Goal: Information Seeking & Learning: Find specific fact

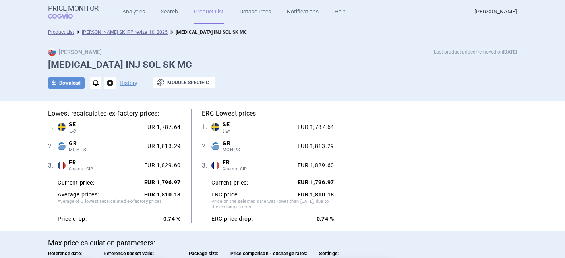
select select "[DATE]"
click at [164, 12] on link "Search" at bounding box center [169, 12] width 17 height 24
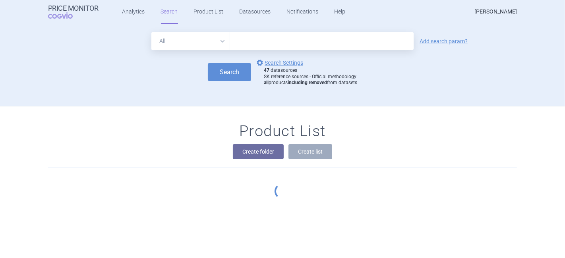
click at [250, 38] on input "text" at bounding box center [321, 41] width 183 height 18
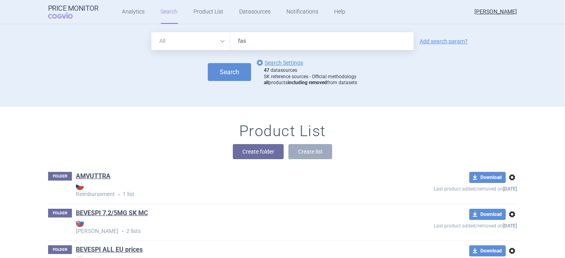
type input "fasenra"
click at [426, 41] on link "Add search param?" at bounding box center [443, 42] width 48 height 6
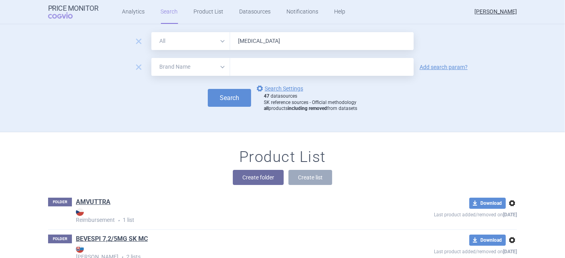
click at [183, 69] on select "All Brand Name ATC Company Active Substance Country Newer than" at bounding box center [190, 67] width 79 height 18
select select "country"
click at [151, 58] on select "All Brand Name ATC Company Active Substance Country Newer than" at bounding box center [190, 67] width 79 height 18
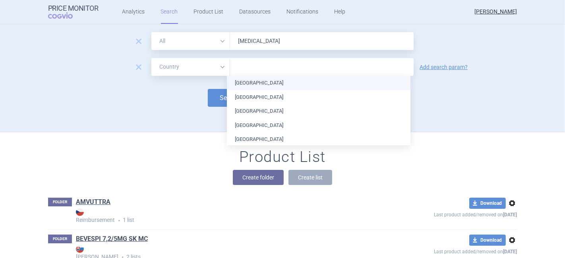
click at [239, 62] on input "text" at bounding box center [321, 67] width 175 height 10
type input "swe"
type input "gr"
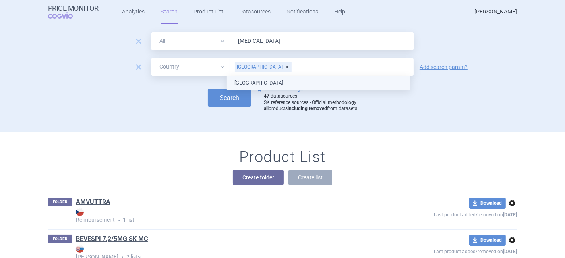
click at [247, 83] on ul "[GEOGRAPHIC_DATA]" at bounding box center [318, 83] width 183 height 14
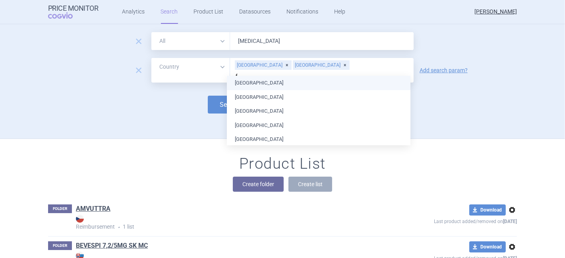
type input "fr"
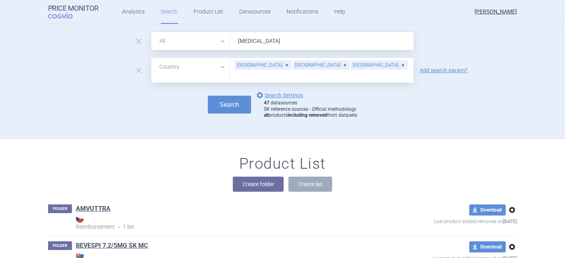
click at [198, 106] on div "Search options Search Settings 47 datasources SK reference sources - Official m…" at bounding box center [282, 105] width 468 height 28
click at [220, 99] on button "Search" at bounding box center [229, 105] width 43 height 18
select select "country"
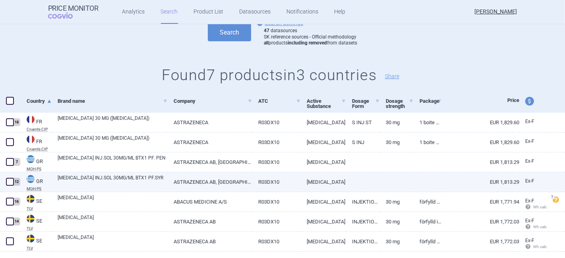
scroll to position [108, 0]
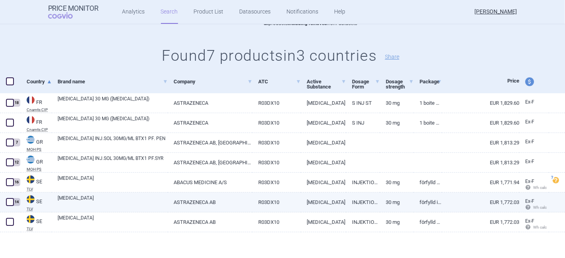
click at [11, 202] on span at bounding box center [10, 202] width 8 height 8
checkbox input "true"
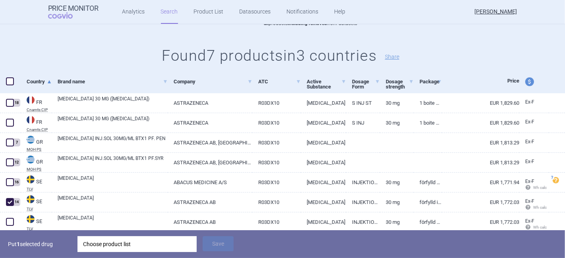
click at [29, 244] on p "Put 1 selected drug" at bounding box center [40, 244] width 64 height 16
click at [107, 245] on div "Choose product list" at bounding box center [137, 244] width 108 height 16
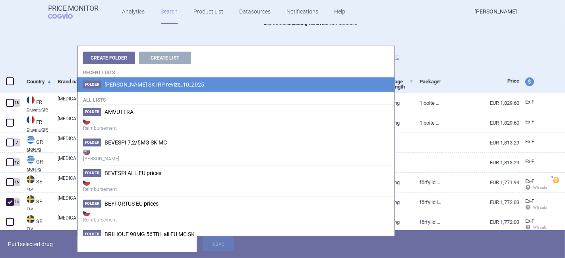
click at [156, 87] on span "[PERSON_NAME] SK IRP revize_10_2025" at bounding box center [154, 84] width 100 height 6
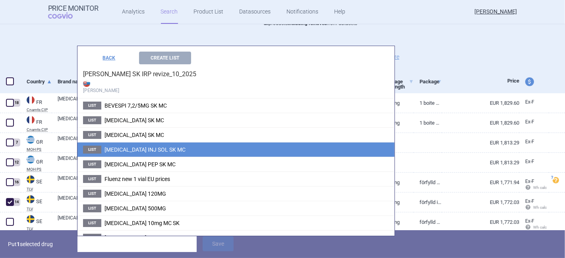
click at [155, 152] on span "FASENRA INJ SOL SK MC" at bounding box center [144, 149] width 81 height 6
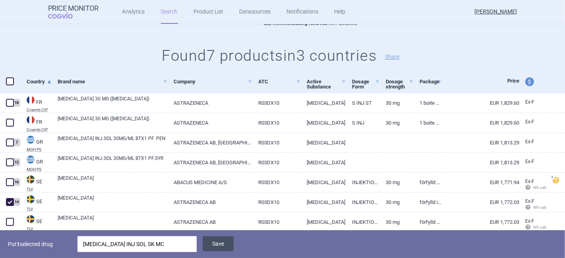
click at [213, 246] on button "Save" at bounding box center [217, 243] width 31 height 15
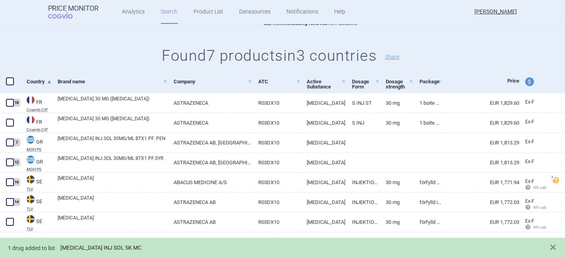
click at [80, 248] on link "FASENRA INJ SOL SK MC" at bounding box center [100, 248] width 81 height 7
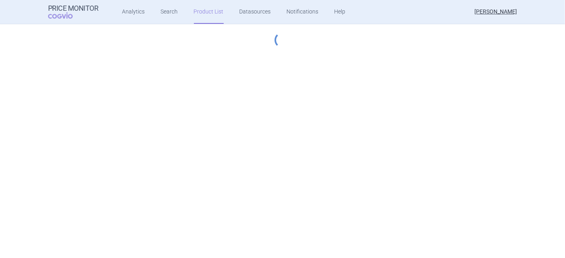
select select "[DATE]"
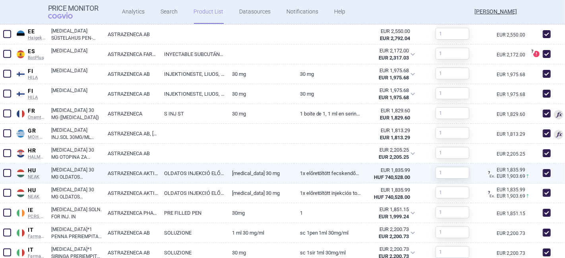
scroll to position [496, 0]
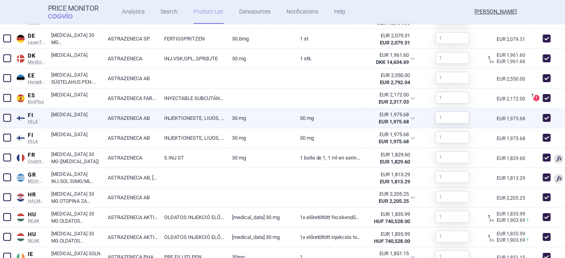
click at [203, 116] on link "INJEKTIONESTE, LIUOS, ESITAYTETTY KYNA" at bounding box center [192, 117] width 68 height 19
select select "EUR"
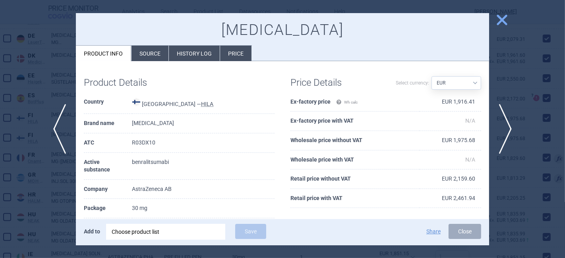
click at [499, 20] on span "close" at bounding box center [502, 20] width 14 height 14
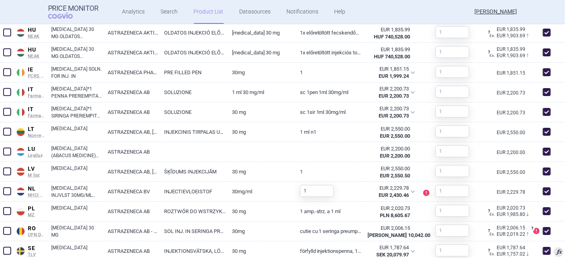
scroll to position [725, 0]
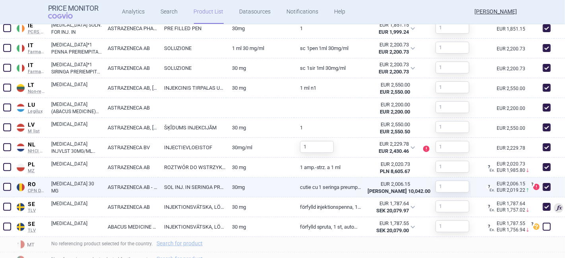
click at [542, 185] on span at bounding box center [546, 187] width 8 height 8
checkbox input "false"
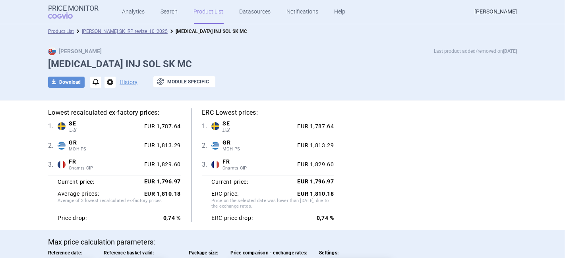
scroll to position [0, 0]
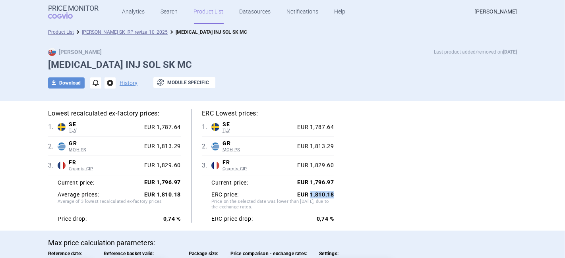
drag, startPoint x: 328, startPoint y: 193, endPoint x: 307, endPoint y: 194, distance: 20.7
click at [307, 194] on div "Lowest recalculated ex-factory prices: 1 . SE TLV Sweden TLV Online database de…" at bounding box center [282, 166] width 468 height 114
copy strong "1,810.18"
click at [123, 33] on link "[PERSON_NAME] SK IRP revize_10_2025" at bounding box center [125, 32] width 86 height 6
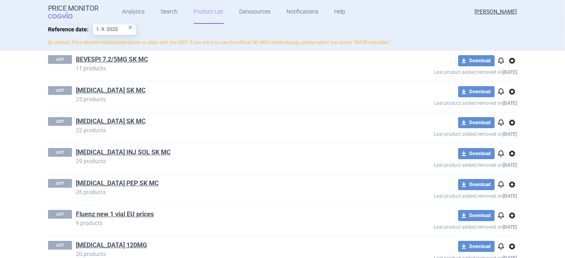
scroll to position [132, 0]
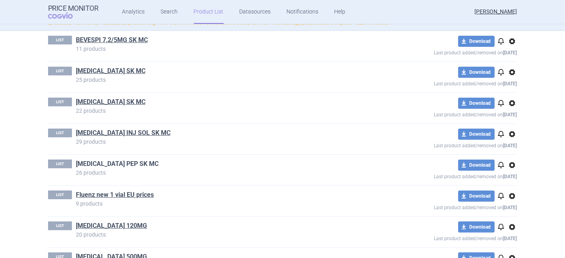
click at [107, 162] on link "[MEDICAL_DATA] PEP SK MC" at bounding box center [117, 164] width 83 height 9
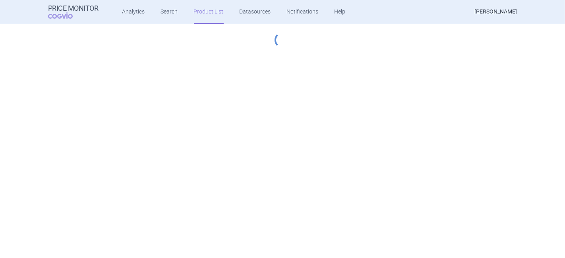
select select "[DATE]"
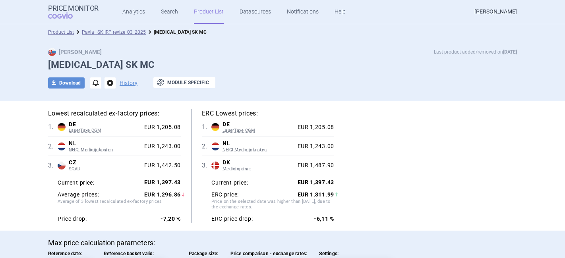
select select "[DATE]"
click at [131, 14] on link "Analytics" at bounding box center [133, 12] width 23 height 24
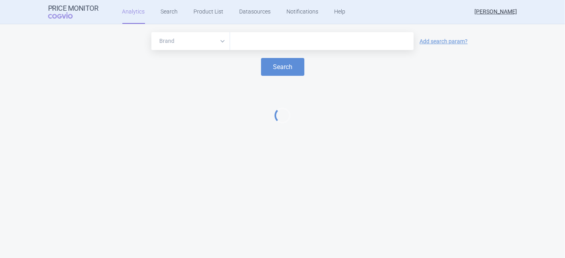
click at [250, 44] on input "text" at bounding box center [321, 41] width 175 height 10
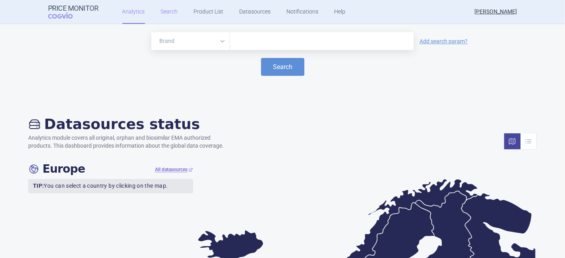
click at [169, 7] on link "Search" at bounding box center [169, 12] width 17 height 24
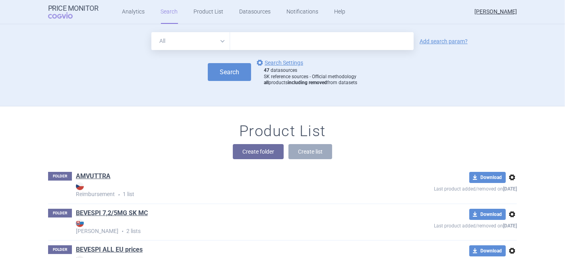
click at [233, 39] on input "text" at bounding box center [321, 41] width 183 height 18
type input "fasenra"
click at [222, 68] on button "Search" at bounding box center [229, 72] width 43 height 18
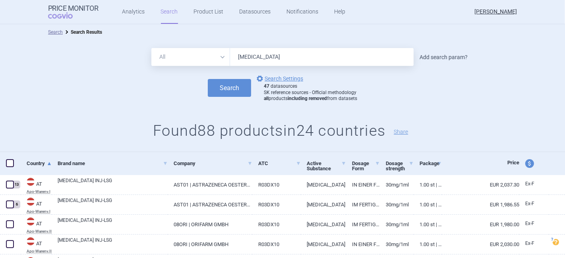
click at [435, 57] on link "Add search param?" at bounding box center [443, 57] width 48 height 6
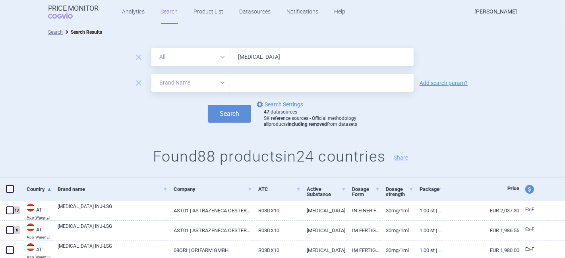
click at [161, 85] on select "All Brand Name ATC Company Active Substance Country Newer than" at bounding box center [190, 83] width 79 height 18
select select "country"
click at [151, 74] on select "All Brand Name ATC Company Active Substance Country Newer than" at bounding box center [190, 83] width 79 height 18
click at [243, 85] on input "text" at bounding box center [321, 83] width 175 height 10
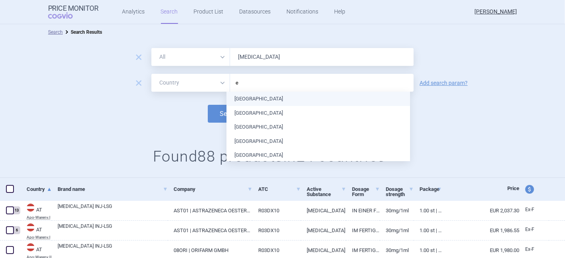
type input "es"
type input "li"
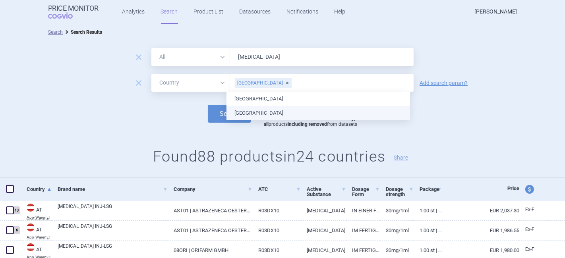
click at [256, 115] on ul "Czech Republic Lithuania" at bounding box center [317, 106] width 183 height 28
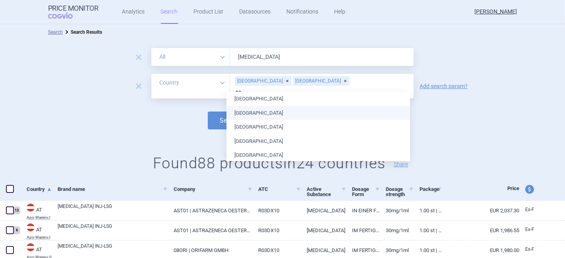
type input "por"
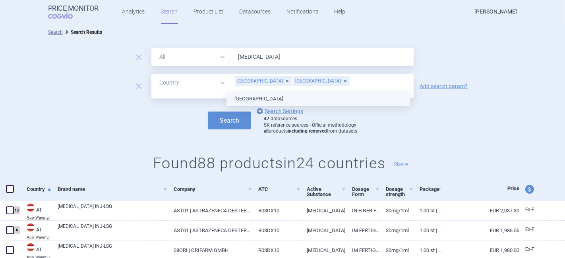
click at [246, 98] on ul "Portugal" at bounding box center [317, 99] width 183 height 14
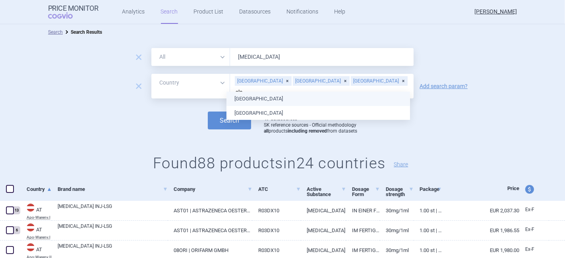
type input "slov"
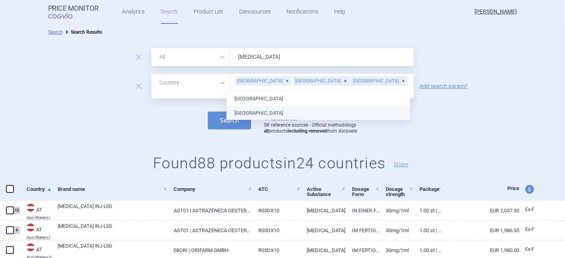
click at [249, 110] on ul "Slovakia Slovenia" at bounding box center [317, 106] width 183 height 28
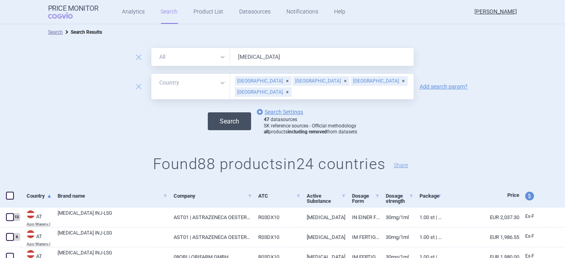
click at [214, 121] on button "Search" at bounding box center [229, 121] width 43 height 18
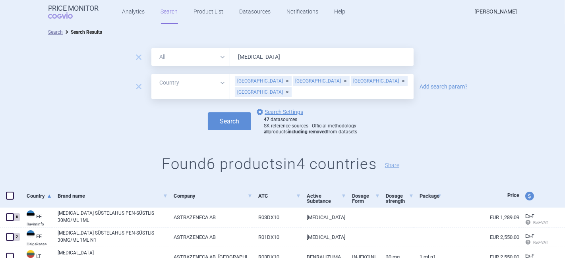
scroll to position [88, 0]
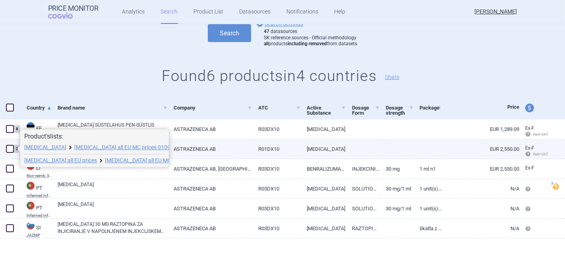
click at [10, 147] on span at bounding box center [10, 149] width 8 height 8
checkbox input "true"
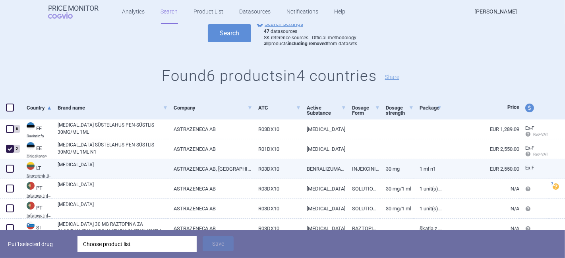
scroll to position [122, 0]
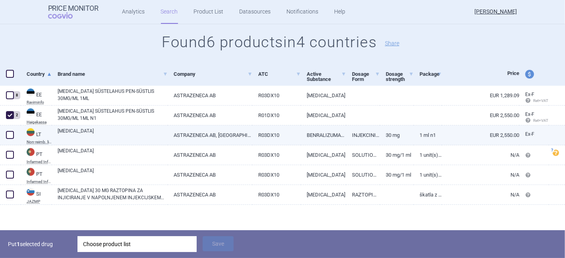
click at [10, 136] on span at bounding box center [10, 135] width 8 height 8
checkbox input "true"
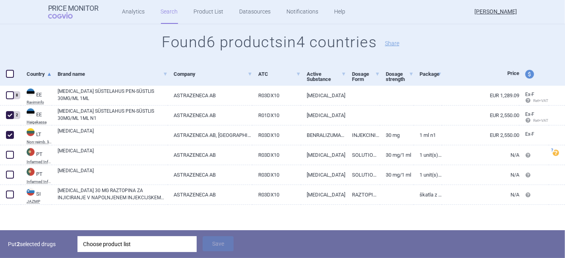
click at [114, 242] on div "Choose product list" at bounding box center [137, 244] width 108 height 16
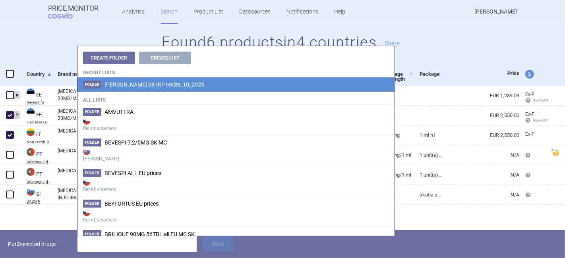
click at [131, 89] on li "Folder Pavla_ SK IRP revize_10_2025" at bounding box center [235, 84] width 317 height 14
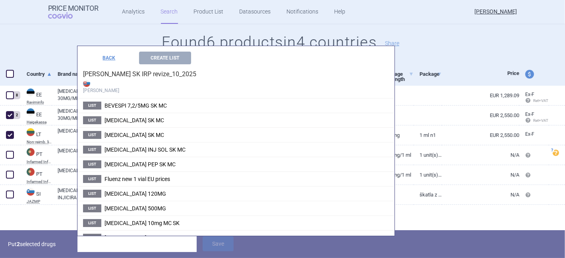
click at [51, 207] on div at bounding box center [282, 218] width 565 height 26
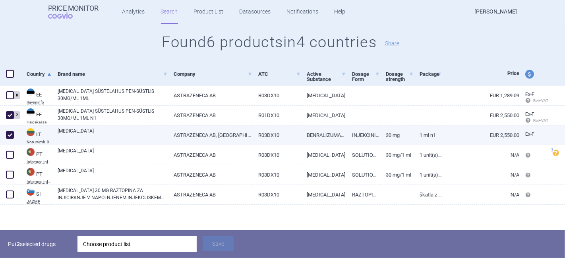
click at [215, 132] on link "ASTRAZENECA AB, [GEOGRAPHIC_DATA]" at bounding box center [210, 134] width 85 height 19
select select "EUR"
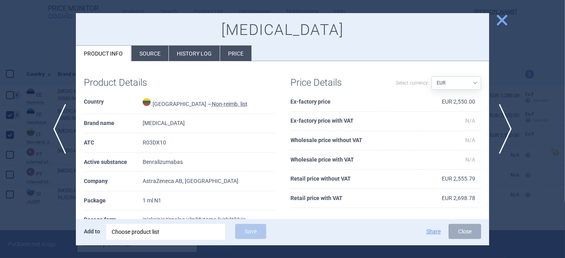
click at [146, 54] on li "Source" at bounding box center [149, 53] width 37 height 15
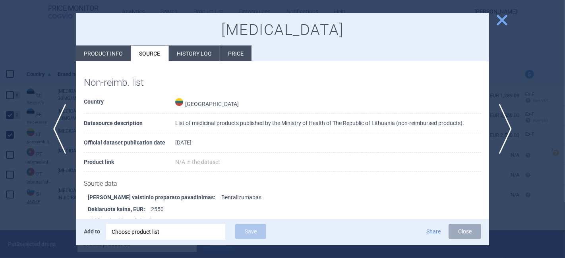
click at [183, 55] on li "History log" at bounding box center [194, 53] width 51 height 15
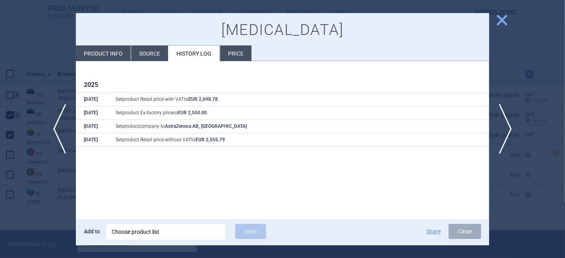
click at [144, 48] on li "Source" at bounding box center [149, 53] width 37 height 15
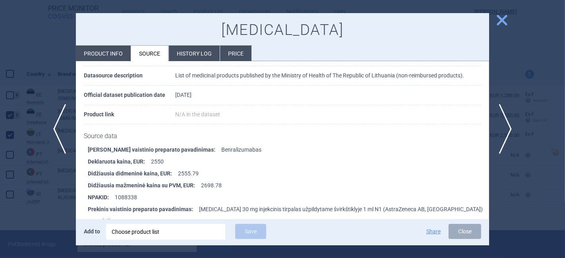
scroll to position [88, 0]
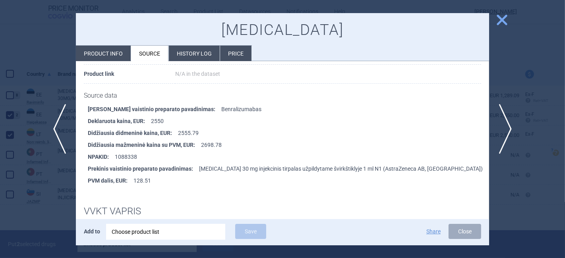
click at [501, 16] on span "close" at bounding box center [502, 20] width 14 height 14
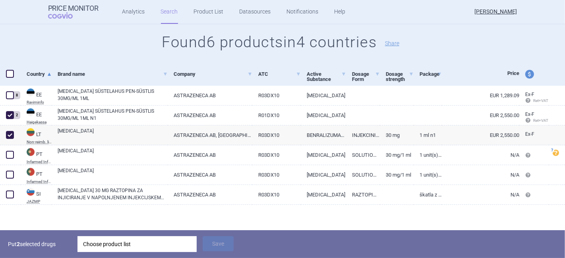
click at [139, 242] on div "Choose product list" at bounding box center [137, 244] width 108 height 16
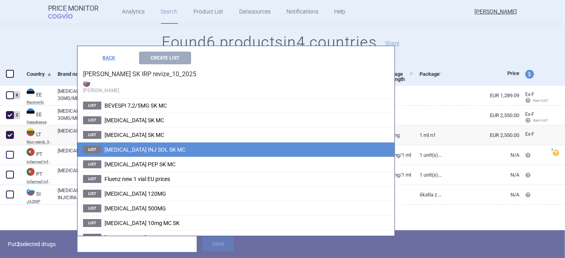
click at [130, 149] on span "FASENRA INJ SOL SK MC" at bounding box center [144, 149] width 81 height 6
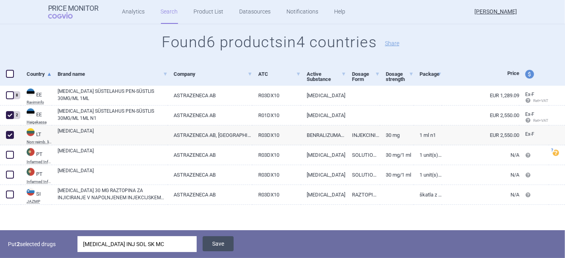
click at [219, 245] on button "Save" at bounding box center [217, 243] width 31 height 15
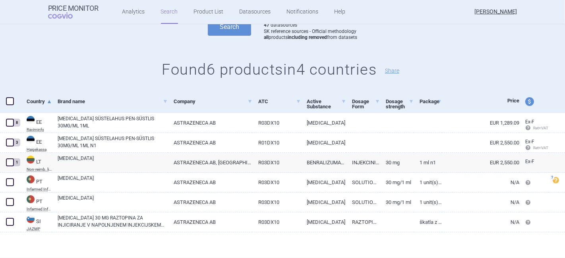
scroll to position [94, 0]
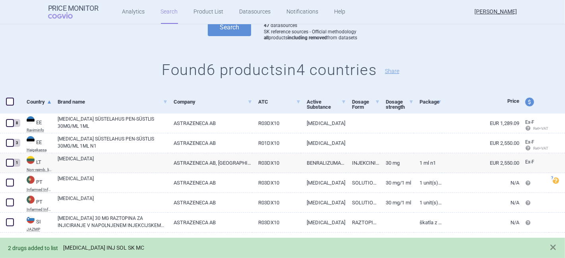
click at [99, 249] on link "FASENRA INJ SOL SK MC" at bounding box center [103, 248] width 81 height 7
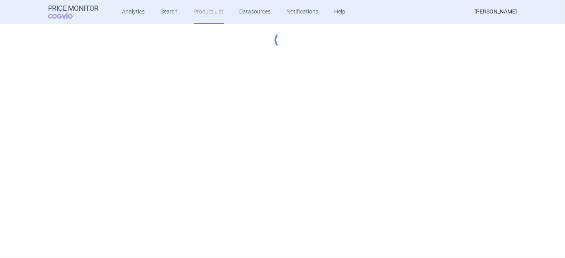
select select "[DATE]"
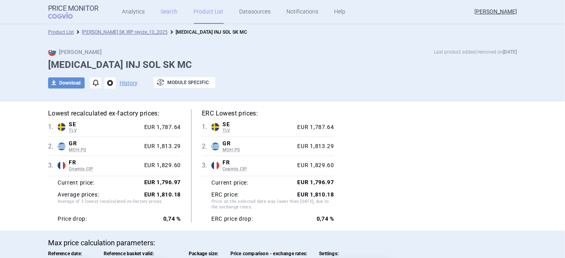
click at [164, 10] on link "Search" at bounding box center [169, 12] width 17 height 24
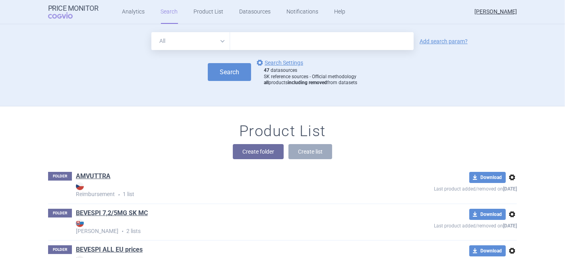
click at [243, 42] on input "text" at bounding box center [321, 41] width 183 height 18
type input "fasenra"
click at [228, 72] on button "Search" at bounding box center [229, 72] width 43 height 18
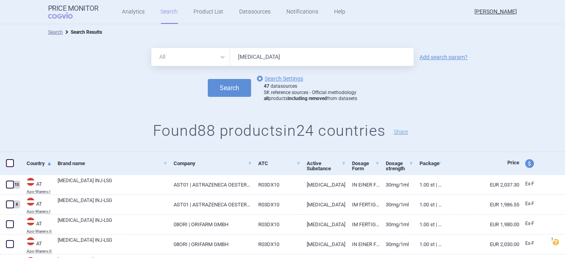
drag, startPoint x: 433, startPoint y: 57, endPoint x: 430, endPoint y: 60, distance: 4.2
click at [433, 57] on link "Add search param?" at bounding box center [443, 57] width 48 height 6
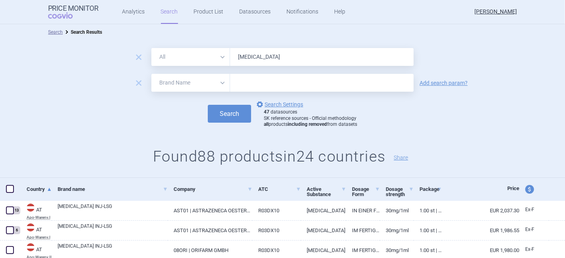
click at [200, 87] on select "All Brand Name ATC Company Active Substance Country Newer than" at bounding box center [190, 83] width 79 height 18
select select "country"
click at [151, 74] on select "All Brand Name ATC Company Active Substance Country Newer than" at bounding box center [190, 83] width 79 height 18
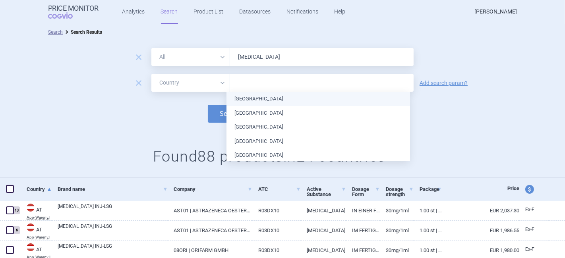
click at [246, 84] on input "text" at bounding box center [321, 83] width 175 height 10
type input "gr"
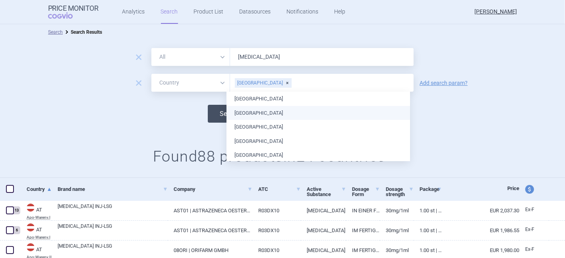
click at [212, 114] on button "Search" at bounding box center [229, 114] width 43 height 18
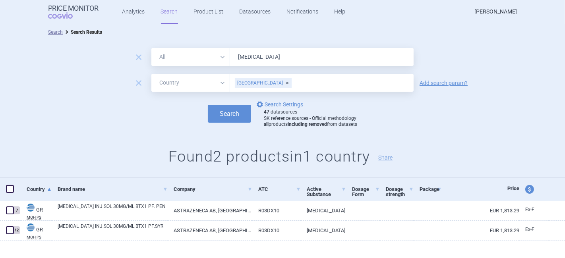
click at [253, 82] on div "[GEOGRAPHIC_DATA]" at bounding box center [263, 83] width 57 height 10
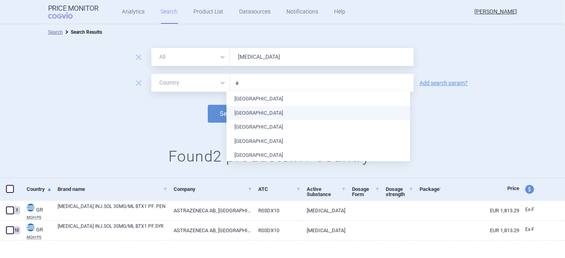
type input "au"
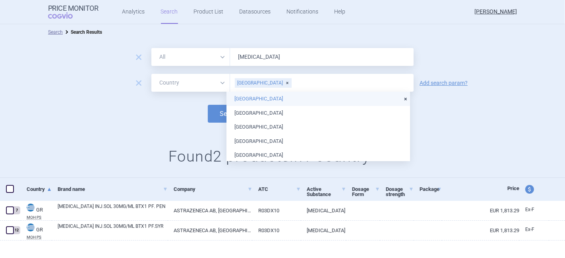
click at [260, 99] on li "[GEOGRAPHIC_DATA]" at bounding box center [317, 99] width 183 height 14
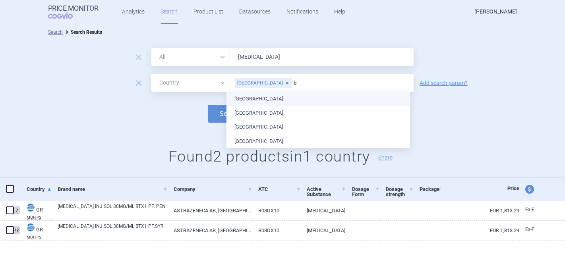
type input "be"
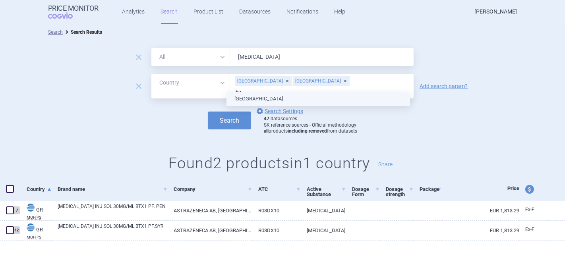
type input "bul"
click at [256, 94] on ul "[GEOGRAPHIC_DATA]" at bounding box center [317, 99] width 183 height 14
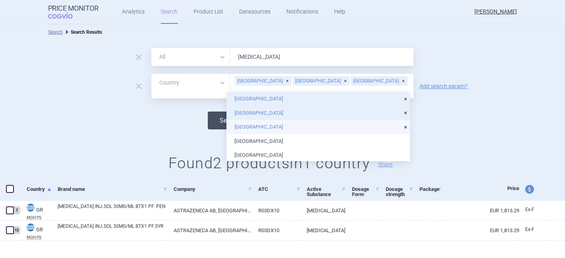
click at [218, 115] on button "Search" at bounding box center [229, 121] width 43 height 18
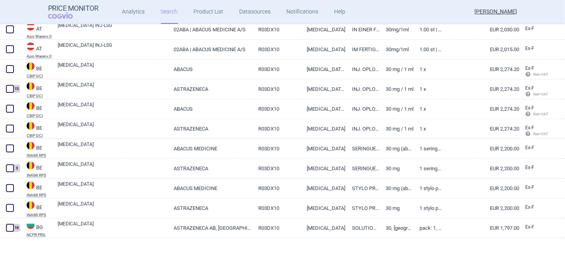
scroll to position [266, 0]
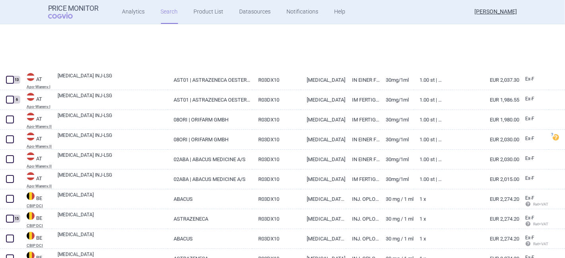
select select "country"
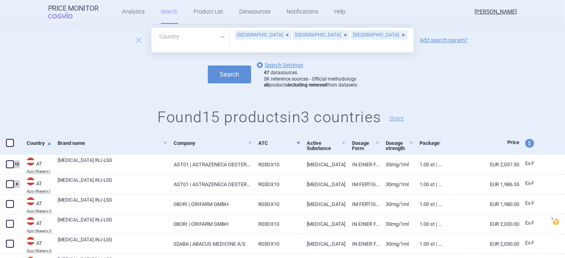
scroll to position [0, 0]
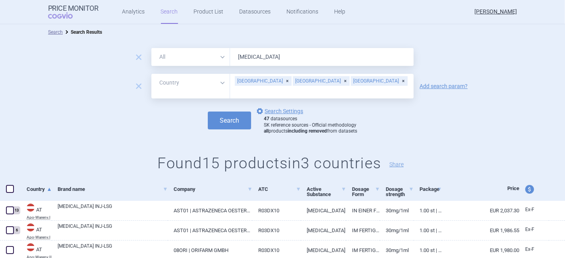
click at [351, 82] on div "[GEOGRAPHIC_DATA]" at bounding box center [379, 81] width 57 height 10
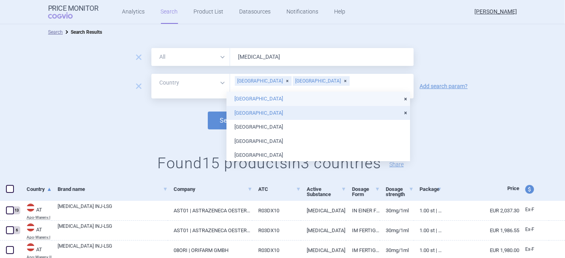
click at [293, 82] on div "[GEOGRAPHIC_DATA]" at bounding box center [321, 81] width 57 height 10
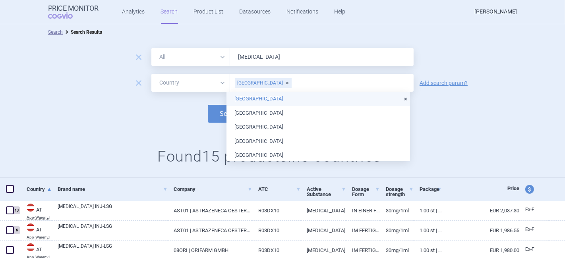
click at [252, 81] on div "[GEOGRAPHIC_DATA]" at bounding box center [263, 83] width 57 height 10
type input "cr"
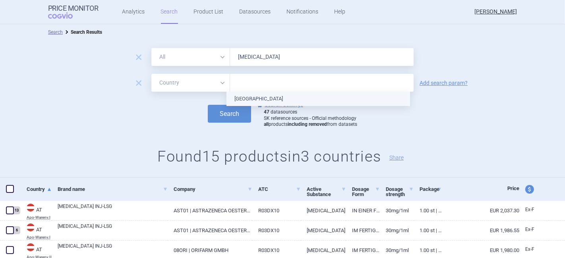
click at [259, 99] on ul "[GEOGRAPHIC_DATA]" at bounding box center [317, 99] width 183 height 14
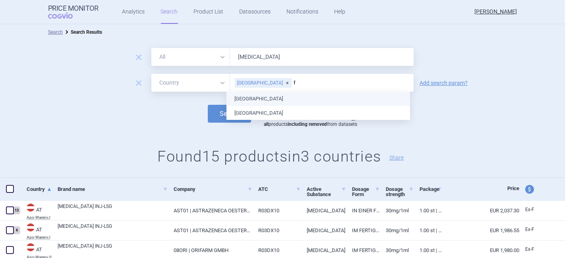
type input "fi"
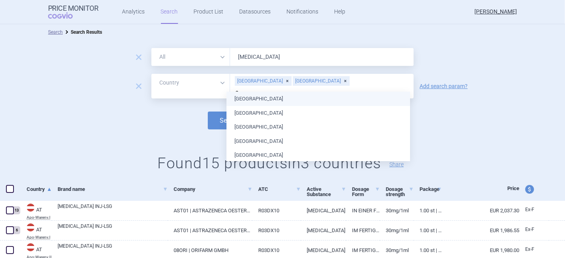
type input "sp"
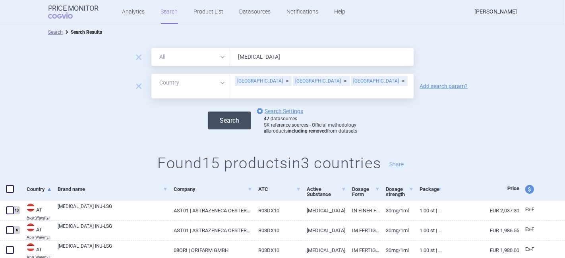
click at [219, 113] on button "Search" at bounding box center [229, 121] width 43 height 18
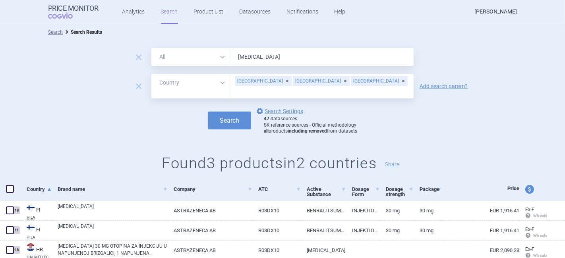
scroll to position [28, 0]
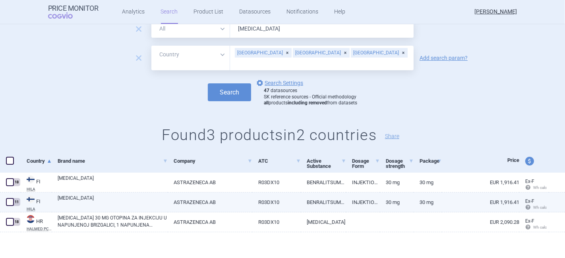
click at [328, 200] on link "BENRALITSUMABI" at bounding box center [323, 202] width 45 height 19
select select "EUR"
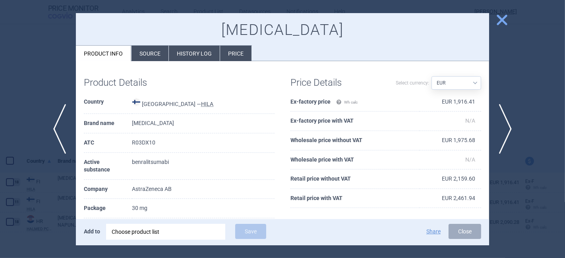
click at [497, 22] on span "close" at bounding box center [502, 20] width 14 height 14
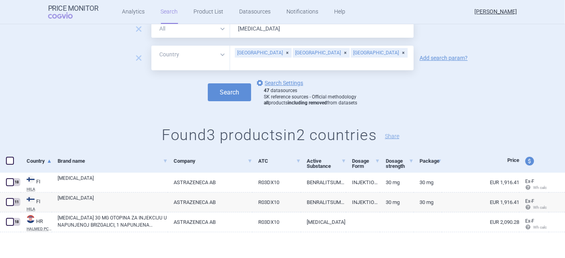
click at [351, 52] on div "[GEOGRAPHIC_DATA]" at bounding box center [379, 53] width 57 height 10
click at [293, 55] on div "[GEOGRAPHIC_DATA]" at bounding box center [321, 53] width 57 height 10
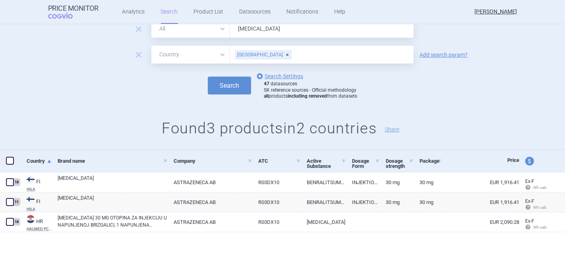
click at [254, 52] on div "[GEOGRAPHIC_DATA]" at bounding box center [263, 55] width 57 height 10
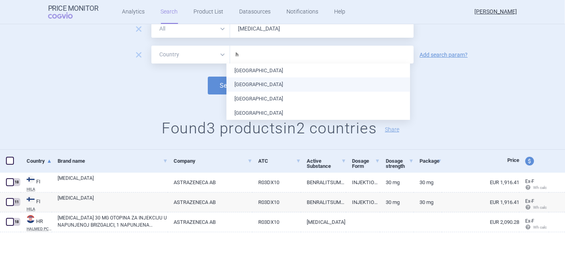
type input "hu"
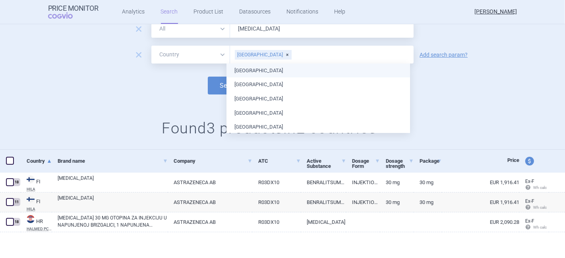
click at [255, 67] on ul "Austria Belgium Bulgaria Croatia Cyprus Czech Republic Denmark Estonia Finland …" at bounding box center [317, 255] width 183 height 382
type input "ir"
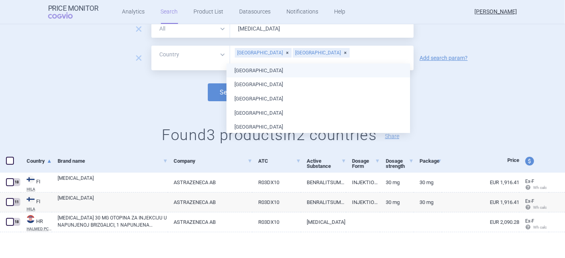
click at [237, 71] on ul "Austria Belgium Bulgaria Croatia Cyprus Czech Republic Denmark Estonia Finland …" at bounding box center [317, 255] width 183 height 382
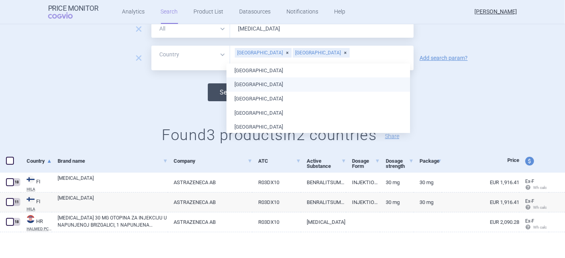
click at [219, 87] on button "Search" at bounding box center [229, 92] width 43 height 18
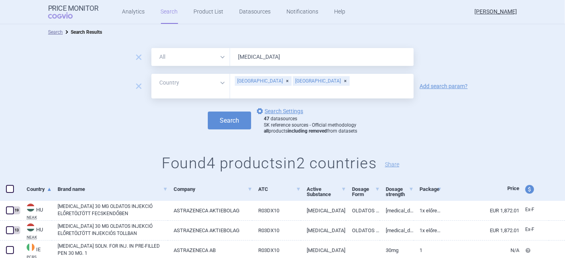
click at [293, 81] on div "Ireland" at bounding box center [321, 81] width 57 height 10
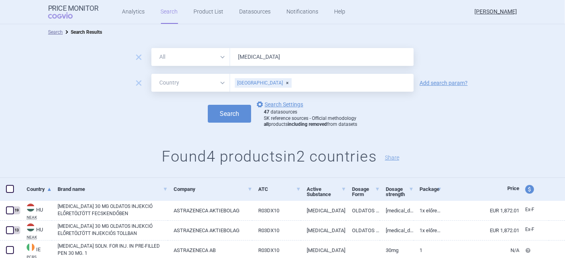
click at [256, 81] on div "[GEOGRAPHIC_DATA]" at bounding box center [263, 83] width 57 height 10
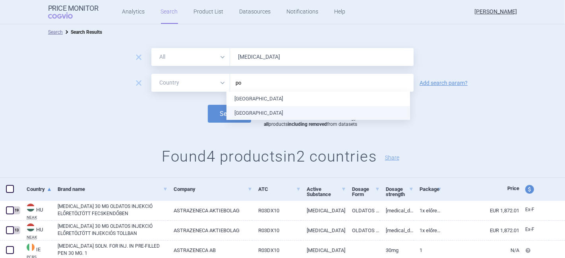
type input "pol"
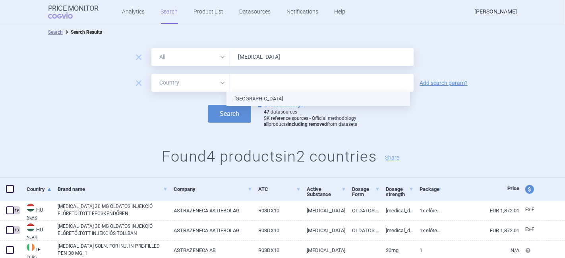
click at [255, 97] on ul "[GEOGRAPHIC_DATA]" at bounding box center [317, 99] width 183 height 14
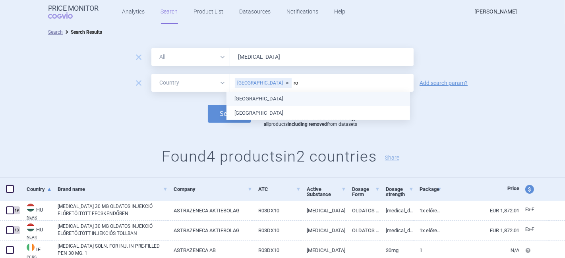
type input "rom"
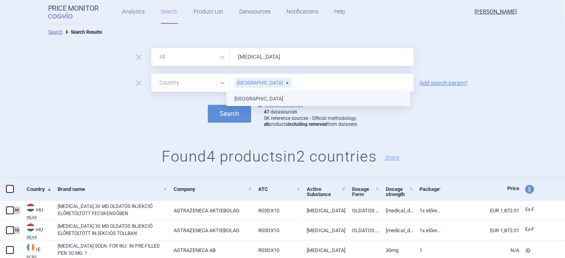
click at [249, 98] on ul "[GEOGRAPHIC_DATA]" at bounding box center [317, 99] width 183 height 14
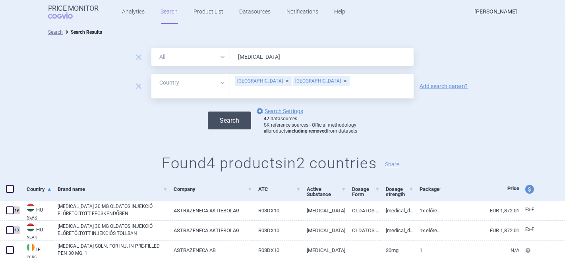
click at [219, 116] on button "Search" at bounding box center [229, 121] width 43 height 18
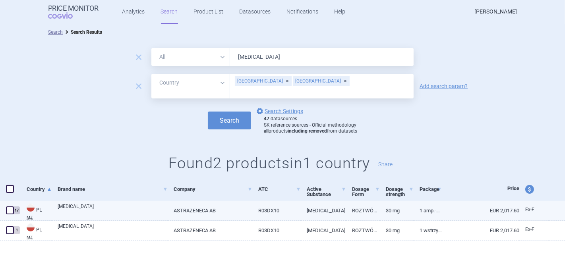
scroll to position [8, 0]
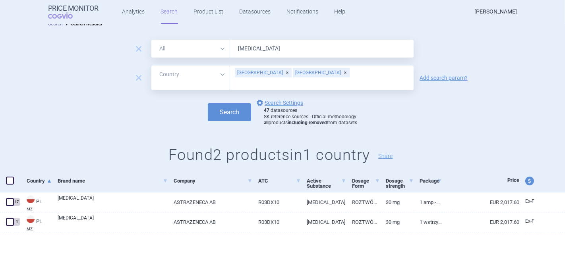
click at [253, 73] on div "[GEOGRAPHIC_DATA]" at bounding box center [263, 73] width 57 height 10
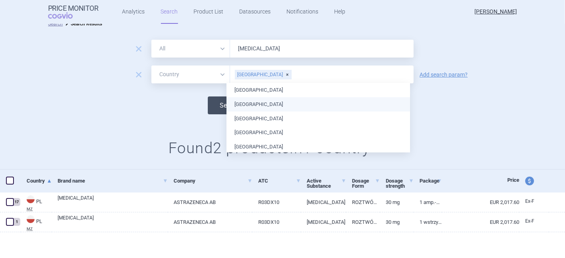
click at [214, 103] on button "Search" at bounding box center [229, 105] width 43 height 18
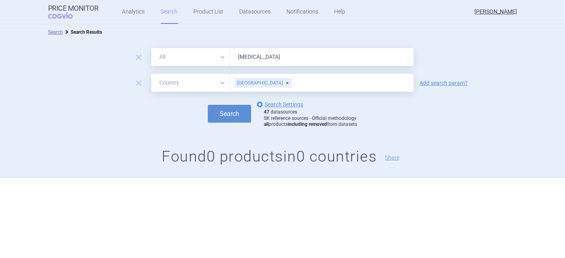
click at [260, 82] on div "[GEOGRAPHIC_DATA]" at bounding box center [263, 83] width 57 height 10
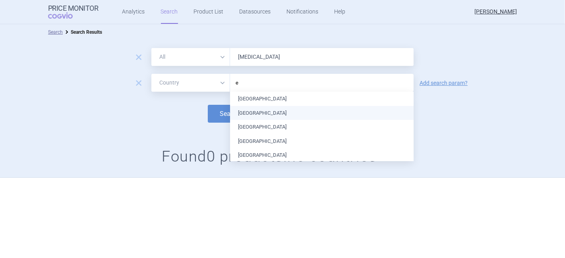
type input "es"
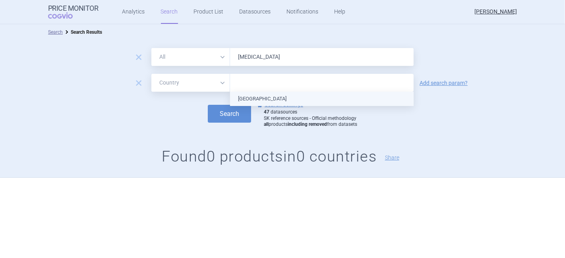
click at [252, 100] on ul "[GEOGRAPHIC_DATA]" at bounding box center [321, 99] width 183 height 14
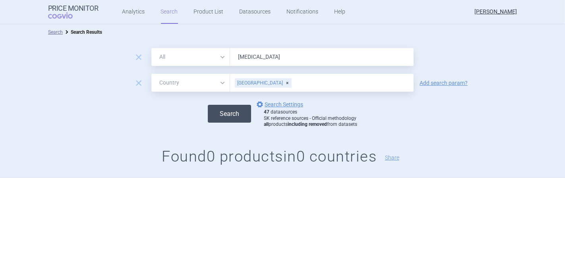
click at [217, 114] on button "Search" at bounding box center [229, 114] width 43 height 18
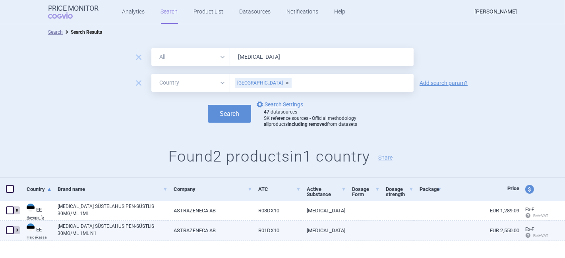
click at [10, 231] on span at bounding box center [10, 230] width 8 height 8
checkbox input "true"
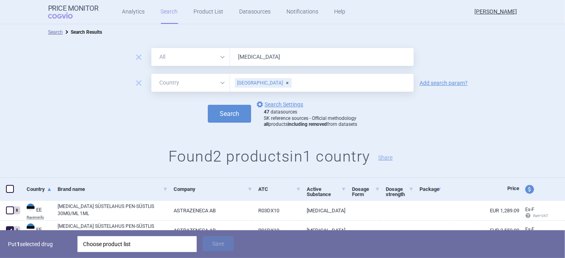
click at [111, 249] on div "Choose product list" at bounding box center [137, 244] width 108 height 16
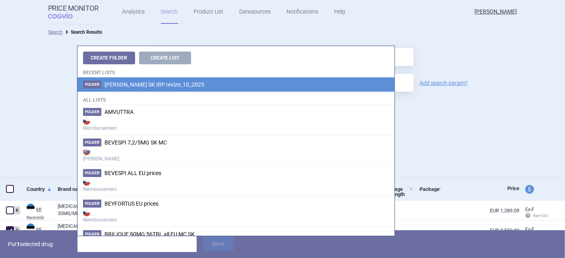
click at [120, 87] on span "[PERSON_NAME] SK IRP revize_10_2025" at bounding box center [154, 84] width 100 height 6
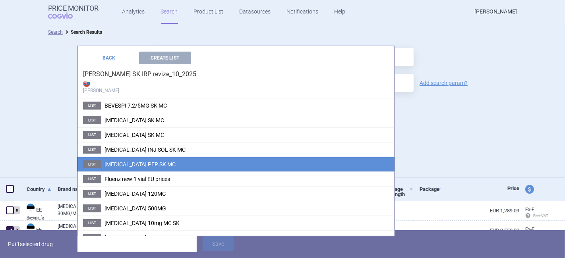
click at [140, 163] on span "[MEDICAL_DATA] PEP SK MC" at bounding box center [139, 164] width 71 height 6
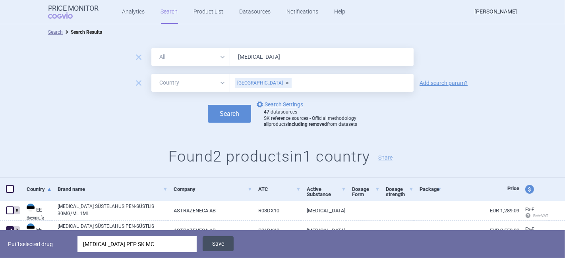
click at [217, 245] on button "Save" at bounding box center [217, 243] width 31 height 15
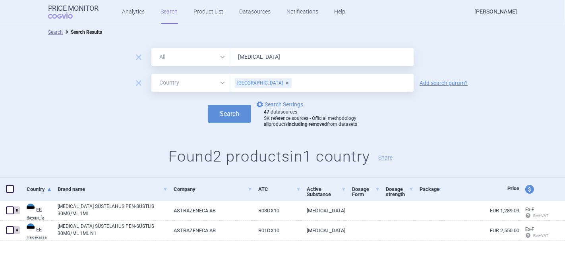
click at [253, 83] on div "[GEOGRAPHIC_DATA]" at bounding box center [263, 83] width 57 height 10
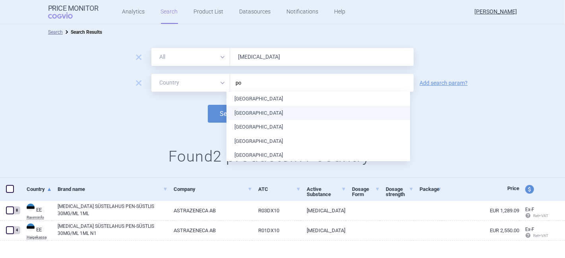
type input "por"
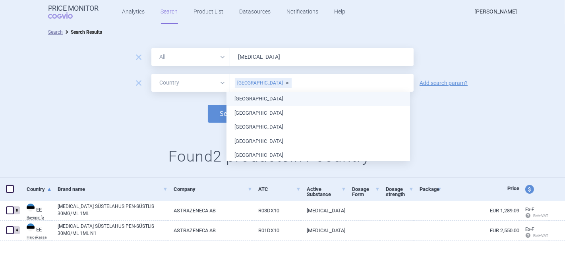
type input "slo"
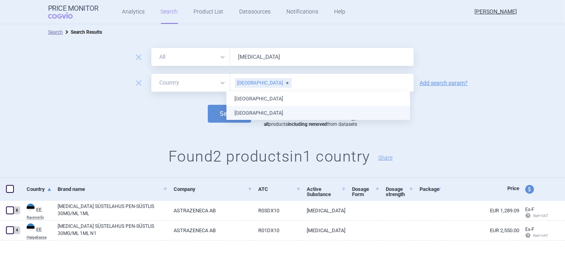
click at [250, 108] on ul "Slovakia Slovenia" at bounding box center [317, 106] width 183 height 28
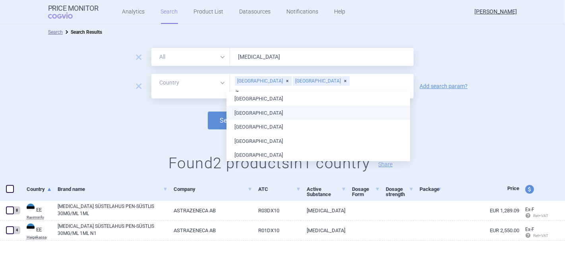
type input "ire"
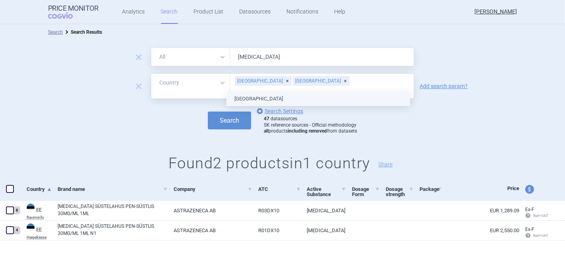
click at [240, 96] on ul "Ireland" at bounding box center [317, 99] width 183 height 14
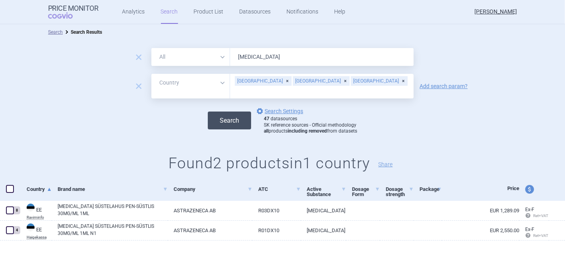
click at [216, 112] on button "Search" at bounding box center [229, 121] width 43 height 18
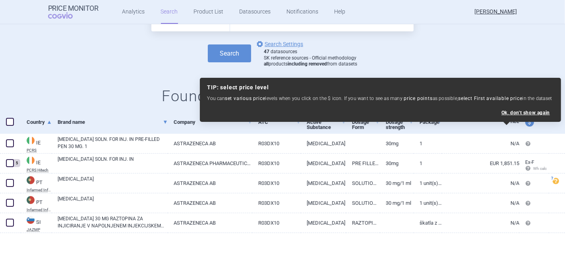
scroll to position [68, 0]
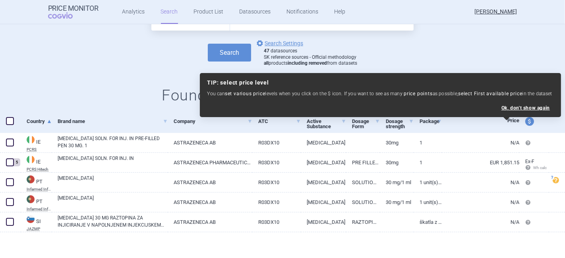
click at [529, 41] on div "Search options Search Settings 47 datasources SK reference sources - Official m…" at bounding box center [282, 53] width 565 height 28
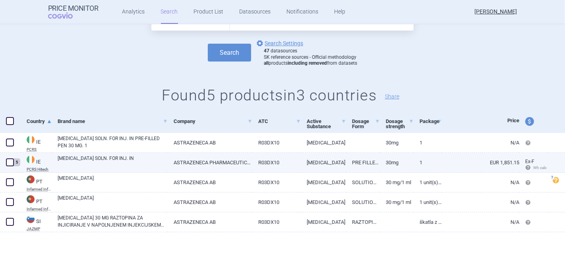
click at [8, 163] on span at bounding box center [10, 162] width 8 height 8
checkbox input "true"
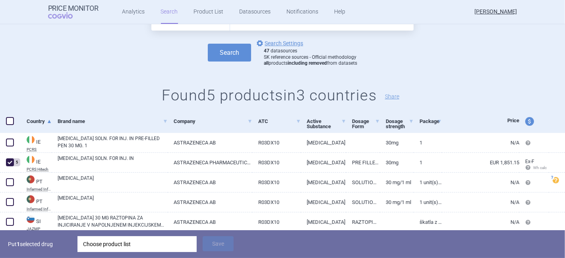
click at [100, 245] on div "Choose product list" at bounding box center [137, 244] width 108 height 16
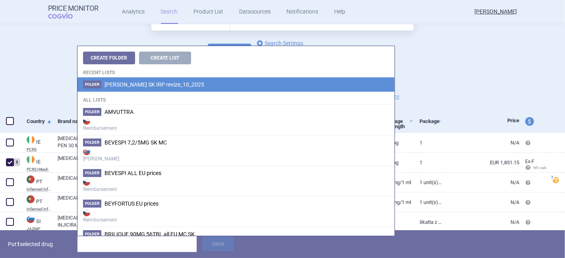
click at [120, 87] on span "[PERSON_NAME] SK IRP revize_10_2025" at bounding box center [154, 84] width 100 height 6
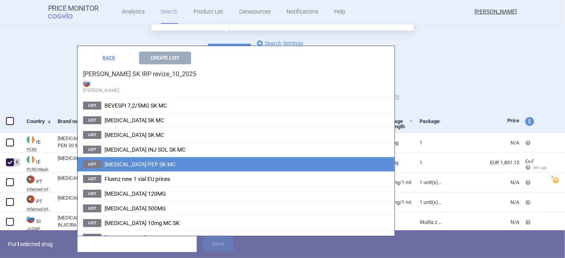
click at [120, 161] on span "[MEDICAL_DATA] PEP SK MC" at bounding box center [139, 164] width 71 height 6
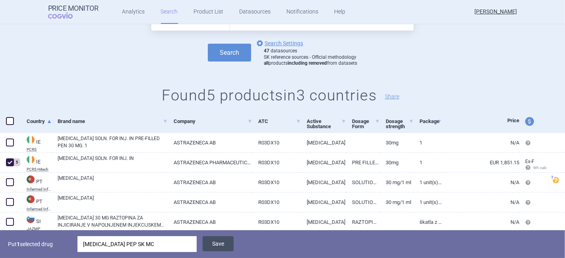
click at [212, 245] on button "Save" at bounding box center [217, 243] width 31 height 15
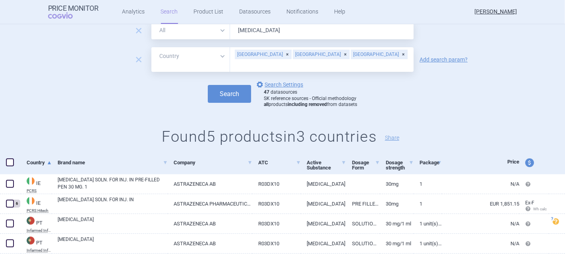
scroll to position [0, 0]
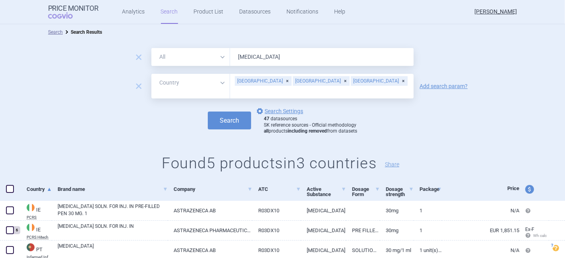
click at [351, 82] on div "Ireland" at bounding box center [379, 81] width 57 height 10
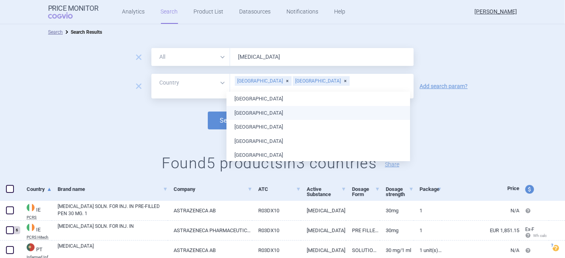
click at [293, 83] on div "Slovenia" at bounding box center [321, 81] width 57 height 10
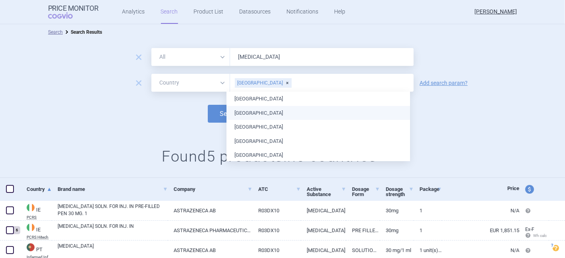
click at [256, 81] on div "Portugal" at bounding box center [263, 83] width 57 height 10
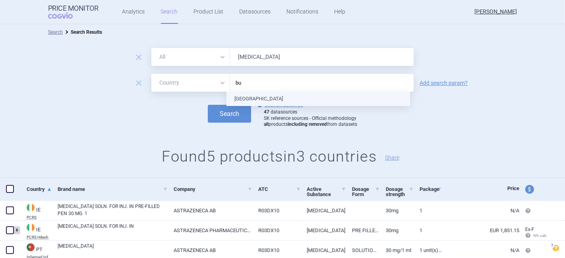
type input "bul"
click at [257, 100] on ul "[GEOGRAPHIC_DATA]" at bounding box center [317, 99] width 183 height 14
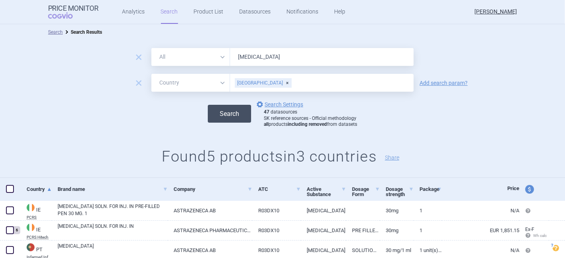
click at [208, 110] on button "Search" at bounding box center [229, 114] width 43 height 18
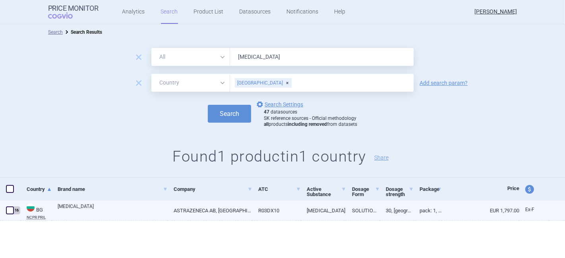
click at [226, 212] on link "ASTRAZENECA AB, [GEOGRAPHIC_DATA]" at bounding box center [210, 210] width 85 height 19
select select "EUR"
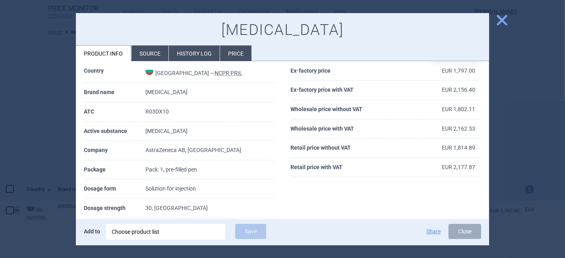
scroll to position [44, 0]
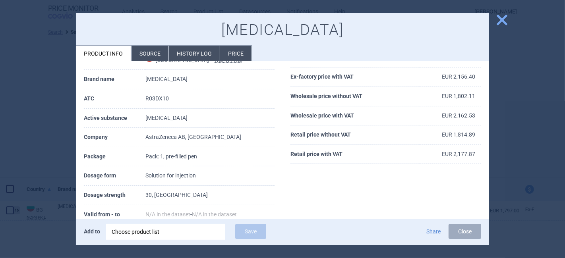
click at [502, 16] on span "close" at bounding box center [502, 20] width 14 height 14
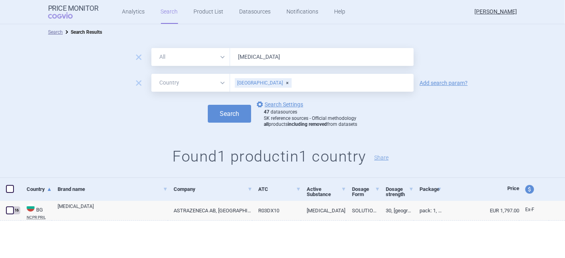
drag, startPoint x: 279, startPoint y: 59, endPoint x: 216, endPoint y: 59, distance: 62.7
click at [216, 59] on div "All Brand Name ATC Company Active Substance Country Newer than fasenra" at bounding box center [282, 57] width 262 height 18
type input "saphnelo"
click at [259, 81] on div "[GEOGRAPHIC_DATA]" at bounding box center [263, 83] width 57 height 10
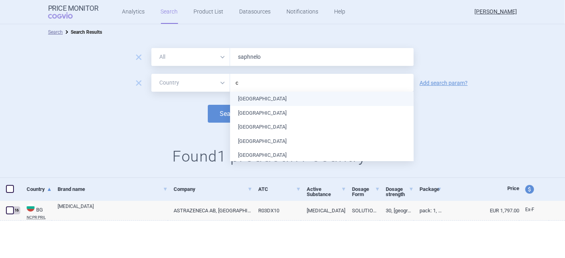
type input "cy"
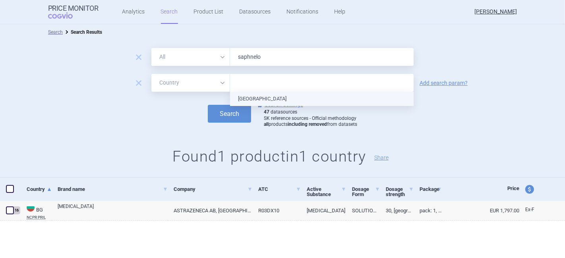
click at [267, 99] on ul "[GEOGRAPHIC_DATA]" at bounding box center [321, 99] width 183 height 14
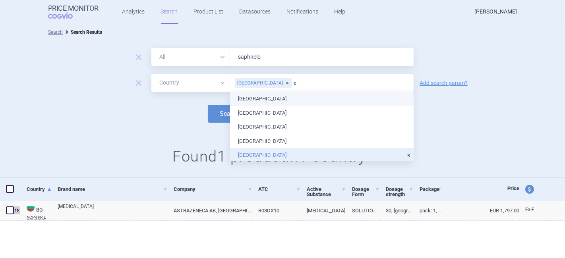
type input "es"
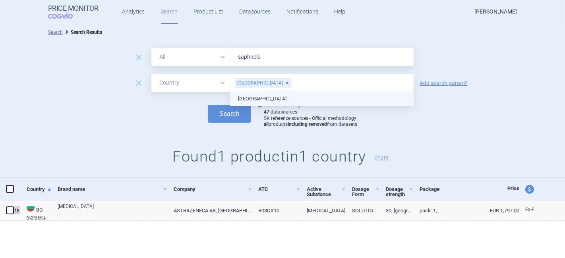
click at [267, 99] on ul "[GEOGRAPHIC_DATA]" at bounding box center [321, 99] width 183 height 14
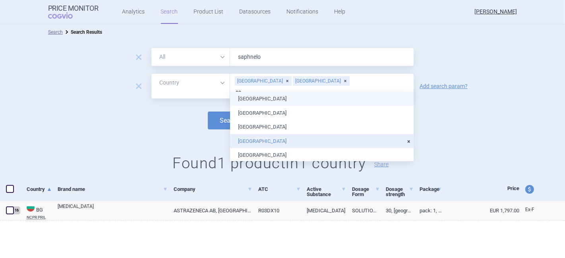
type input "e"
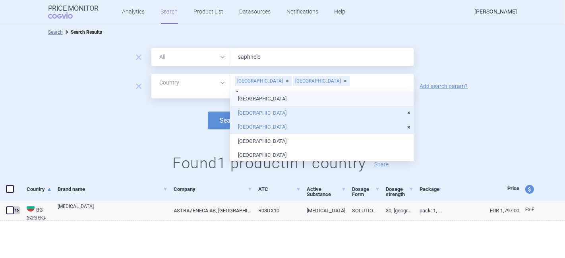
type input "sp"
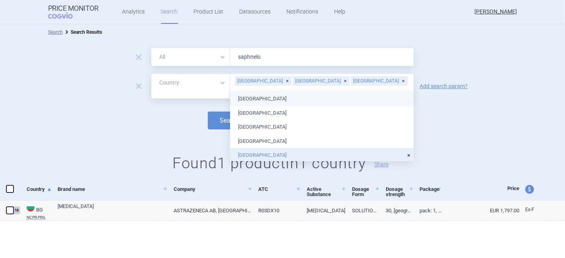
type input "fi"
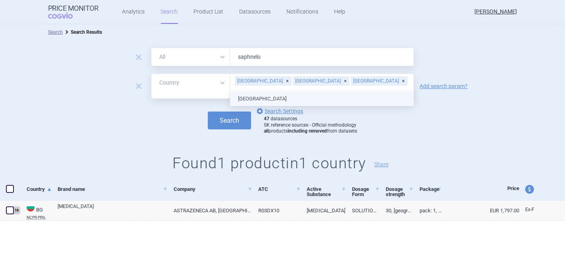
click at [286, 101] on ul "[GEOGRAPHIC_DATA]" at bounding box center [321, 99] width 183 height 14
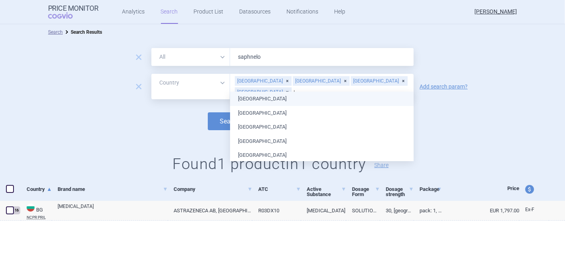
type input "ir"
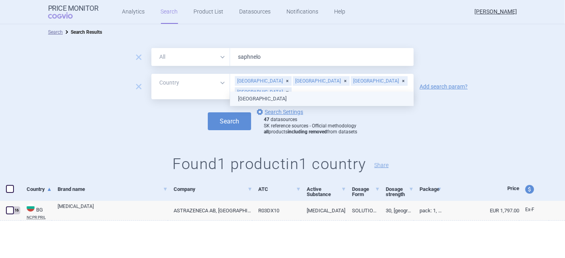
click at [286, 101] on ul "Ireland" at bounding box center [321, 99] width 183 height 14
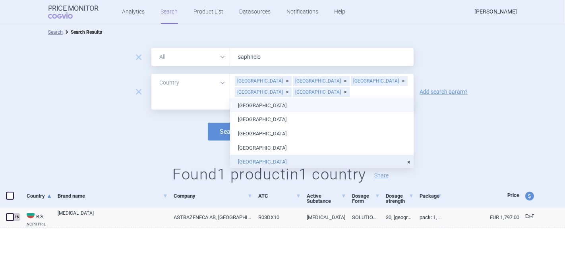
type input "li"
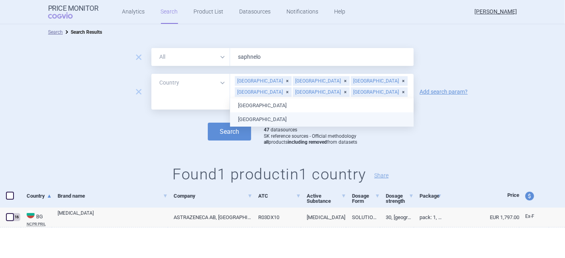
type input "por"
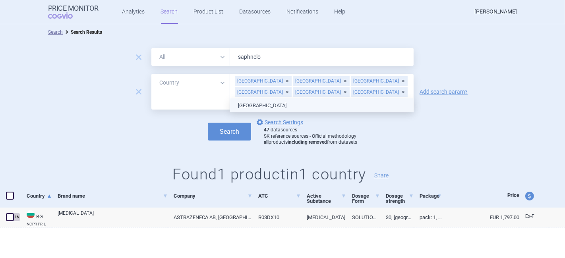
click at [268, 108] on ul "Portugal" at bounding box center [321, 105] width 183 height 14
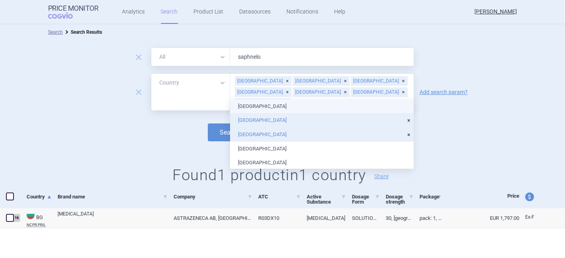
type input "sw"
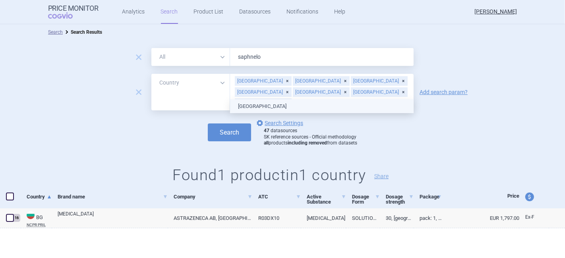
click at [257, 102] on ul "[GEOGRAPHIC_DATA]" at bounding box center [321, 106] width 183 height 14
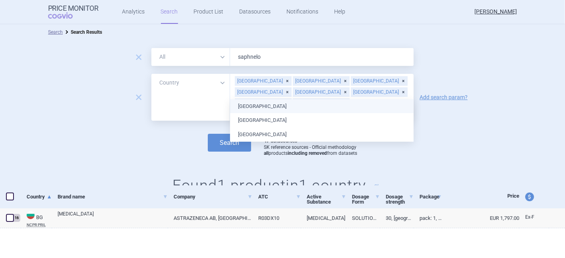
type input "m"
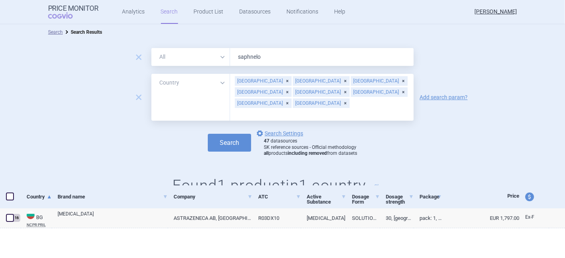
click at [168, 129] on div "Search options Search Settings 47 datasources SK reference sources - Official m…" at bounding box center [282, 143] width 565 height 28
click at [222, 134] on button "Search" at bounding box center [229, 143] width 43 height 18
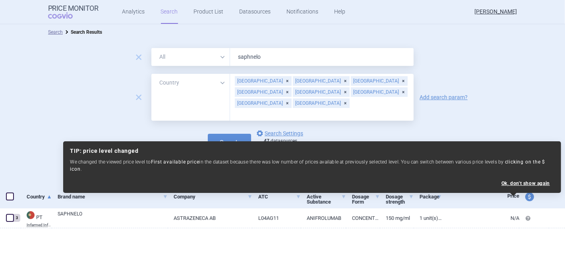
click at [193, 238] on div at bounding box center [282, 241] width 565 height 26
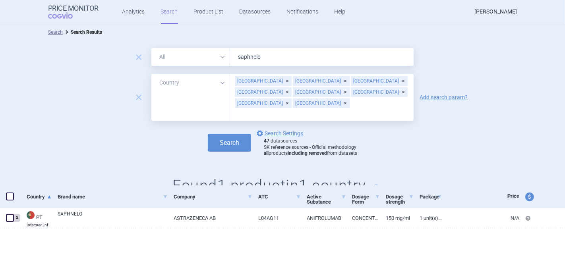
drag, startPoint x: 262, startPoint y: 58, endPoint x: 226, endPoint y: 60, distance: 36.6
click at [226, 60] on div "All Brand Name ATC Company Active Substance Country Newer than saphnelo" at bounding box center [282, 57] width 262 height 18
type input "fluenz"
click at [139, 92] on span "remove" at bounding box center [138, 97] width 11 height 11
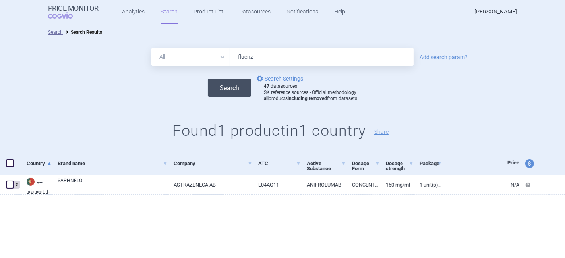
click at [229, 87] on button "Search" at bounding box center [229, 88] width 43 height 18
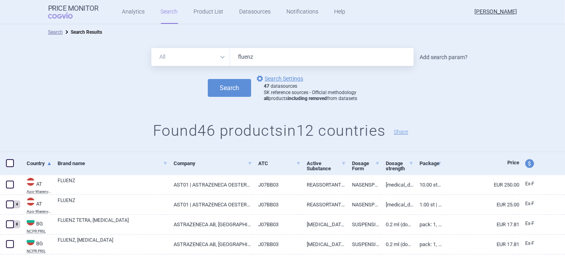
click at [444, 57] on link "Add search param?" at bounding box center [443, 57] width 48 height 6
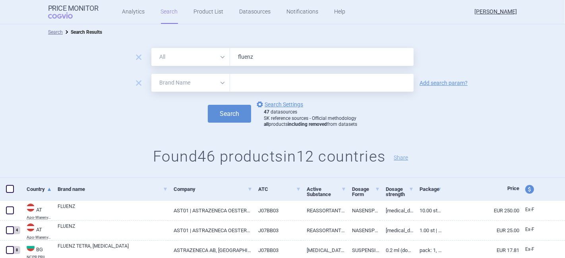
click at [191, 87] on select "All Brand Name ATC Company Active Substance Country Newer than" at bounding box center [190, 83] width 79 height 18
select select "country"
click at [151, 74] on select "All Brand Name ATC Company Active Substance Country Newer than" at bounding box center [190, 83] width 79 height 18
click at [241, 85] on input "text" at bounding box center [321, 83] width 175 height 10
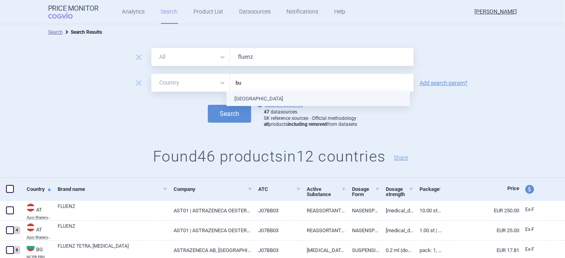
type input "bul"
click at [250, 98] on ul "[GEOGRAPHIC_DATA]" at bounding box center [317, 99] width 183 height 14
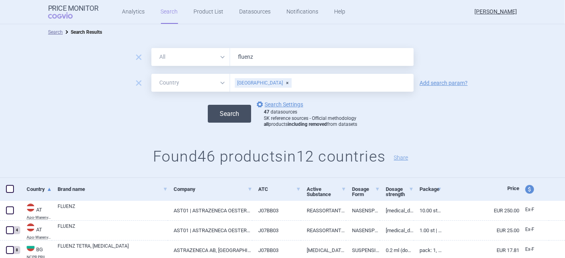
click at [217, 110] on button "Search" at bounding box center [229, 114] width 43 height 18
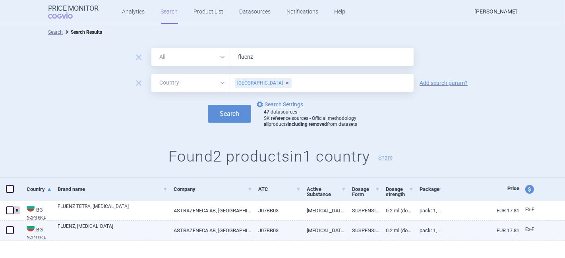
click at [11, 231] on span at bounding box center [10, 230] width 8 height 8
checkbox input "true"
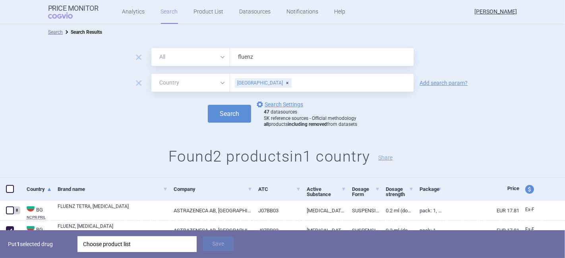
click at [114, 243] on div "Choose product list" at bounding box center [137, 244] width 108 height 16
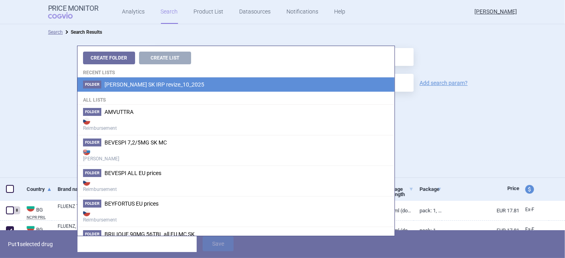
click at [148, 85] on span "[PERSON_NAME] SK IRP revize_10_2025" at bounding box center [154, 84] width 100 height 6
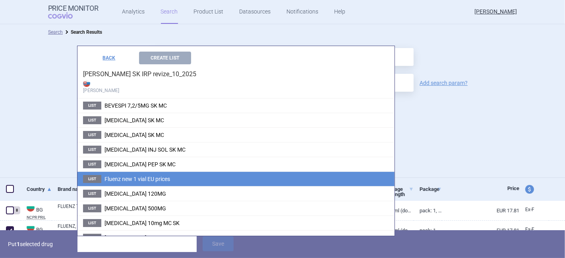
click at [113, 174] on li "List Fluenz new 1 vial EU prices" at bounding box center [235, 179] width 317 height 15
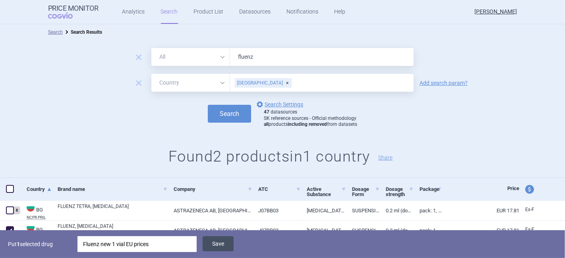
click at [219, 245] on button "Save" at bounding box center [217, 243] width 31 height 15
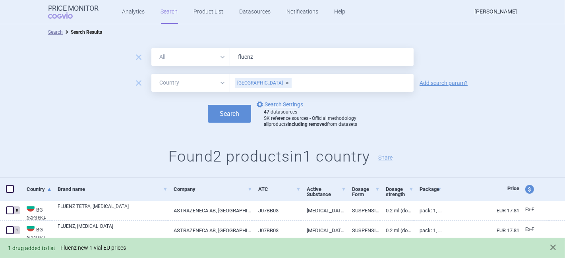
click at [114, 247] on link "Fluenz new 1 vial EU prices" at bounding box center [93, 248] width 66 height 7
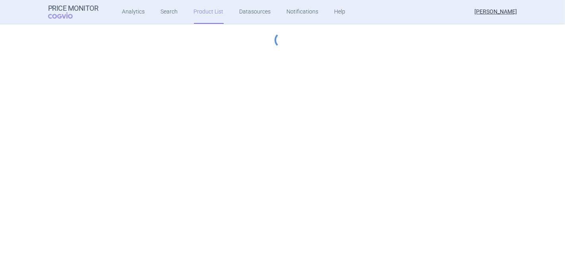
select select "[DATE]"
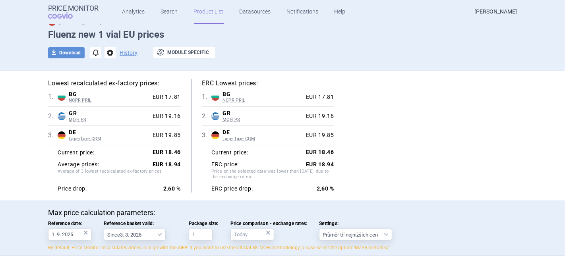
scroll to position [44, 0]
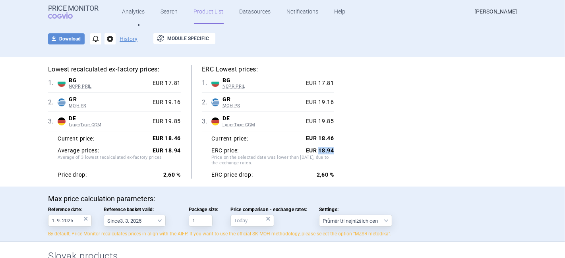
drag, startPoint x: 330, startPoint y: 150, endPoint x: 316, endPoint y: 150, distance: 14.3
click at [316, 150] on strong "EUR 18.94" at bounding box center [320, 150] width 28 height 6
copy strong "18.94"
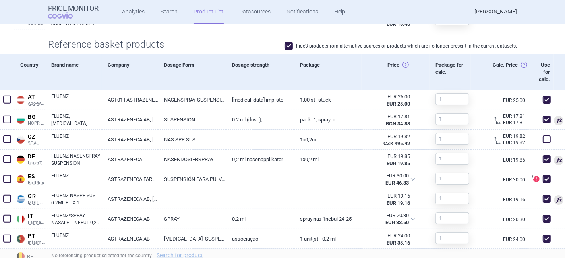
scroll to position [353, 0]
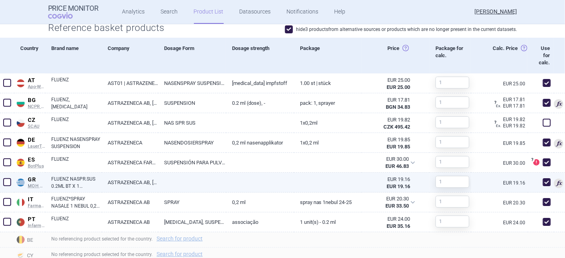
click at [73, 183] on link "FLUENZ NASPR.SUS 0.2ML BT X 1 ΕΚΝΕΦΩΤΗΣ" at bounding box center [76, 182] width 50 height 14
select select "EUR"
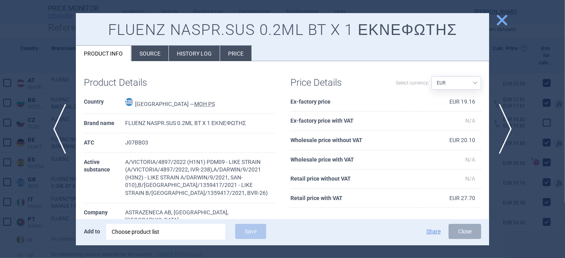
click at [179, 55] on li "History log" at bounding box center [194, 53] width 51 height 15
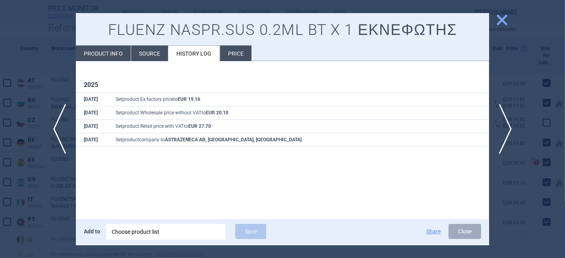
click at [497, 23] on span "close" at bounding box center [502, 20] width 14 height 14
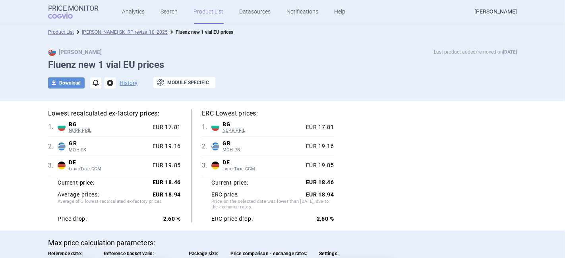
click at [113, 30] on link "[PERSON_NAME] SK IRP revize_10_2025" at bounding box center [125, 32] width 86 height 6
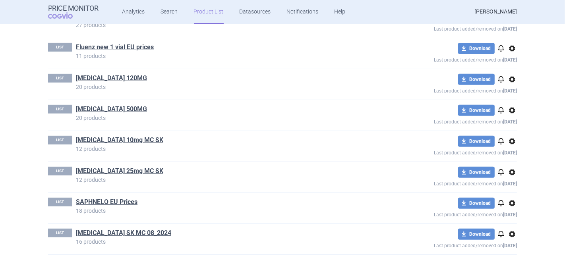
scroll to position [283, 0]
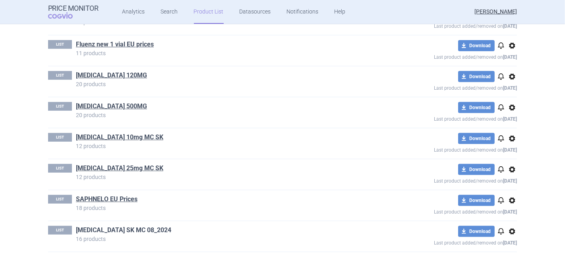
click at [123, 226] on link "SOLIRIS SK MC 08_2024" at bounding box center [123, 230] width 95 height 9
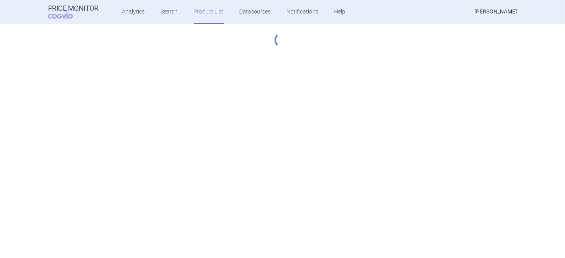
select select "[DATE]"
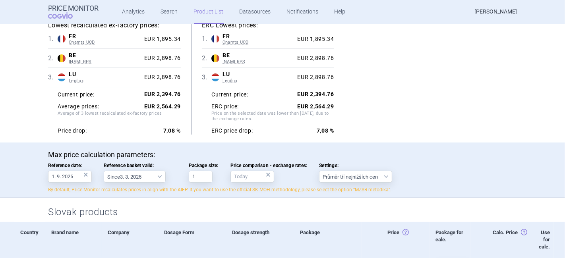
scroll to position [44, 0]
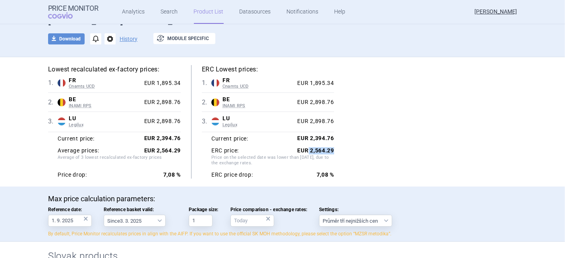
drag, startPoint x: 306, startPoint y: 150, endPoint x: 329, endPoint y: 152, distance: 22.8
click at [329, 152] on strong "EUR 2,564.29" at bounding box center [315, 150] width 37 height 6
copy strong "2,564.29"
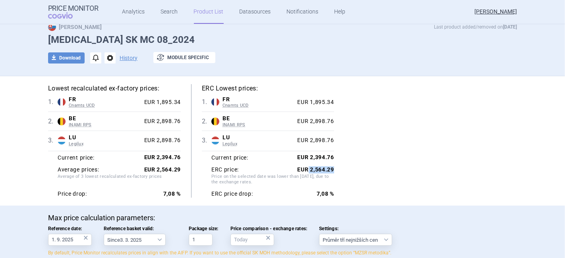
scroll to position [0, 0]
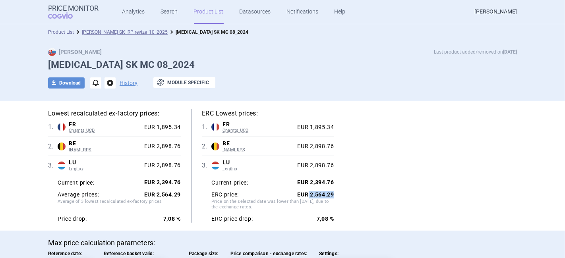
click at [56, 31] on link "Product List" at bounding box center [61, 32] width 26 height 6
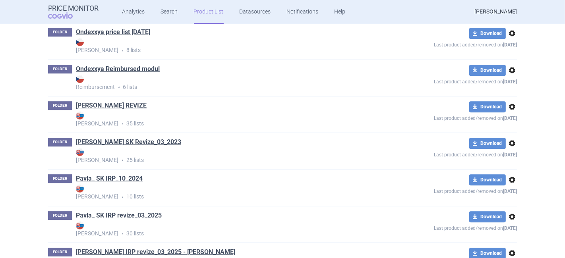
scroll to position [1979, 0]
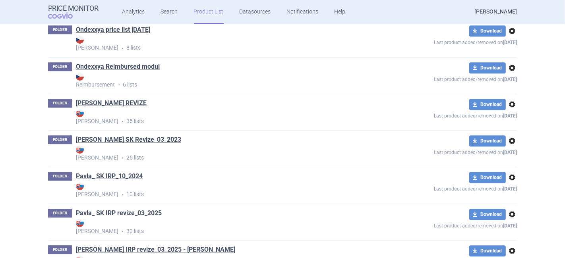
click at [115, 214] on link "Pavla_ SK IRP revize_03_2025" at bounding box center [119, 213] width 86 height 9
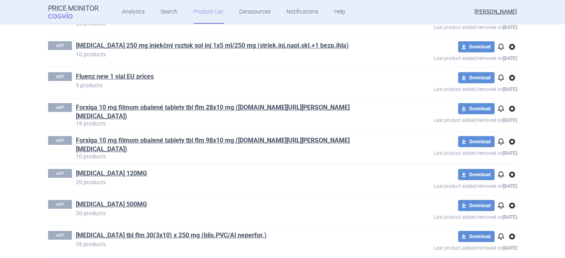
scroll to position [308, 0]
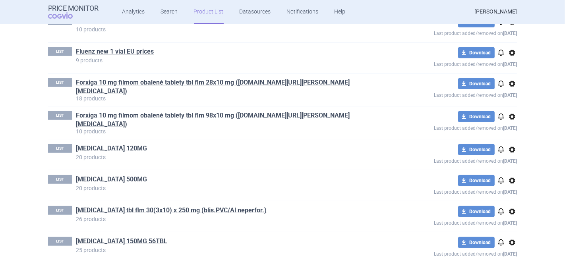
click at [103, 175] on link "IMFINZI 500MG" at bounding box center [111, 179] width 71 height 9
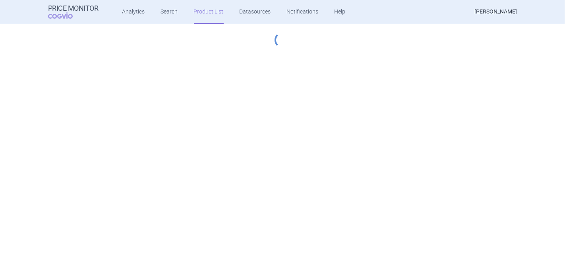
select select "[DATE]"
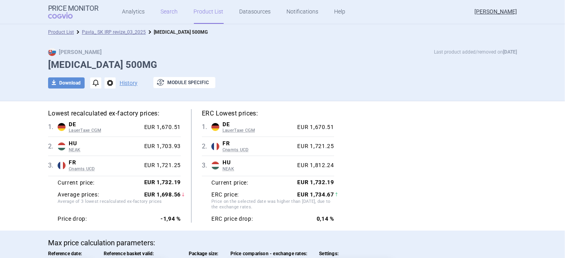
click at [161, 11] on link "Search" at bounding box center [169, 12] width 17 height 24
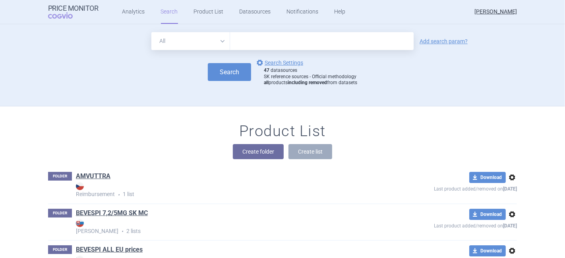
click at [234, 39] on input "text" at bounding box center [321, 41] width 183 height 18
type input "koselugo"
click at [208, 75] on button "Search" at bounding box center [229, 72] width 43 height 18
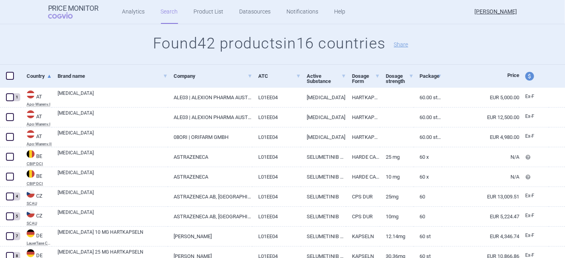
scroll to position [88, 0]
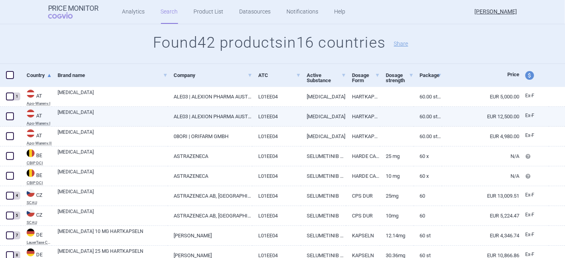
click at [11, 117] on span at bounding box center [10, 116] width 8 height 8
checkbox input "true"
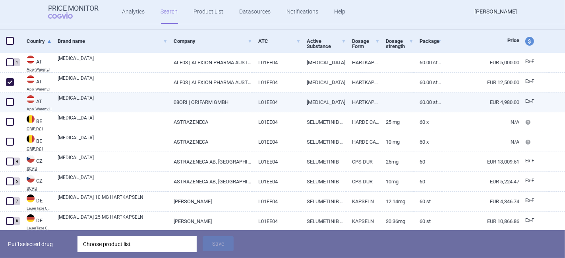
scroll to position [132, 0]
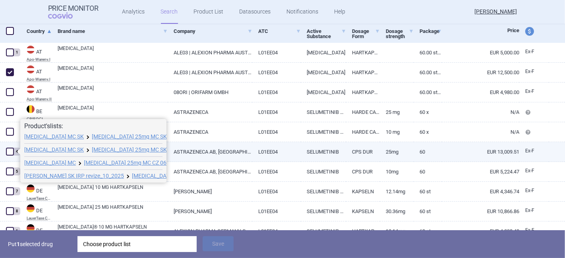
click at [12, 151] on span at bounding box center [10, 152] width 8 height 8
checkbox input "true"
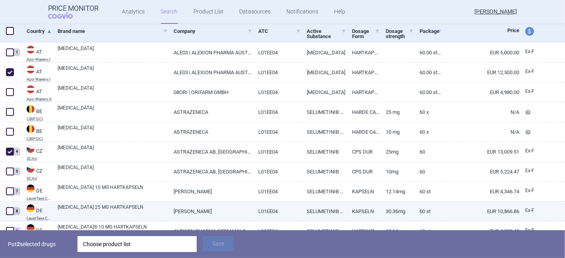
click at [8, 210] on span at bounding box center [10, 211] width 8 height 8
checkbox input "true"
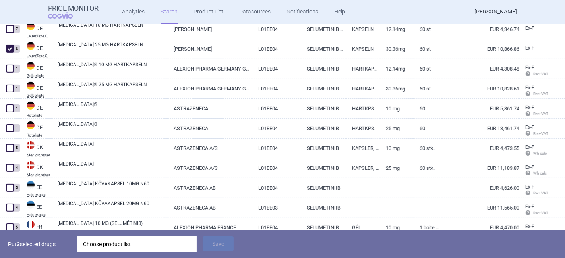
scroll to position [308, 0]
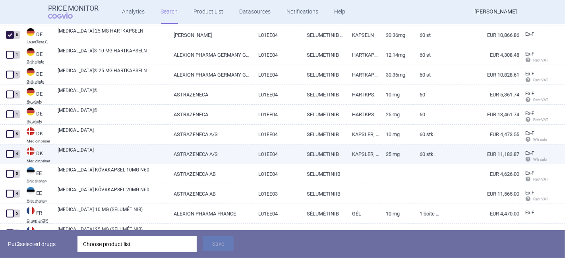
click at [10, 154] on span at bounding box center [10, 154] width 8 height 8
checkbox input "true"
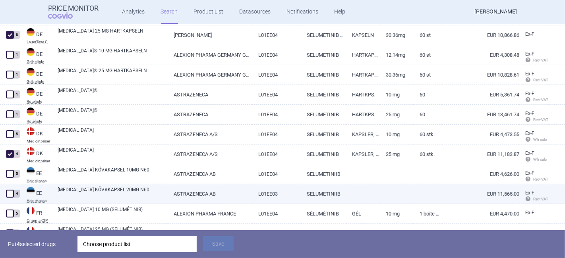
click at [9, 196] on span at bounding box center [10, 194] width 8 height 8
checkbox input "true"
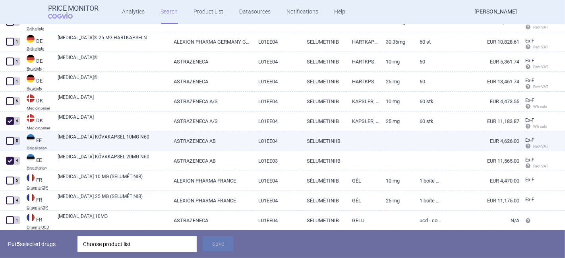
scroll to position [397, 0]
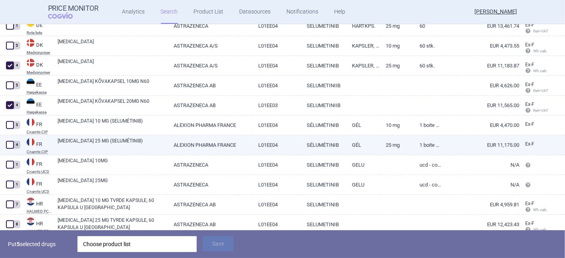
click at [8, 149] on span at bounding box center [10, 145] width 12 height 12
checkbox input "true"
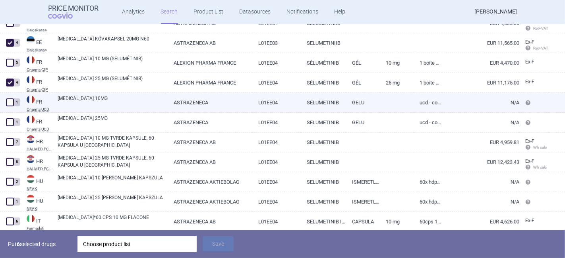
scroll to position [485, 0]
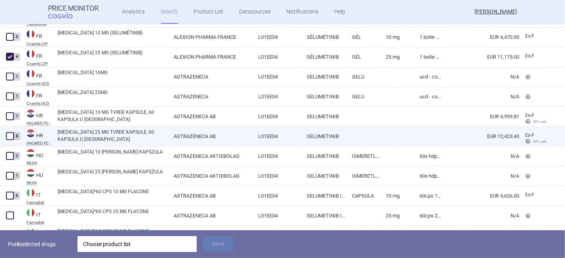
click at [10, 140] on span at bounding box center [10, 136] width 12 height 12
checkbox input "true"
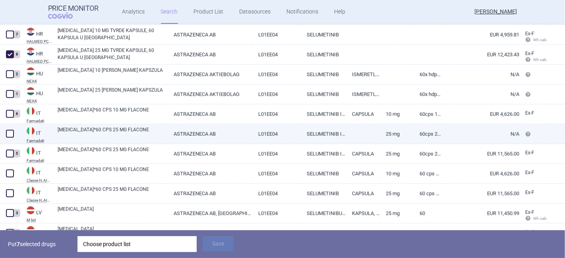
scroll to position [573, 0]
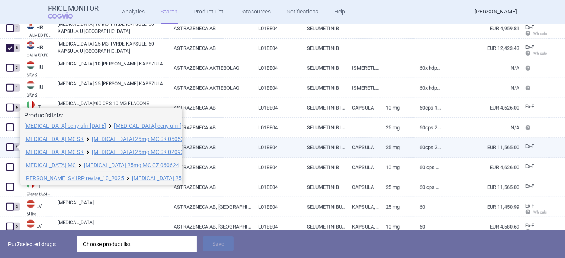
click at [13, 148] on span at bounding box center [10, 147] width 8 height 8
checkbox input "true"
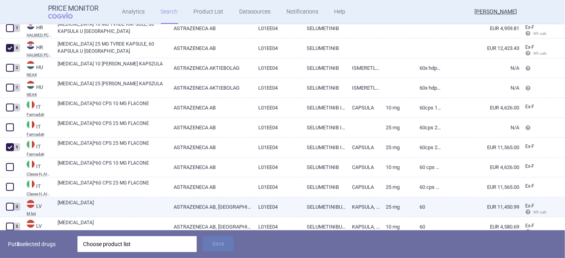
scroll to position [661, 0]
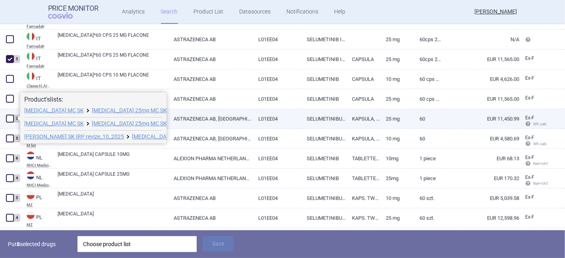
click at [12, 118] on span at bounding box center [10, 119] width 8 height 8
checkbox input "true"
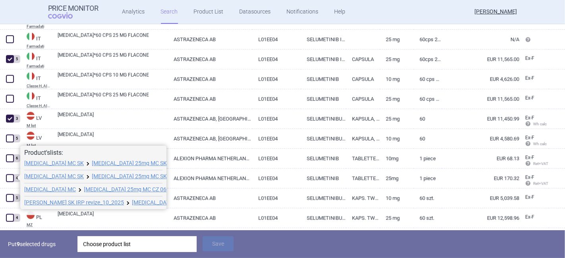
drag, startPoint x: 12, startPoint y: 176, endPoint x: 17, endPoint y: 177, distance: 4.4
click at [12, 176] on span at bounding box center [10, 178] width 8 height 8
checkbox input "true"
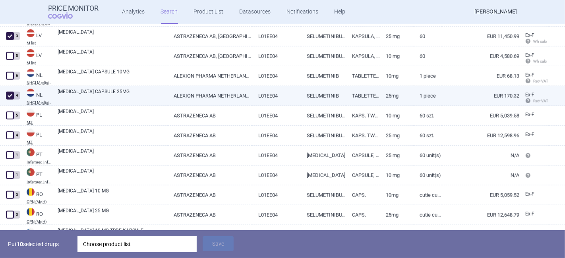
scroll to position [750, 0]
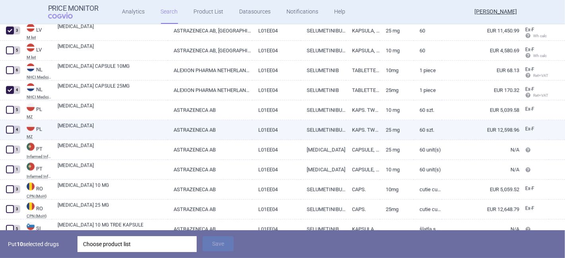
click at [9, 133] on span at bounding box center [10, 130] width 8 height 8
checkbox input "true"
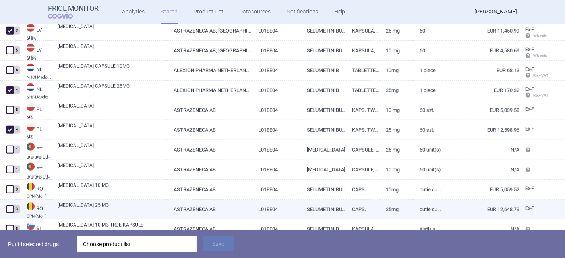
click at [8, 206] on span at bounding box center [10, 209] width 8 height 8
checkbox input "true"
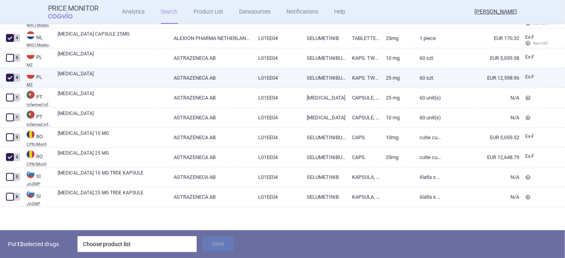
scroll to position [804, 0]
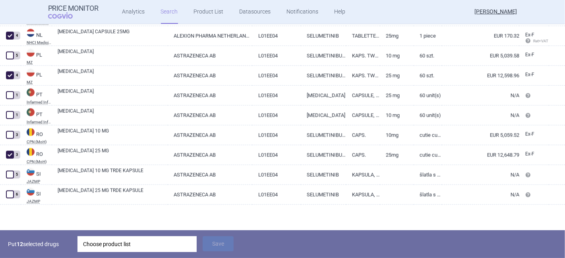
click at [99, 243] on div "Choose product list" at bounding box center [137, 244] width 108 height 16
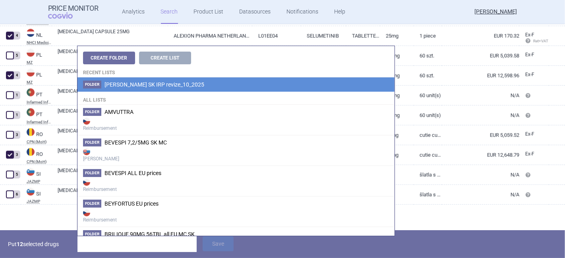
click at [125, 84] on span "[PERSON_NAME] SK IRP revize_10_2025" at bounding box center [154, 84] width 100 height 6
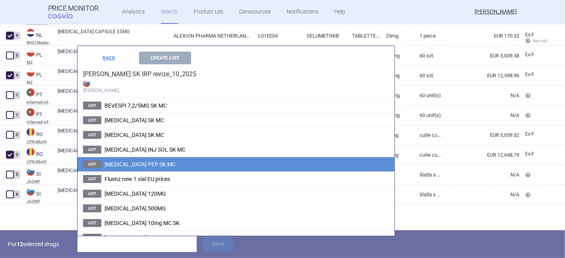
scroll to position [37, 0]
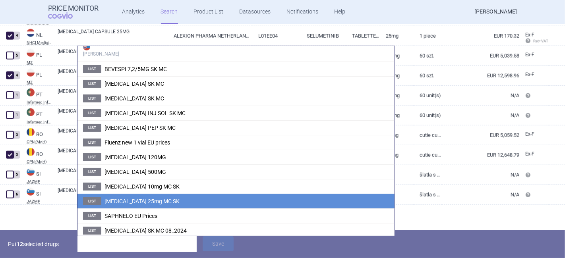
click at [152, 202] on span "Koselugo 25mg MC SK" at bounding box center [141, 201] width 75 height 6
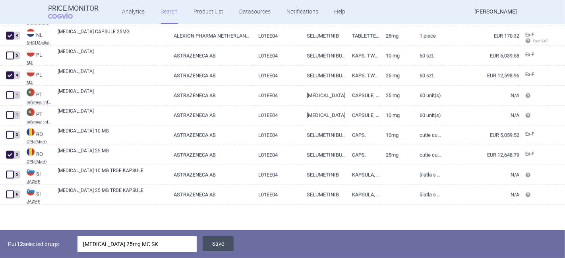
click at [215, 245] on button "Save" at bounding box center [217, 243] width 31 height 15
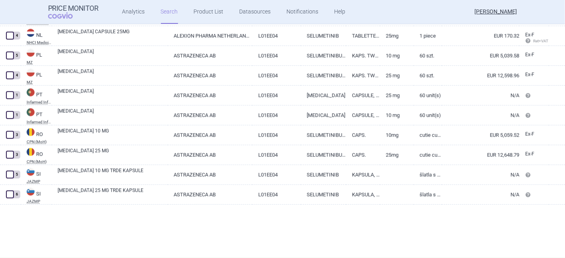
scroll to position [777, 0]
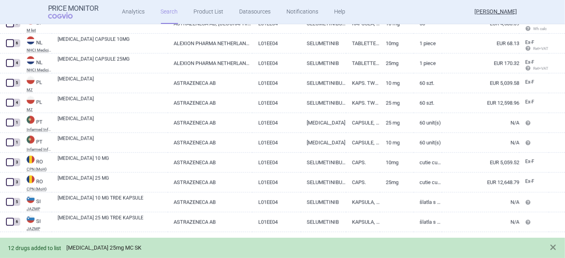
click at [103, 247] on link "Koselugo 25mg MC SK" at bounding box center [103, 248] width 75 height 7
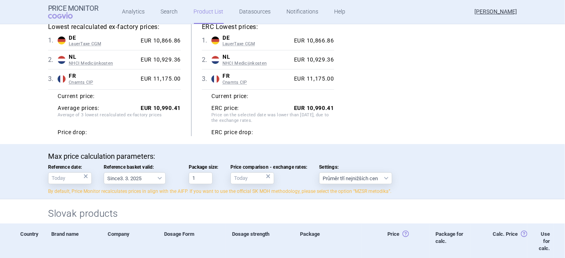
scroll to position [88, 0]
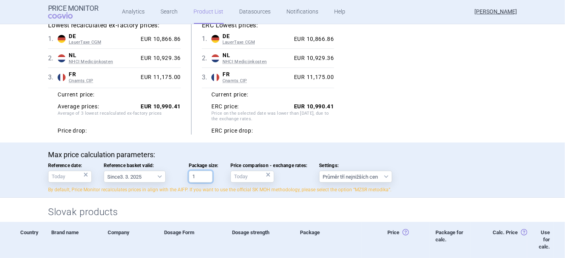
click at [195, 178] on input "1" at bounding box center [201, 177] width 24 height 12
type input "60"
click at [420, 107] on div "Lowest recalculated ex-factory prices: 1 . DE LauerTaxe CGM Germany LauerTaxe C…" at bounding box center [282, 78] width 468 height 114
drag, startPoint x: 331, startPoint y: 104, endPoint x: 302, endPoint y: 104, distance: 29.4
click at [302, 104] on div "Lowest recalculated ex-factory prices: 1 . DE LauerTaxe CGM Germany LauerTaxe C…" at bounding box center [282, 78] width 468 height 114
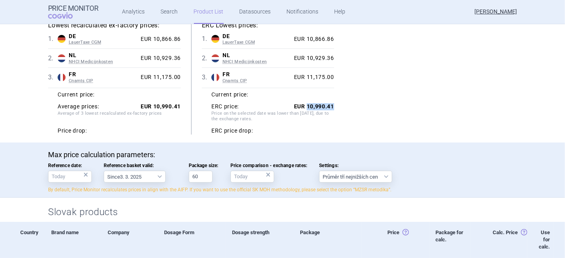
copy strong "10,990.41"
click at [238, 179] on input "Price comparison - exchange rates: ×" at bounding box center [252, 177] width 44 height 12
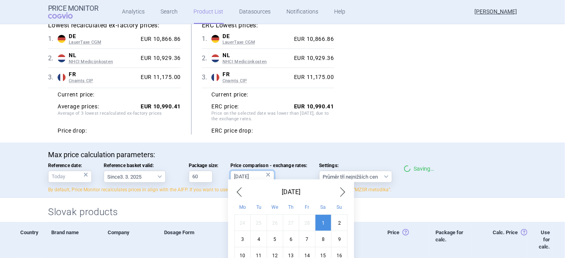
type input "1.3.2025"
click at [372, 120] on div "Lowest recalculated ex-factory prices: 1 . DE LauerTaxe CGM Germany LauerTaxe C…" at bounding box center [282, 78] width 468 height 114
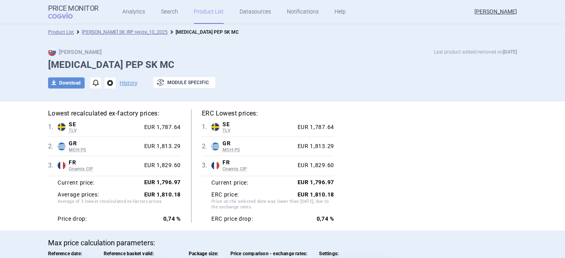
select select "[DATE]"
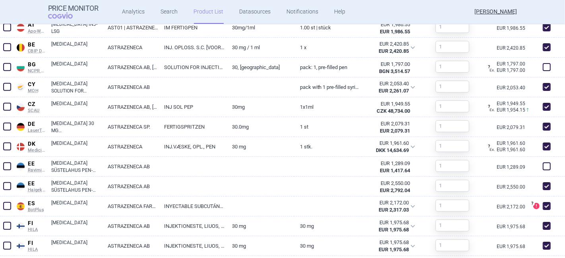
scroll to position [441, 0]
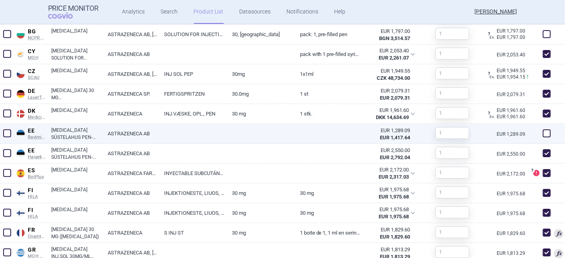
click at [10, 133] on span at bounding box center [7, 133] width 8 height 8
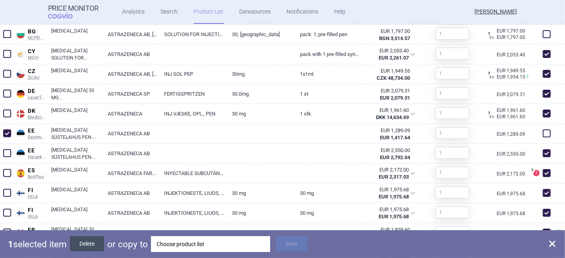
click at [93, 247] on button "Delete" at bounding box center [87, 243] width 34 height 15
checkbox input "false"
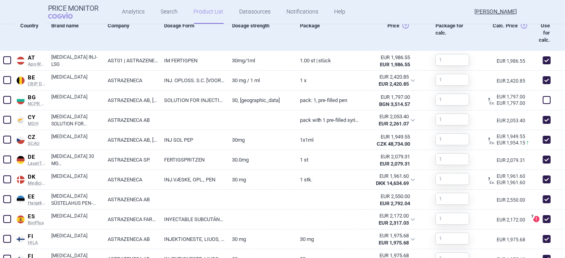
scroll to position [304, 0]
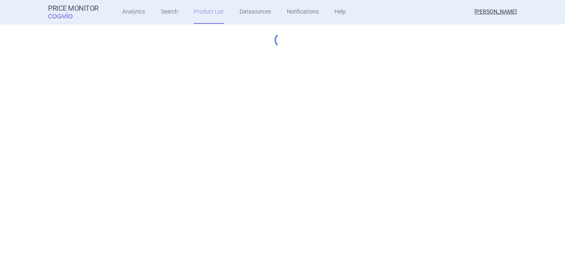
select select "[DATE]"
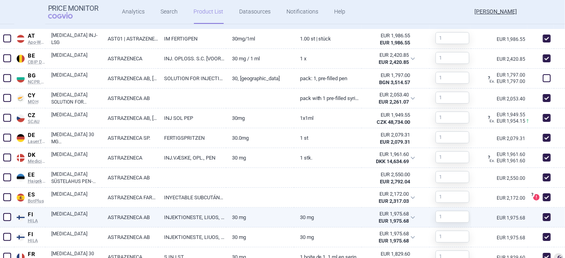
scroll to position [308, 0]
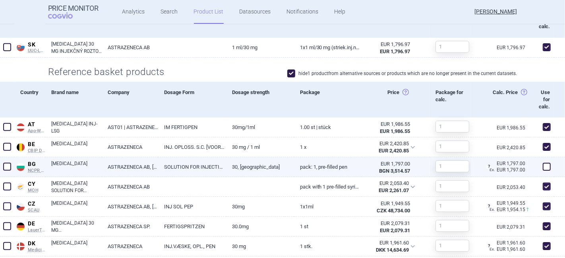
click at [542, 168] on span at bounding box center [546, 167] width 8 height 8
checkbox input "true"
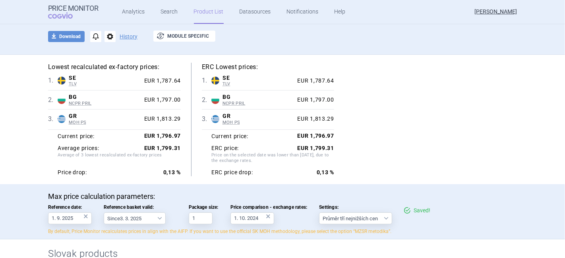
scroll to position [44, 0]
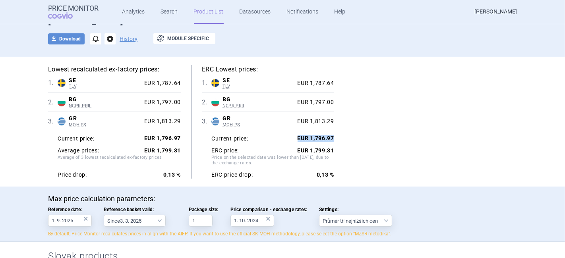
drag, startPoint x: 294, startPoint y: 138, endPoint x: 331, endPoint y: 139, distance: 36.9
click at [331, 139] on div "Lowest recalculated ex-factory prices: 1 . SE TLV Sweden TLV Online database de…" at bounding box center [282, 122] width 468 height 114
drag, startPoint x: 330, startPoint y: 139, endPoint x: 307, endPoint y: 139, distance: 23.0
click at [307, 139] on div "Lowest recalculated ex-factory prices: 1 . SE TLV Sweden TLV Online database de…" at bounding box center [282, 122] width 468 height 114
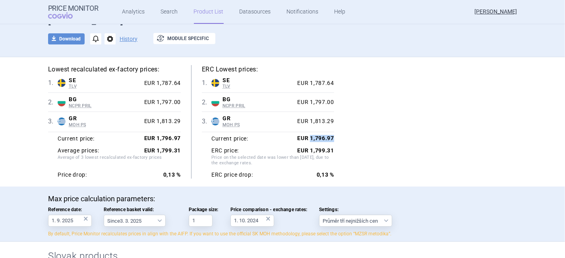
copy strong "1,796.97"
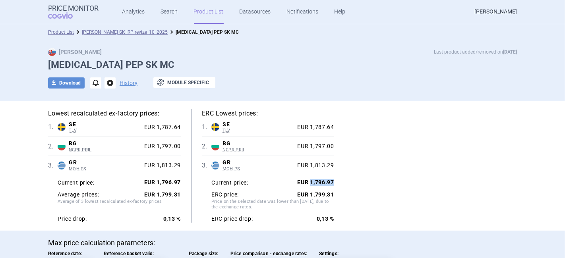
drag, startPoint x: 97, startPoint y: 30, endPoint x: 101, endPoint y: 33, distance: 5.1
click at [97, 30] on link "[PERSON_NAME] SK IRP revize_10_2025" at bounding box center [125, 32] width 86 height 6
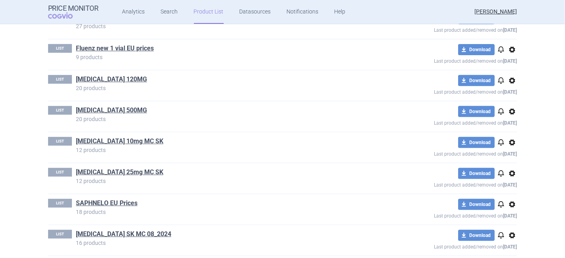
scroll to position [283, 0]
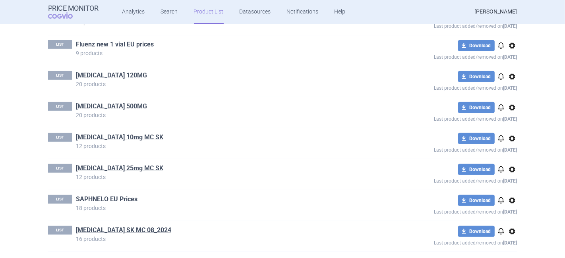
click at [101, 197] on link "SAPHNELO EU Prices" at bounding box center [107, 199] width 62 height 9
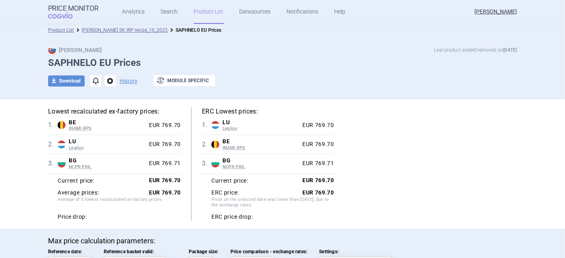
scroll to position [2, 0]
click at [161, 13] on link "Search" at bounding box center [169, 12] width 17 height 24
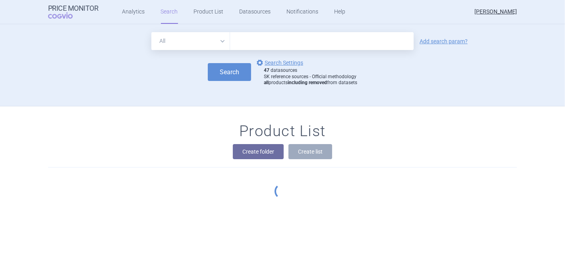
click at [237, 40] on input "text" at bounding box center [321, 41] width 183 height 18
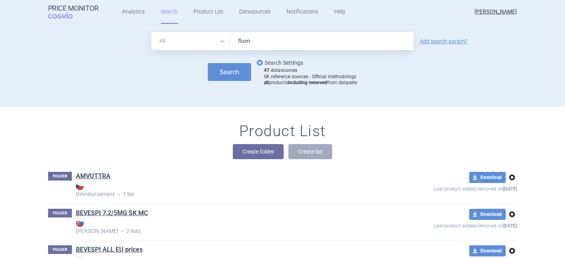
type input "fluenz"
click at [231, 71] on button "Search" at bounding box center [229, 72] width 43 height 18
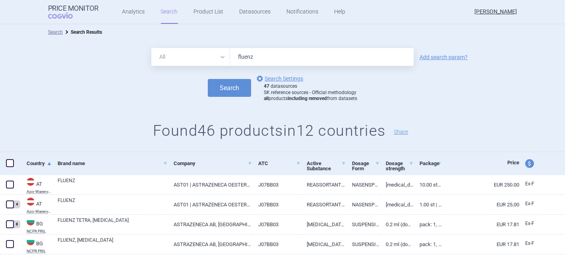
scroll to position [44, 0]
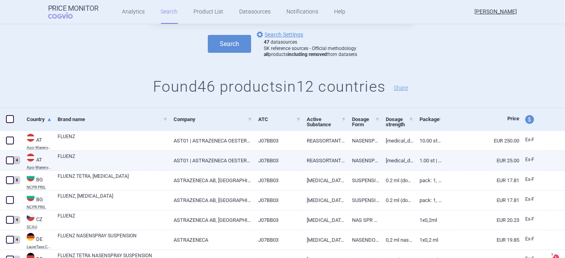
click at [8, 159] on span at bounding box center [10, 160] width 8 height 8
checkbox input "true"
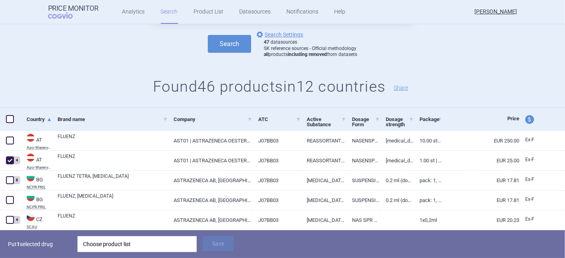
click at [439, 65] on div "All Brand Name ATC Company Active Substance Country Newer than fluenz Add searc…" at bounding box center [282, 52] width 565 height 112
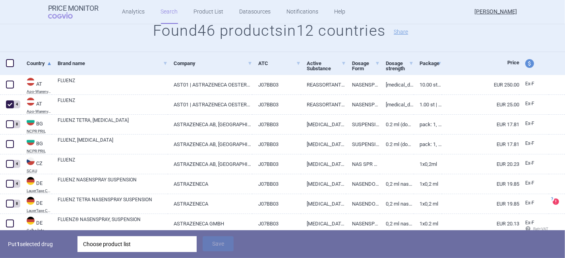
scroll to position [132, 0]
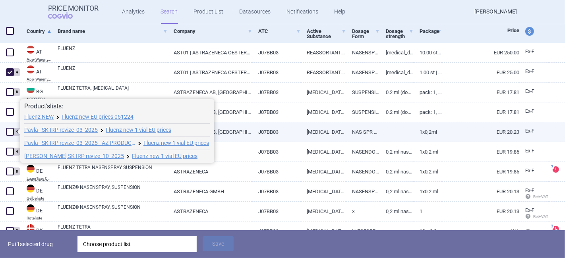
click at [8, 130] on span at bounding box center [10, 132] width 8 height 8
checkbox input "true"
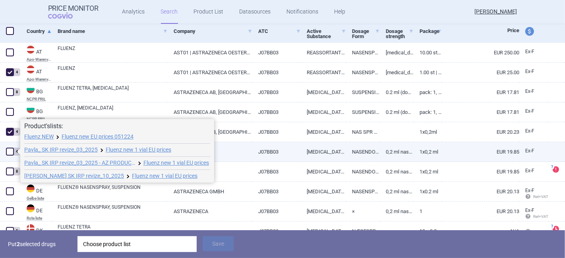
click at [8, 151] on span at bounding box center [10, 152] width 8 height 8
checkbox input "true"
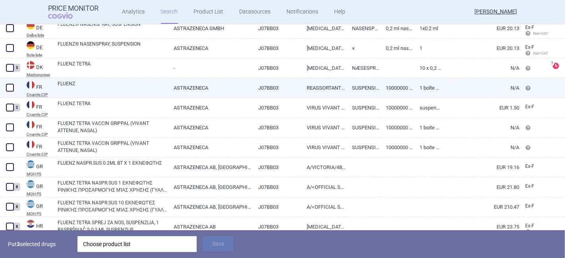
scroll to position [308, 0]
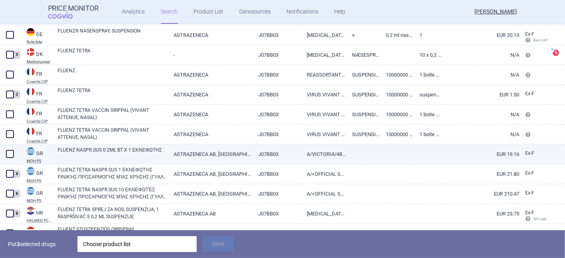
click at [70, 154] on link "FLUENZ NASPR.SUS 0.2ML BT X 1 ΕΚΝΕΦΩΤΗΣ" at bounding box center [113, 153] width 110 height 14
select select "EUR"
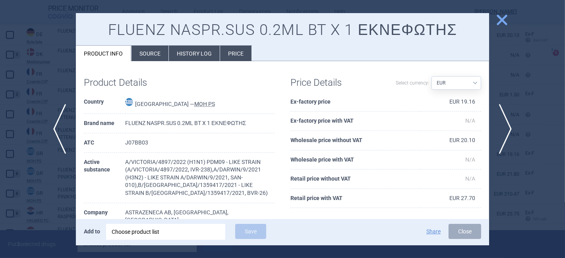
click at [497, 22] on span "close" at bounding box center [502, 20] width 14 height 14
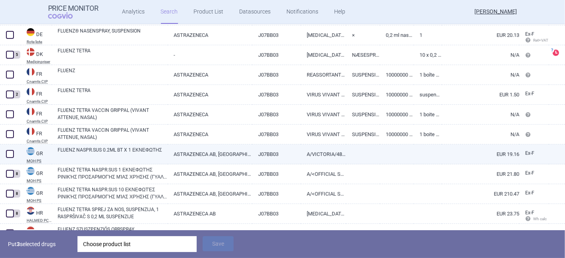
click at [15, 157] on span at bounding box center [10, 154] width 12 height 12
checkbox input "true"
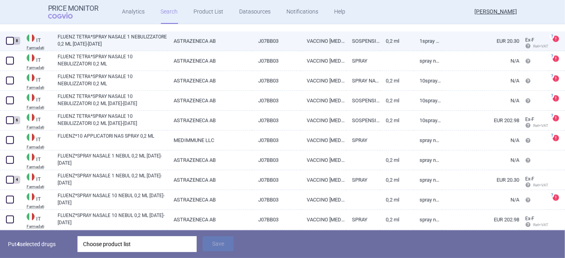
scroll to position [661, 0]
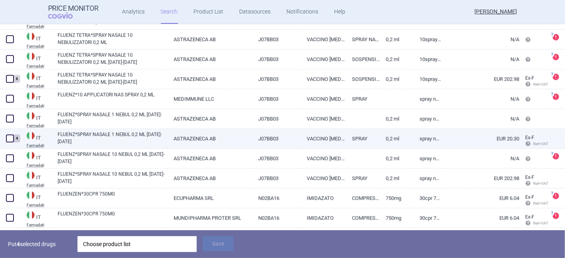
click at [10, 142] on span at bounding box center [10, 139] width 12 height 12
checkbox input "true"
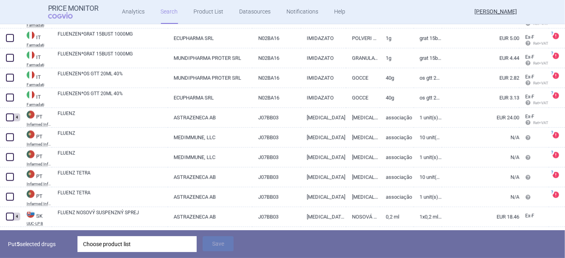
scroll to position [878, 0]
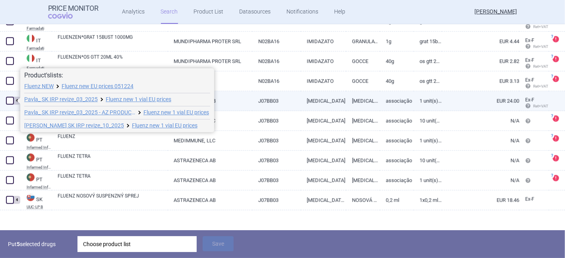
click at [10, 102] on span at bounding box center [10, 101] width 8 height 8
checkbox input "true"
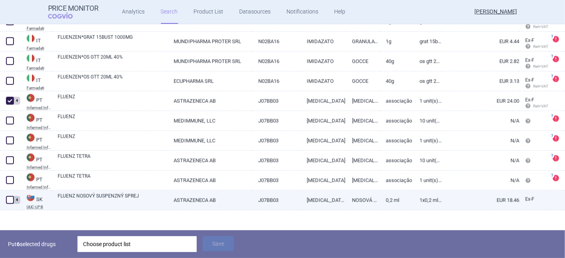
click at [11, 202] on span at bounding box center [10, 200] width 8 height 8
checkbox input "true"
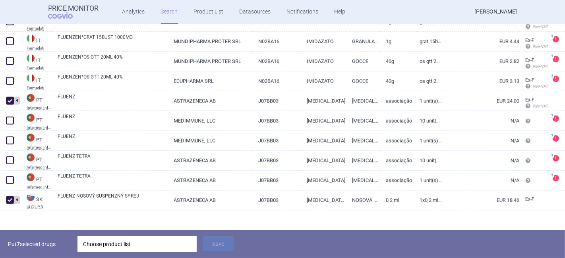
click at [105, 240] on div "Choose product list" at bounding box center [137, 244] width 108 height 16
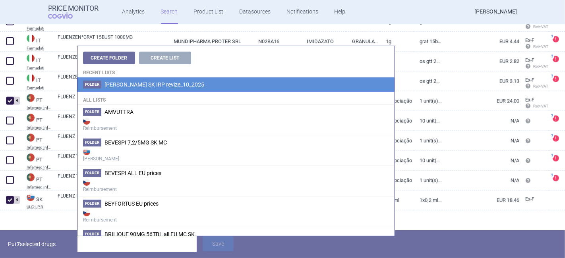
click at [138, 85] on span "[PERSON_NAME] SK IRP revize_10_2025" at bounding box center [154, 84] width 100 height 6
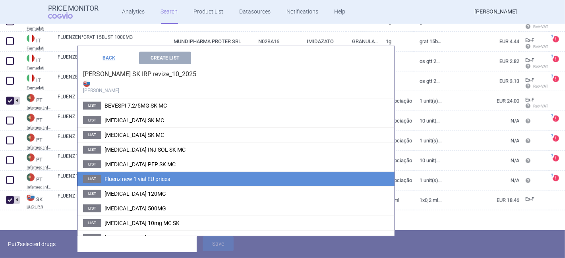
click at [128, 177] on span "Fluenz new 1 vial EU prices" at bounding box center [137, 179] width 66 height 6
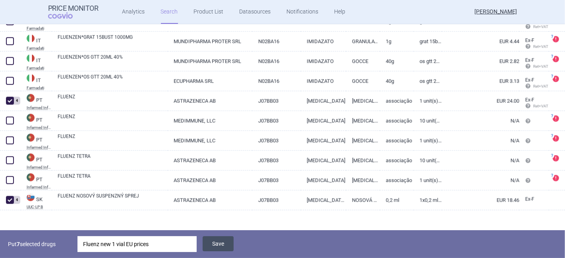
click at [215, 243] on button "Save" at bounding box center [217, 243] width 31 height 15
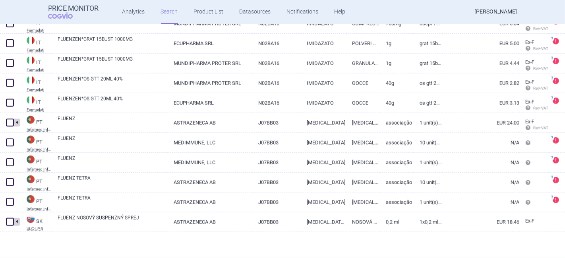
scroll to position [856, 0]
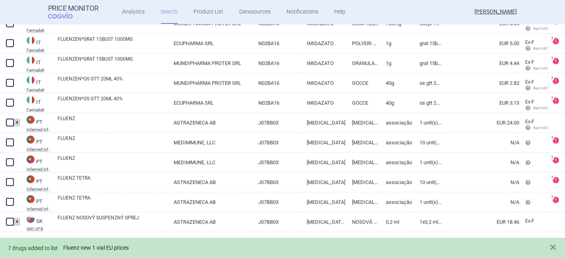
click at [109, 245] on link "Fluenz new 1 vial EU prices" at bounding box center [96, 248] width 66 height 7
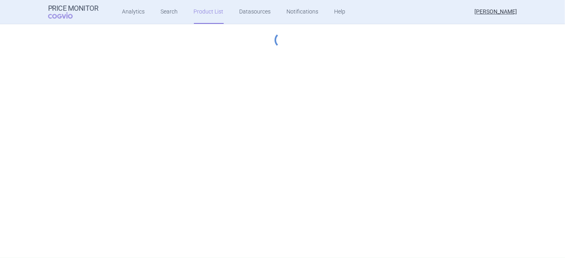
select select "[DATE]"
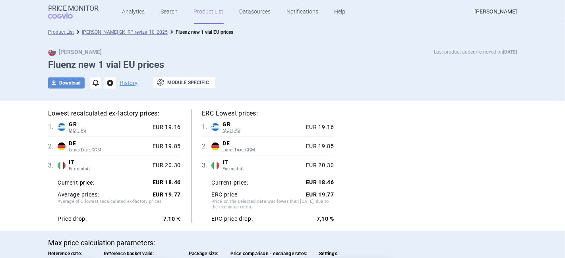
click at [366, 159] on div "Lowest recalculated ex-factory prices: 1 . GR MOH PS Greece MOH PS List of medi…" at bounding box center [282, 166] width 468 height 114
drag, startPoint x: 332, startPoint y: 193, endPoint x: 316, endPoint y: 192, distance: 15.9
click at [316, 192] on div "Lowest recalculated ex-factory prices: 1 . GR MOH PS Greece MOH PS List of medi…" at bounding box center [282, 166] width 468 height 114
copy strong "19.77"
click at [162, 8] on link "Search" at bounding box center [169, 12] width 17 height 24
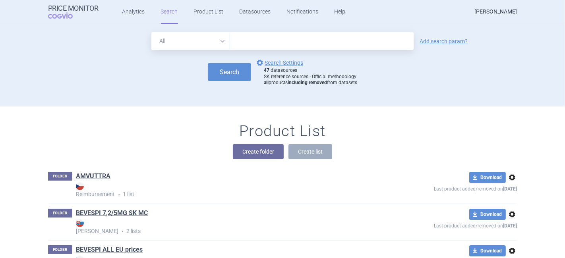
click at [244, 40] on input "text" at bounding box center [321, 41] width 183 height 18
type input "soliris"
click at [220, 74] on button "Search" at bounding box center [229, 72] width 43 height 18
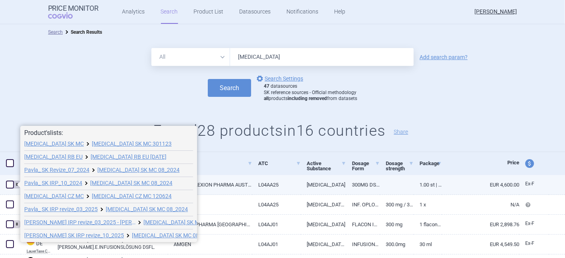
click at [10, 185] on span at bounding box center [10, 185] width 8 height 8
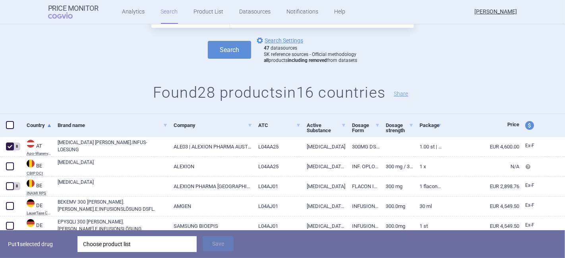
scroll to position [88, 0]
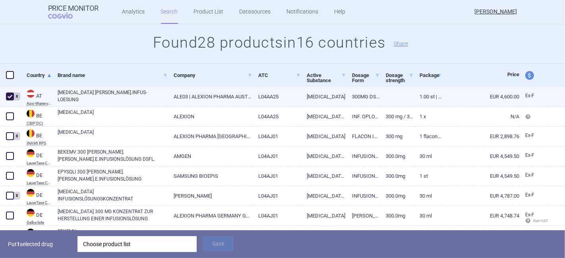
click at [8, 101] on span at bounding box center [10, 97] width 12 height 12
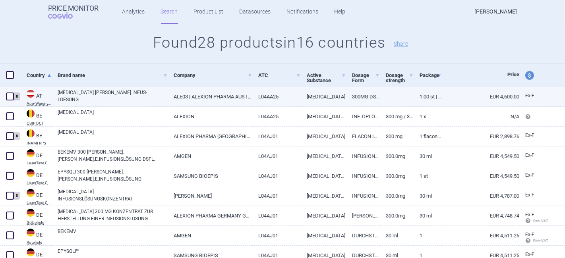
click at [7, 95] on span at bounding box center [10, 97] width 8 height 8
checkbox input "true"
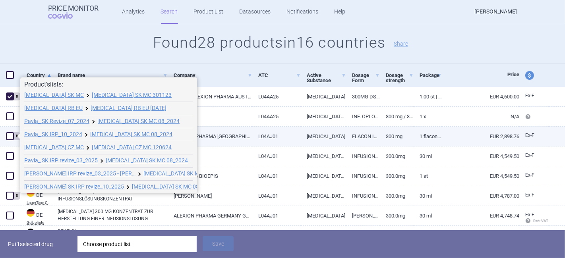
click at [9, 135] on span at bounding box center [10, 136] width 8 height 8
checkbox input "true"
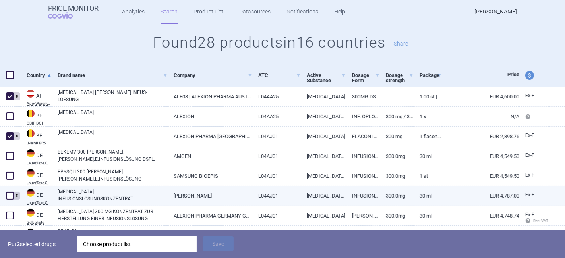
scroll to position [132, 0]
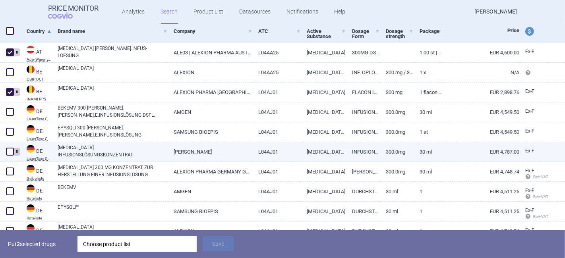
click at [13, 152] on span at bounding box center [10, 152] width 8 height 8
checkbox input "true"
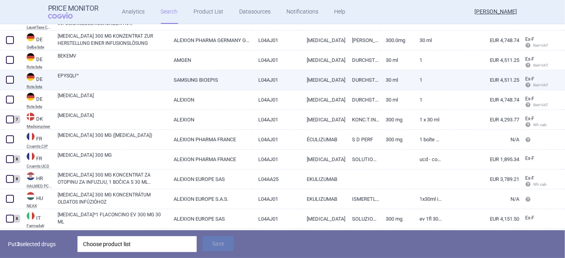
scroll to position [264, 0]
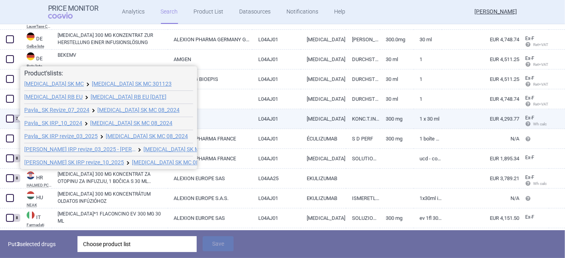
click at [11, 117] on span at bounding box center [10, 119] width 8 height 8
checkbox input "true"
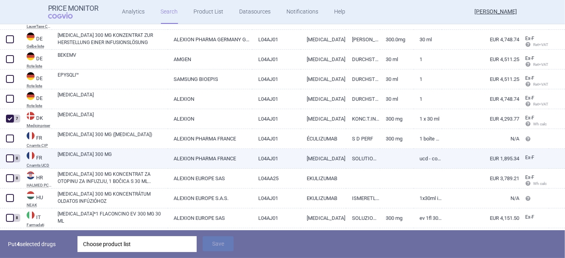
click at [11, 159] on span at bounding box center [10, 158] width 8 height 8
checkbox input "true"
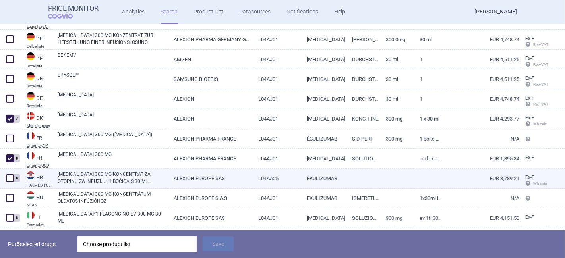
click at [9, 177] on span at bounding box center [10, 178] width 8 height 8
checkbox input "true"
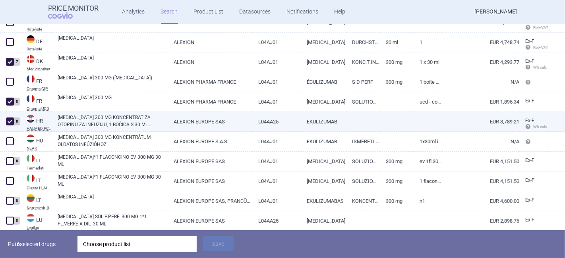
scroll to position [353, 0]
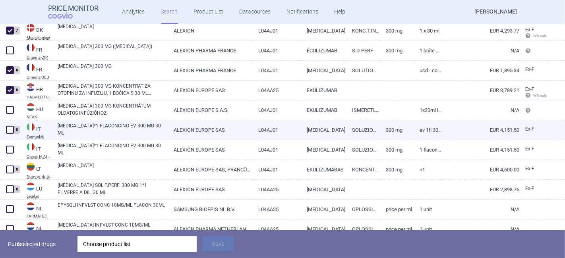
click at [13, 131] on span at bounding box center [10, 130] width 8 height 8
checkbox input "true"
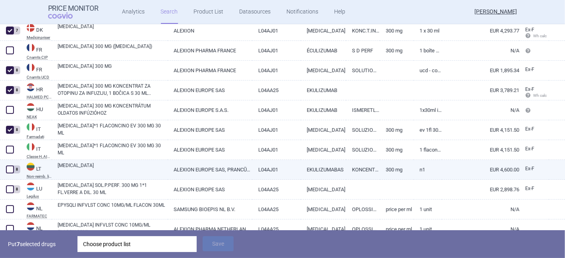
click at [8, 170] on span at bounding box center [10, 170] width 8 height 8
checkbox input "true"
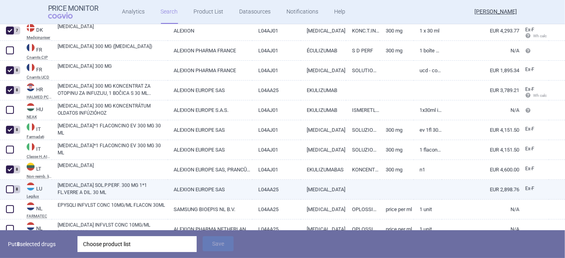
click at [9, 192] on span at bounding box center [10, 189] width 8 height 8
checkbox input "true"
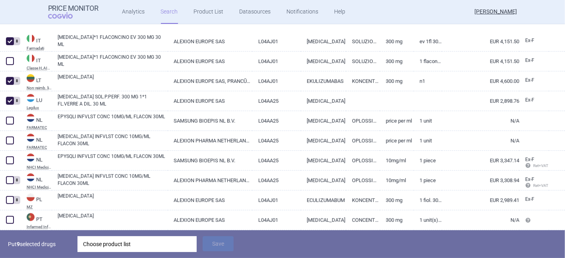
scroll to position [438, 0]
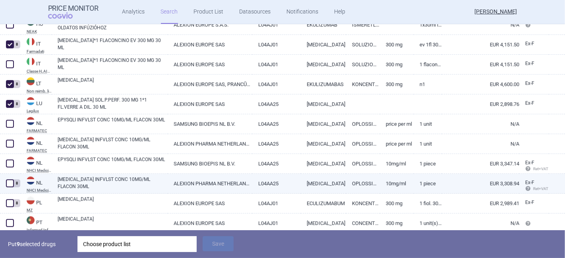
click at [6, 183] on span at bounding box center [10, 183] width 8 height 8
checkbox input "true"
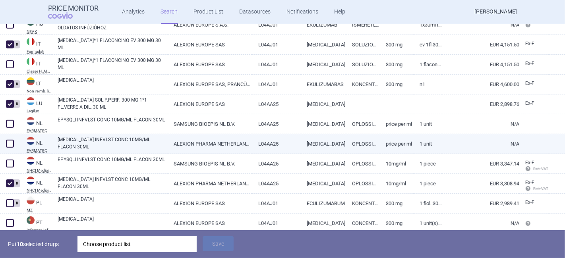
scroll to position [482, 0]
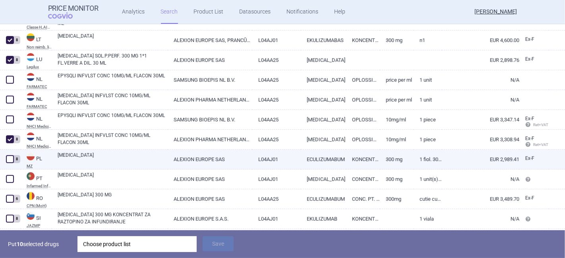
click at [10, 158] on span at bounding box center [10, 159] width 8 height 8
checkbox input "true"
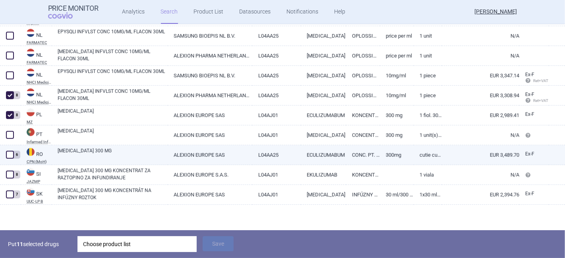
click at [9, 156] on span at bounding box center [10, 155] width 8 height 8
checkbox input "true"
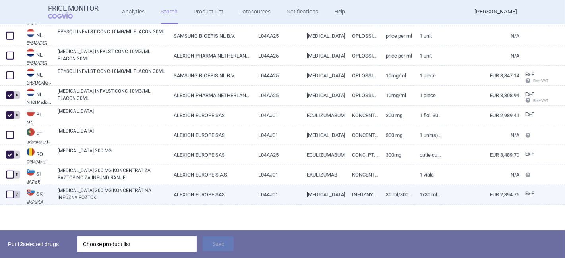
click at [12, 193] on span at bounding box center [10, 195] width 8 height 8
checkbox input "true"
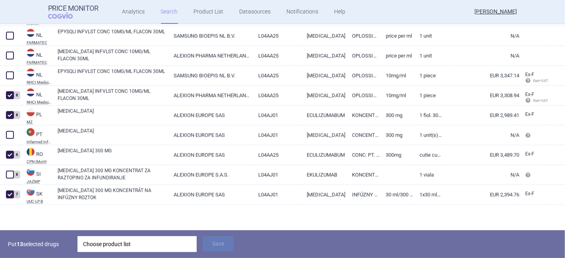
click at [100, 244] on div "Choose product list" at bounding box center [137, 244] width 108 height 16
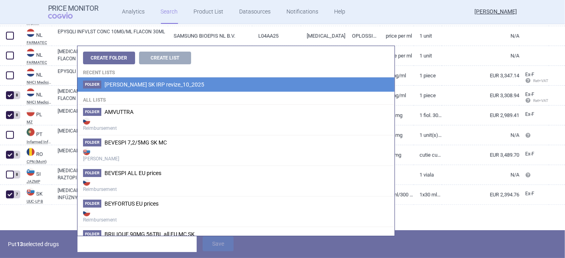
click at [129, 84] on span "[PERSON_NAME] SK IRP revize_10_2025" at bounding box center [154, 84] width 100 height 6
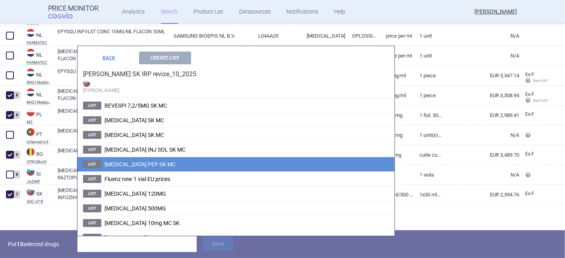
scroll to position [37, 0]
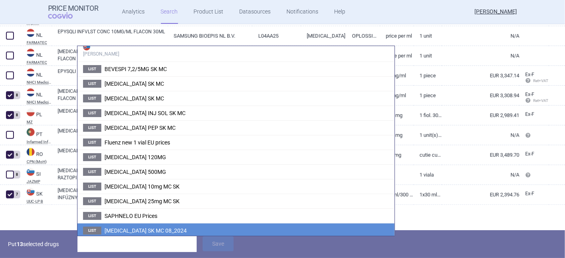
click at [128, 230] on span "SOLIRIS SK MC 08_2024" at bounding box center [145, 230] width 82 height 6
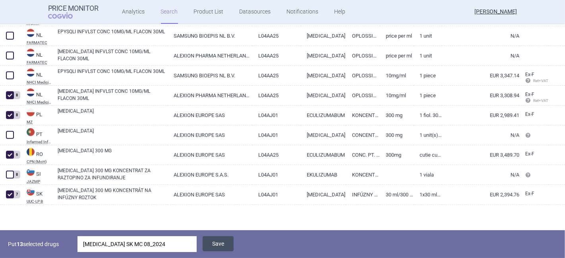
click at [221, 250] on button "Save" at bounding box center [217, 243] width 31 height 15
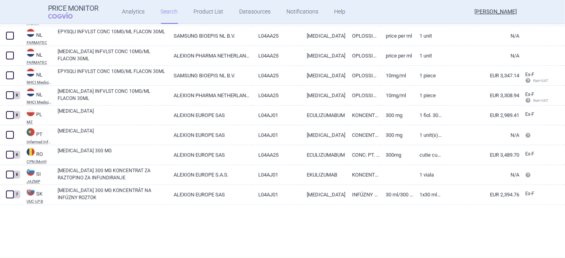
scroll to position [499, 0]
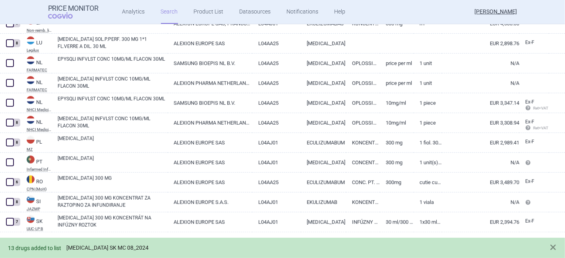
click at [105, 245] on link "SOLIRIS SK MC 08_2024" at bounding box center [107, 248] width 82 height 7
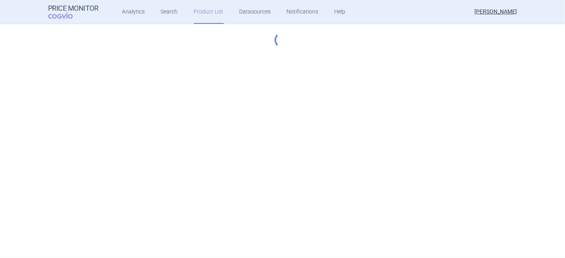
select select "[DATE]"
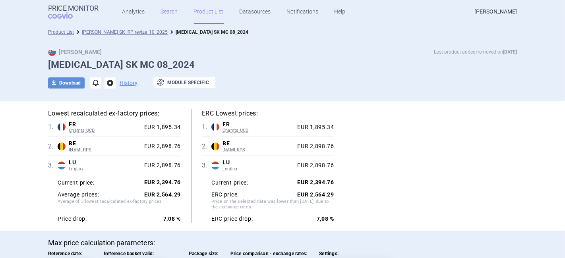
click at [165, 14] on link "Search" at bounding box center [169, 12] width 17 height 24
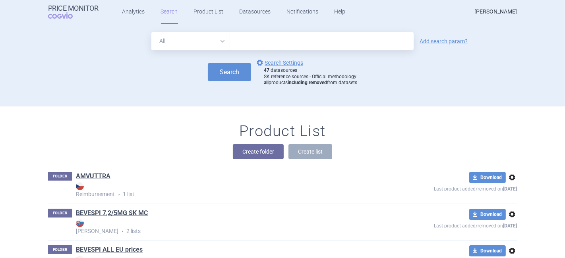
click at [253, 45] on input "text" at bounding box center [321, 41] width 183 height 18
type input "soliris"
click at [442, 42] on link "Add search param?" at bounding box center [443, 42] width 48 height 6
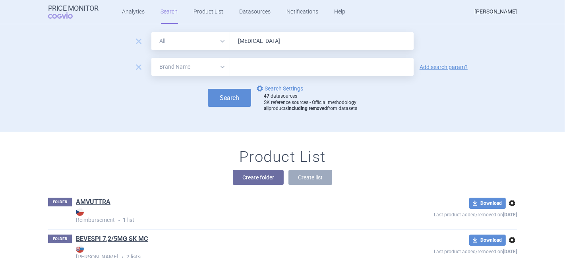
click at [164, 64] on select "All Brand Name ATC Company Active Substance Country Newer than" at bounding box center [190, 67] width 79 height 18
select select "country"
click at [151, 58] on select "All Brand Name ATC Company Active Substance Country Newer than" at bounding box center [190, 67] width 79 height 18
click at [234, 68] on input "text" at bounding box center [321, 67] width 175 height 10
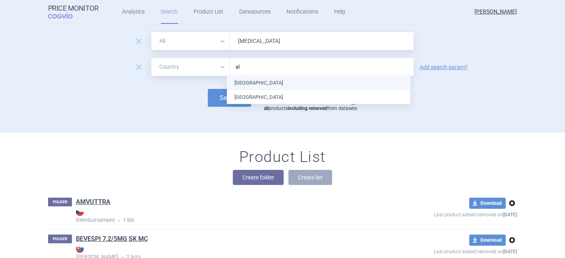
type input "slo"
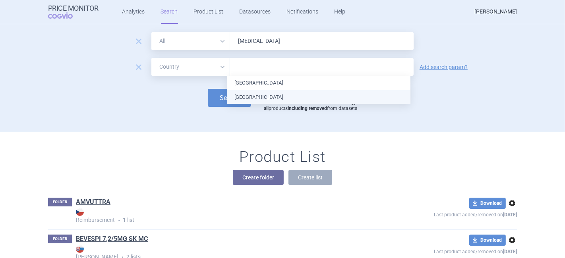
click at [238, 96] on ul "Slovakia Slovenia" at bounding box center [318, 90] width 183 height 28
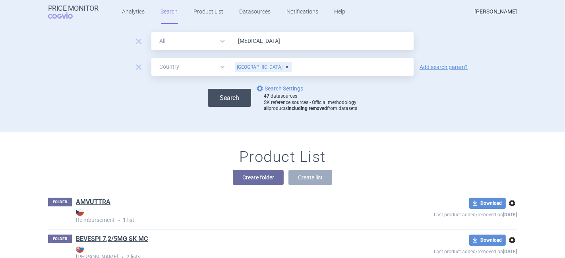
click at [208, 100] on button "Search" at bounding box center [229, 98] width 43 height 18
select select "country"
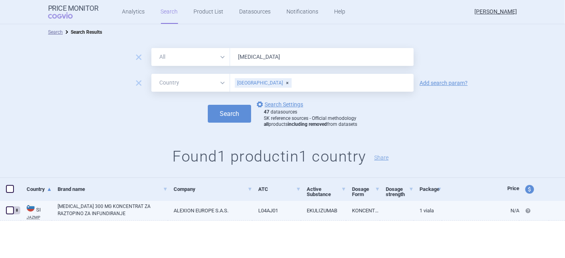
click at [116, 215] on link "SOLIRIS 300 MG KONCENTRAT ZA RAZTOPINO ZA INFUNDIRANJE" at bounding box center [113, 210] width 110 height 14
select select "EUR"
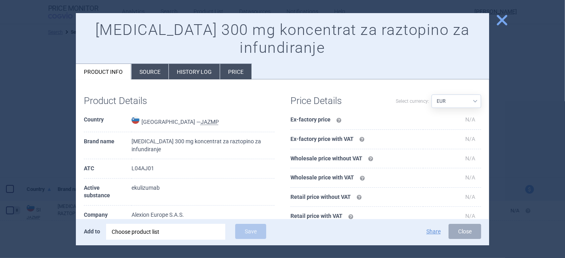
click at [191, 64] on li "History log" at bounding box center [194, 71] width 51 height 15
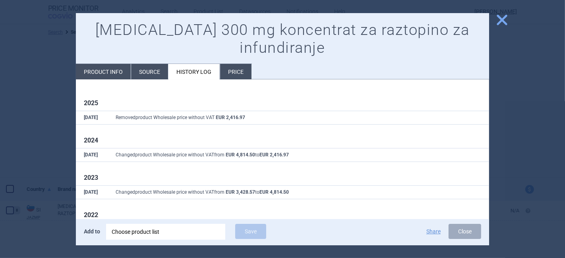
click at [504, 21] on span "close" at bounding box center [502, 20] width 14 height 14
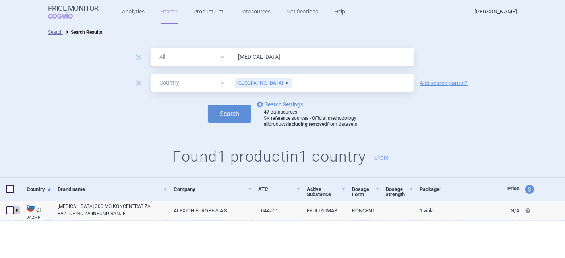
drag, startPoint x: 258, startPoint y: 56, endPoint x: 231, endPoint y: 58, distance: 27.0
click at [231, 58] on input "soliris" at bounding box center [321, 57] width 183 height 18
type input "IMFINZI"
click at [139, 83] on span "remove" at bounding box center [138, 82] width 11 height 11
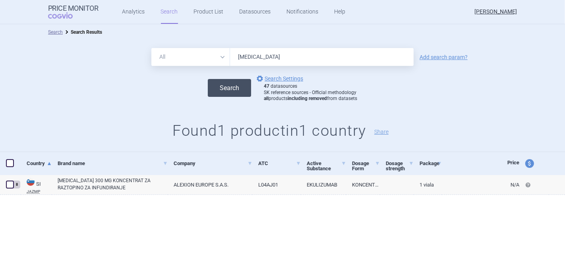
click at [228, 89] on button "Search" at bounding box center [229, 88] width 43 height 18
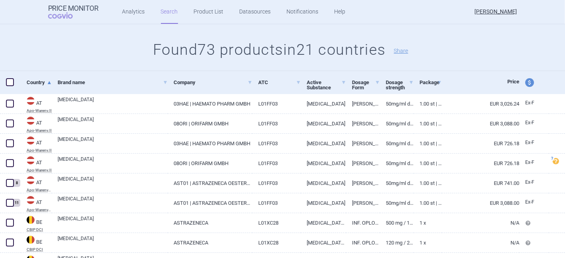
scroll to position [88, 0]
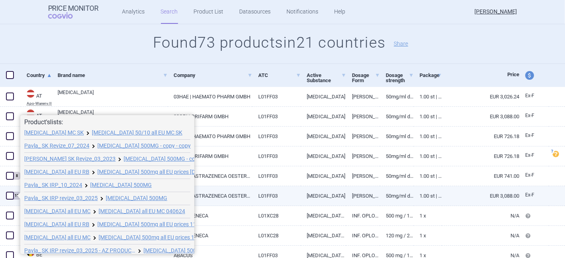
click at [11, 195] on span at bounding box center [10, 196] width 8 height 8
checkbox input "true"
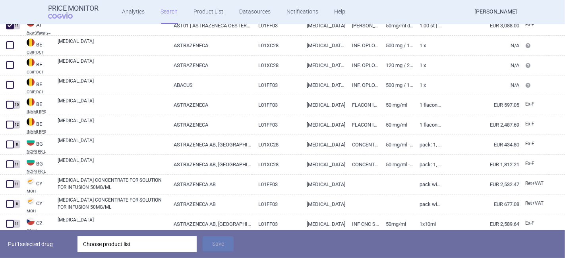
scroll to position [264, 0]
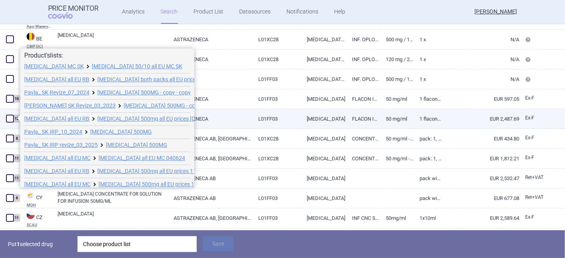
click at [11, 118] on span at bounding box center [10, 119] width 8 height 8
checkbox input "true"
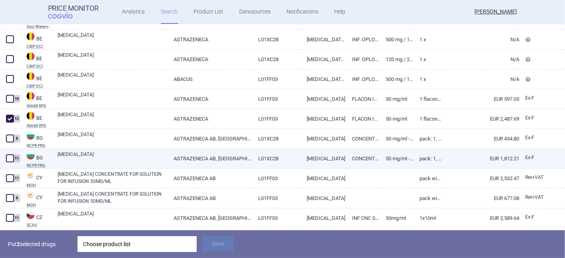
click at [10, 158] on span at bounding box center [10, 158] width 8 height 8
checkbox input "true"
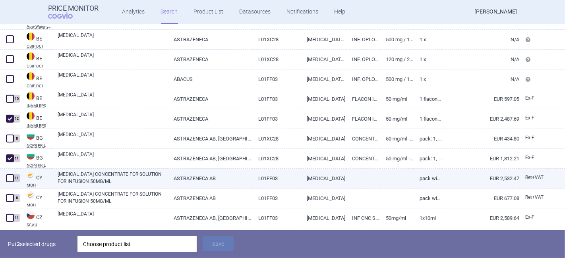
click at [7, 178] on span at bounding box center [10, 178] width 8 height 8
checkbox input "true"
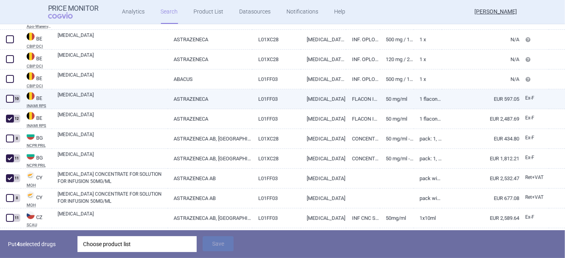
scroll to position [353, 0]
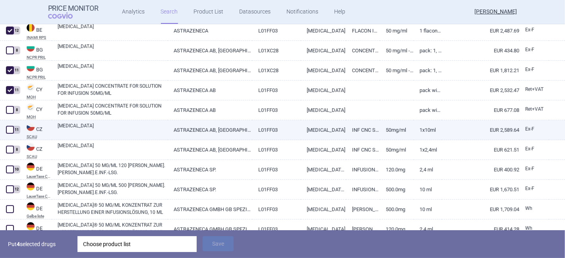
click at [11, 131] on span at bounding box center [10, 130] width 8 height 8
checkbox input "true"
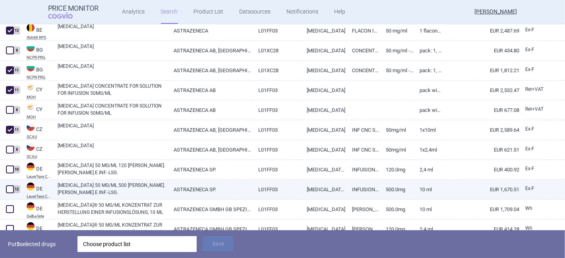
click at [11, 186] on span at bounding box center [10, 189] width 8 height 8
checkbox input "true"
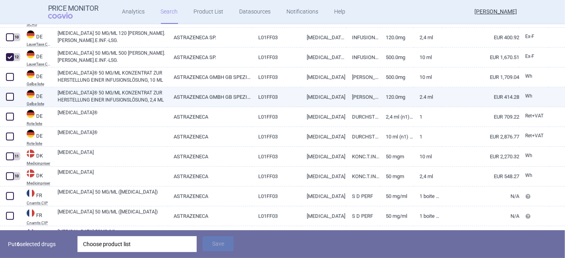
scroll to position [485, 0]
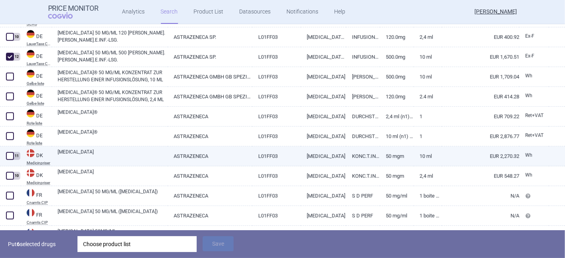
click at [11, 152] on span at bounding box center [10, 156] width 8 height 8
checkbox input "true"
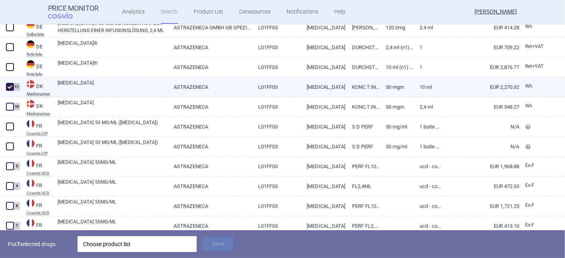
scroll to position [573, 0]
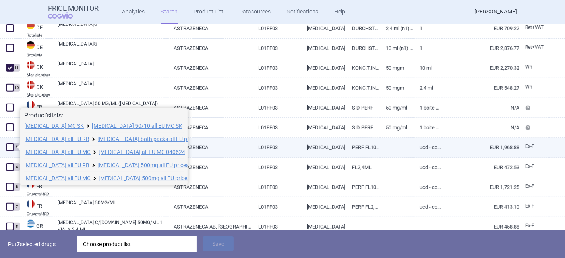
click at [11, 149] on span at bounding box center [10, 147] width 8 height 8
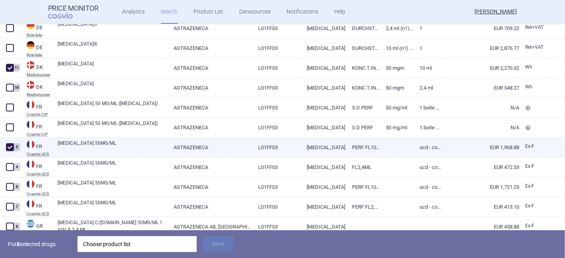
click at [11, 150] on span at bounding box center [10, 147] width 8 height 8
checkbox input "false"
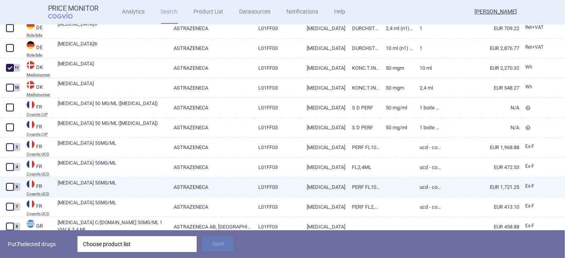
click at [11, 190] on span at bounding box center [10, 187] width 8 height 8
checkbox input "true"
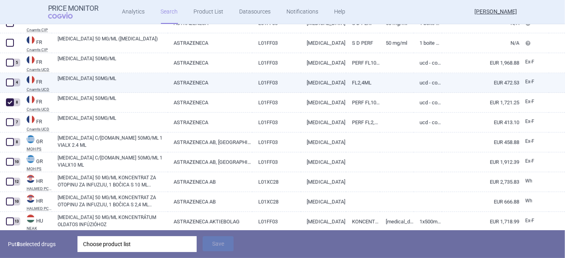
scroll to position [661, 0]
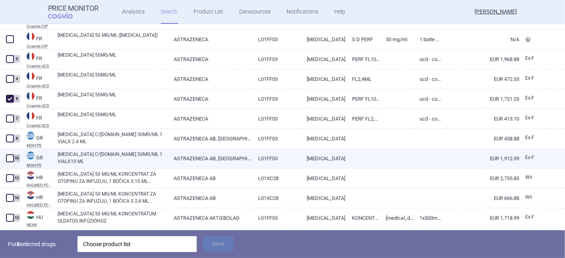
click at [11, 158] on span at bounding box center [10, 158] width 8 height 8
checkbox input "true"
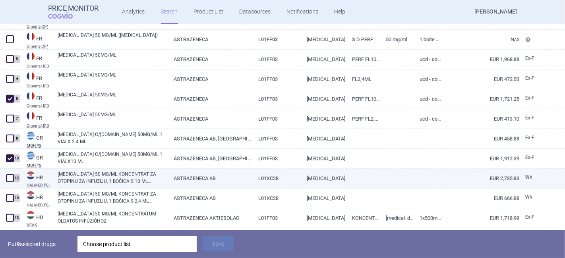
click at [8, 179] on span at bounding box center [10, 178] width 8 height 8
checkbox input "true"
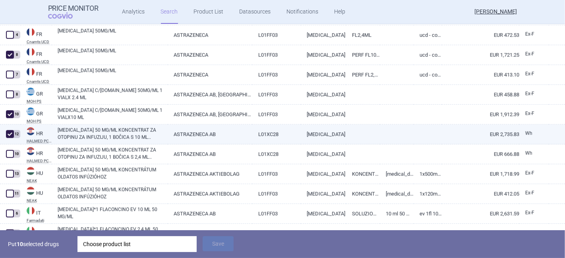
scroll to position [794, 0]
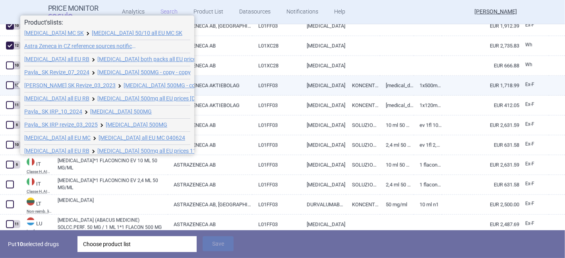
click at [8, 85] on span at bounding box center [10, 85] width 8 height 8
checkbox input "true"
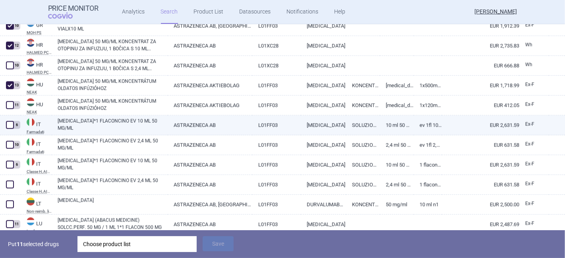
click at [11, 127] on span at bounding box center [10, 125] width 8 height 8
checkbox input "true"
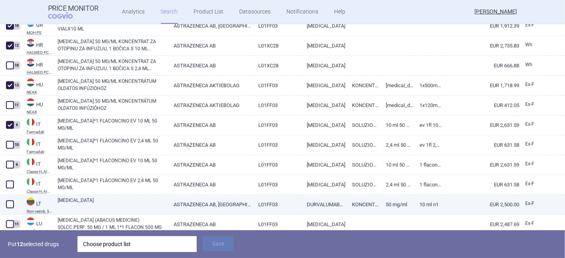
scroll to position [838, 0]
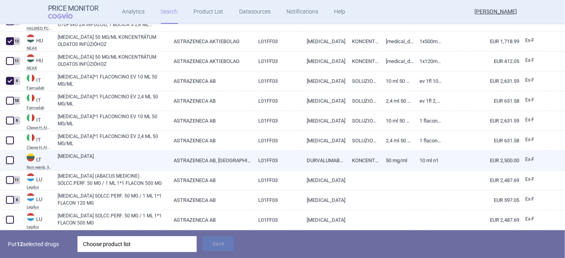
click at [13, 162] on span at bounding box center [10, 160] width 8 height 8
checkbox input "true"
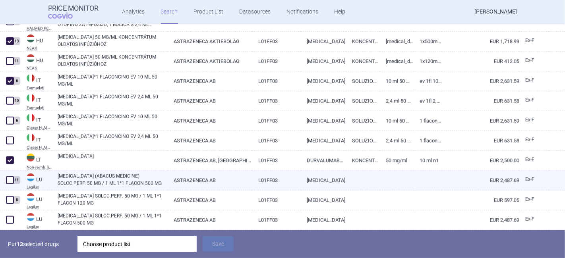
click at [9, 185] on span at bounding box center [10, 180] width 12 height 12
checkbox input "true"
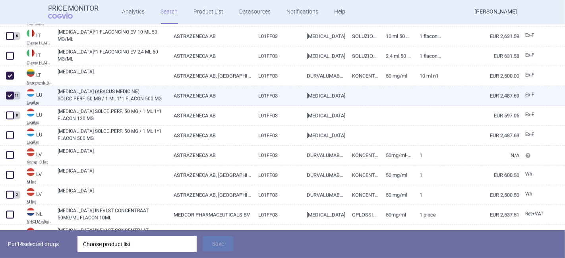
scroll to position [926, 0]
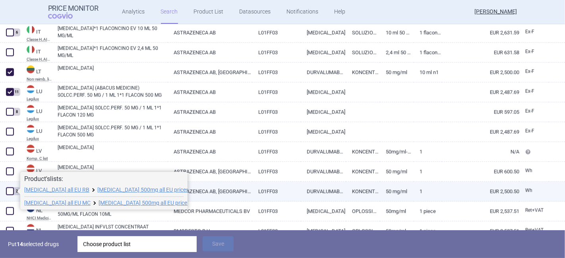
click at [10, 193] on span at bounding box center [10, 191] width 8 height 8
checkbox input "true"
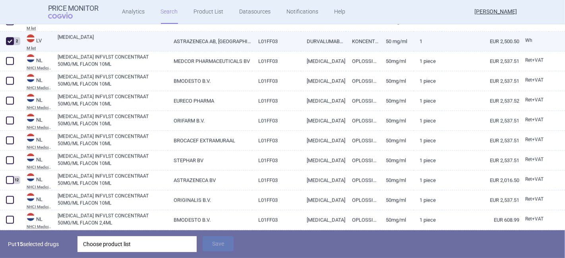
scroll to position [1102, 0]
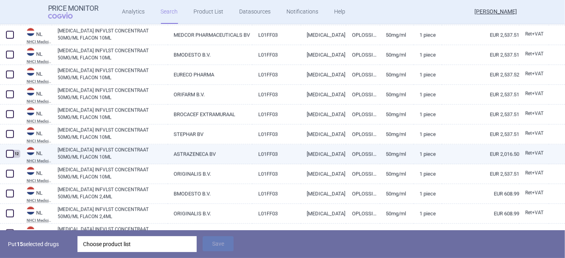
click at [10, 155] on span at bounding box center [10, 154] width 8 height 8
checkbox input "true"
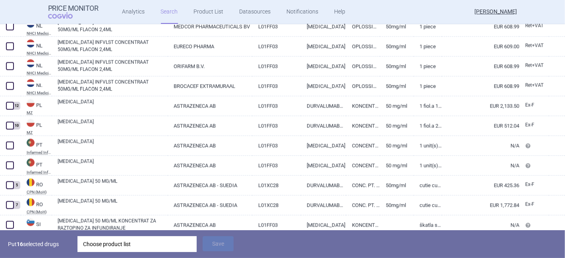
scroll to position [1367, 0]
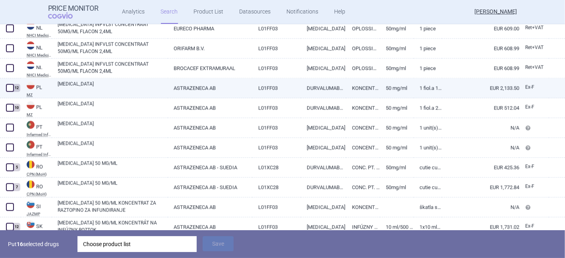
click at [11, 89] on span at bounding box center [10, 88] width 8 height 8
checkbox input "true"
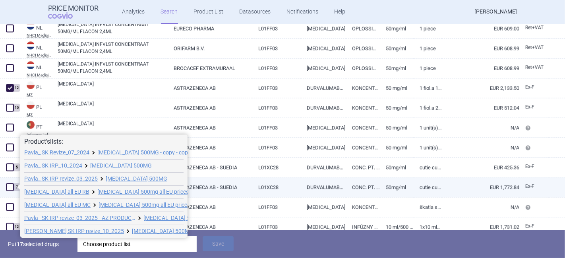
click at [9, 187] on span at bounding box center [10, 187] width 8 height 8
checkbox input "true"
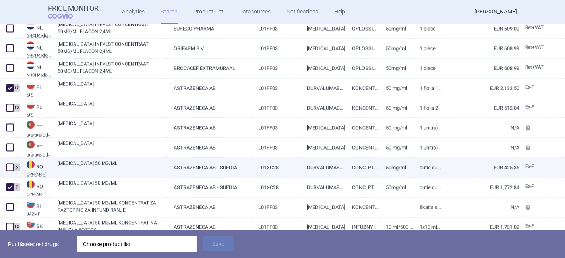
scroll to position [1419, 0]
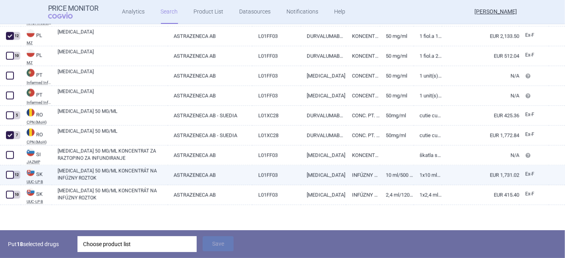
click at [7, 174] on span at bounding box center [10, 175] width 8 height 8
checkbox input "true"
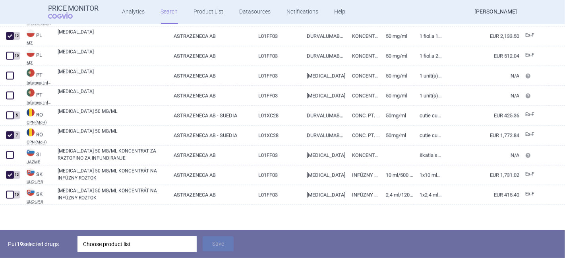
click at [121, 245] on div "Choose product list" at bounding box center [137, 244] width 108 height 16
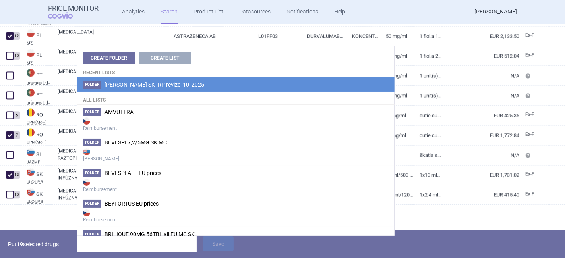
click at [128, 85] on span "[PERSON_NAME] SK IRP revize_10_2025" at bounding box center [154, 84] width 100 height 6
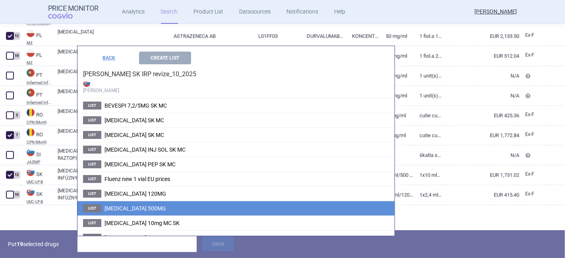
click at [138, 206] on span "IMFINZI 500MG" at bounding box center [135, 208] width 62 height 6
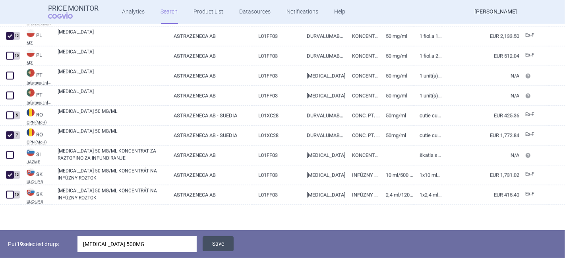
click at [224, 246] on button "Save" at bounding box center [217, 243] width 31 height 15
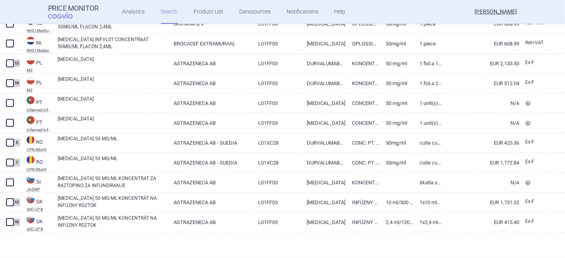
scroll to position [1392, 0]
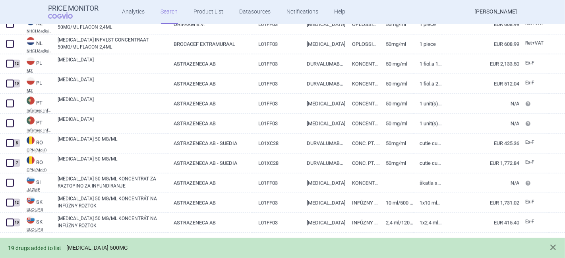
click at [86, 248] on link "IMFINZI 500MG" at bounding box center [97, 248] width 62 height 7
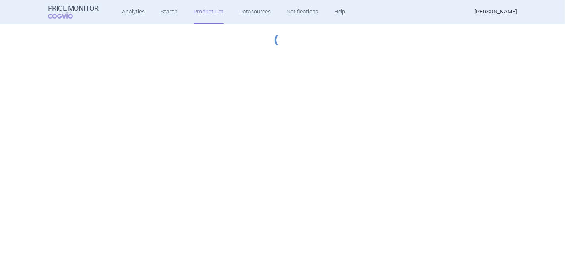
select select "[DATE]"
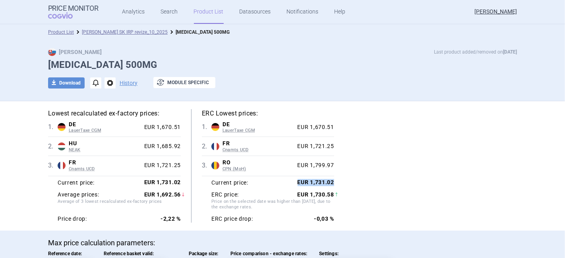
drag, startPoint x: 293, startPoint y: 181, endPoint x: 331, endPoint y: 182, distance: 38.1
click at [331, 182] on div "Lowest recalculated ex-factory prices: 1 . DE LauerTaxe CGM Germany LauerTaxe C…" at bounding box center [282, 166] width 468 height 114
copy strong "EUR 1,731.02"
click at [348, 193] on div "Lowest recalculated ex-factory prices: 1 . DE LauerTaxe CGM Germany LauerTaxe C…" at bounding box center [282, 166] width 468 height 114
drag, startPoint x: 336, startPoint y: 181, endPoint x: 306, endPoint y: 183, distance: 29.9
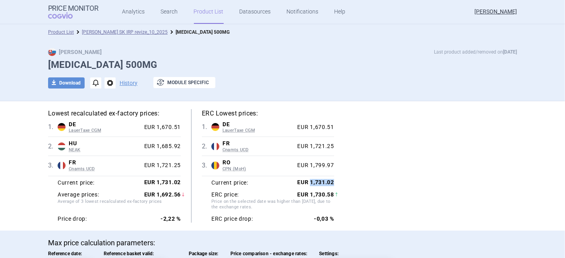
click at [306, 183] on div "Lowest recalculated ex-factory prices: 1 . DE LauerTaxe CGM Germany LauerTaxe C…" at bounding box center [282, 166] width 468 height 114
copy strong "1,731.02"
drag, startPoint x: 306, startPoint y: 195, endPoint x: 328, endPoint y: 196, distance: 21.9
click at [328, 196] on strong "EUR 1,730.58" at bounding box center [315, 194] width 37 height 6
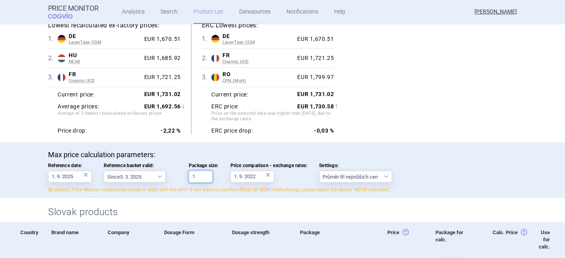
click at [199, 175] on input "1" at bounding box center [201, 177] width 24 height 12
click at [239, 173] on input "1. 9. 2022" at bounding box center [252, 177] width 44 height 12
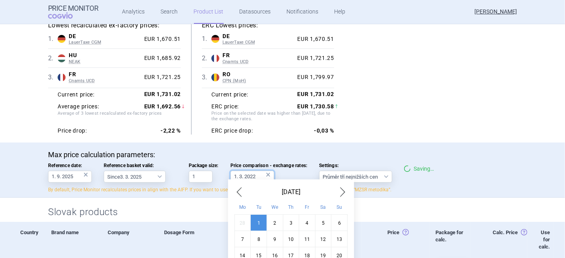
click at [256, 175] on input "1. 3. 2022" at bounding box center [252, 177] width 44 height 12
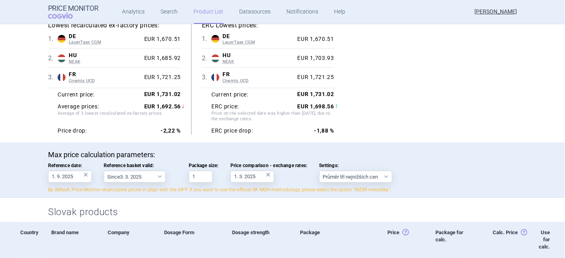
click at [396, 102] on div "Lowest recalculated ex-factory prices: 1 . DE LauerTaxe CGM Germany LauerTaxe C…" at bounding box center [282, 78] width 468 height 114
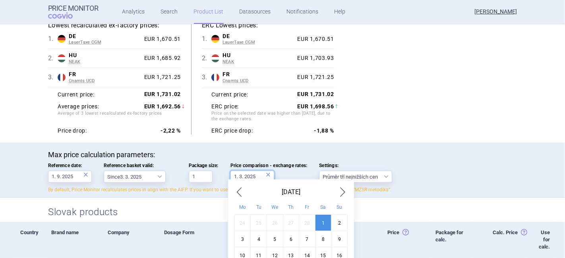
click at [237, 175] on input "1. 3. 2025" at bounding box center [252, 177] width 44 height 12
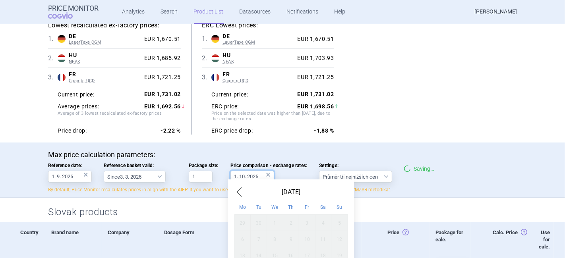
click at [258, 178] on input "1. 10. 2025" at bounding box center [252, 177] width 44 height 12
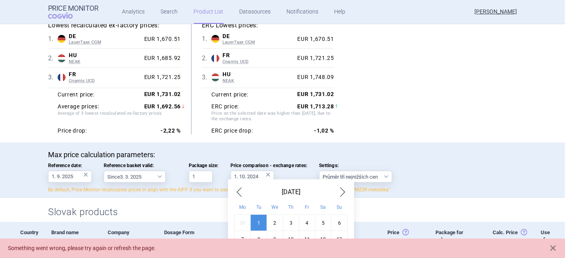
click at [410, 123] on div "Lowest recalculated ex-factory prices: 1 . DE LauerTaxe CGM Germany LauerTaxe C…" at bounding box center [282, 78] width 468 height 114
click at [254, 176] on input "1. 10. 2024" at bounding box center [252, 177] width 44 height 12
click at [385, 97] on div "Lowest recalculated ex-factory prices: 1 . DE LauerTaxe CGM Germany LauerTaxe C…" at bounding box center [282, 78] width 468 height 114
drag, startPoint x: 242, startPoint y: 174, endPoint x: 237, endPoint y: 174, distance: 4.8
click at [237, 174] on input "1. 10. 2022" at bounding box center [252, 177] width 44 height 12
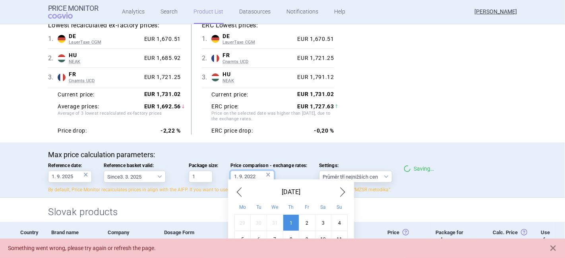
type input "1. 9. 2022"
click at [345, 152] on p "Max price calculation parameters:" at bounding box center [282, 154] width 468 height 9
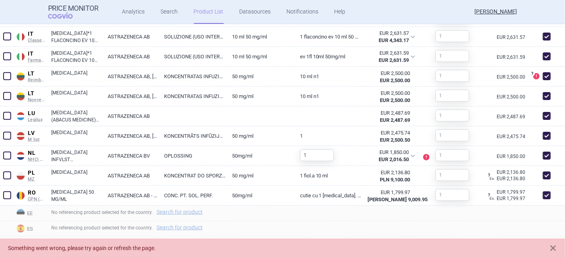
scroll to position [661, 0]
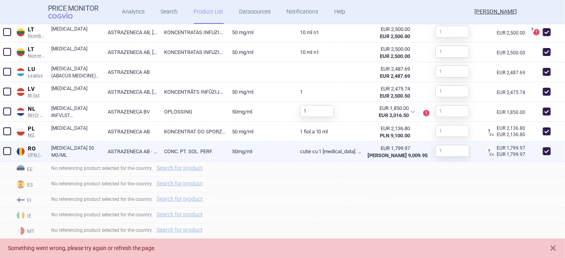
click at [235, 153] on link "50mg/ml" at bounding box center [260, 151] width 68 height 19
select select "EUR"
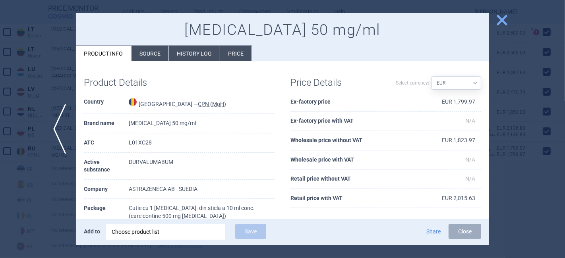
click at [194, 50] on li "History log" at bounding box center [194, 53] width 51 height 15
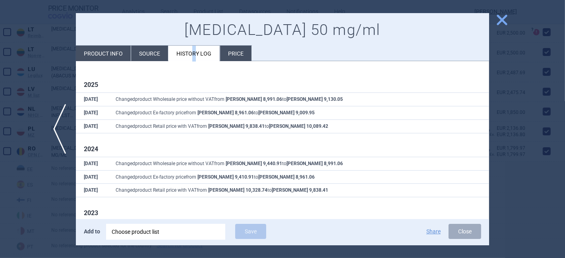
click at [502, 21] on span "close" at bounding box center [502, 20] width 14 height 14
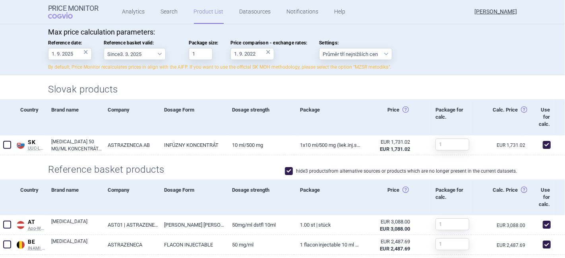
scroll to position [88, 0]
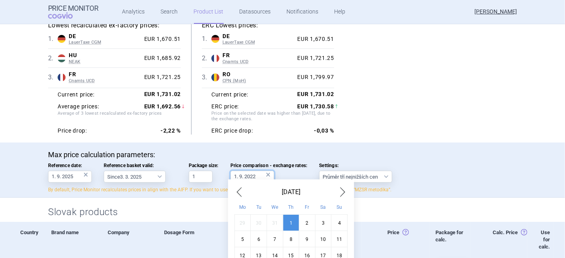
click at [240, 176] on input "1. 9. 2022" at bounding box center [252, 177] width 44 height 12
click at [259, 177] on input "1. 5. 2022" at bounding box center [252, 177] width 44 height 12
type input "1. 5. 2025"
click at [375, 119] on div "Lowest recalculated ex-factory prices: 1 . DE LauerTaxe CGM Germany LauerTaxe C…" at bounding box center [282, 78] width 468 height 114
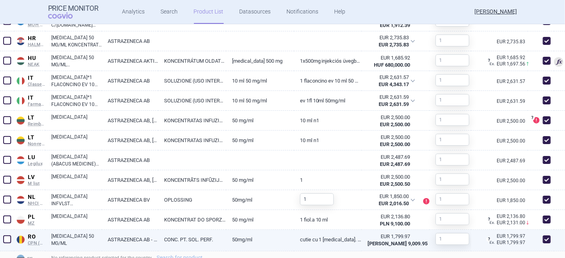
scroll to position [529, 0]
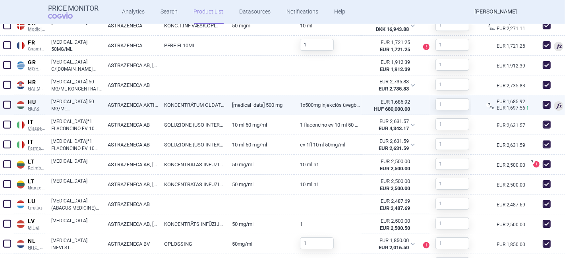
click at [137, 107] on link "ASTRAZENECA AKTIEBOLAG" at bounding box center [130, 104] width 56 height 19
select select "EUR"
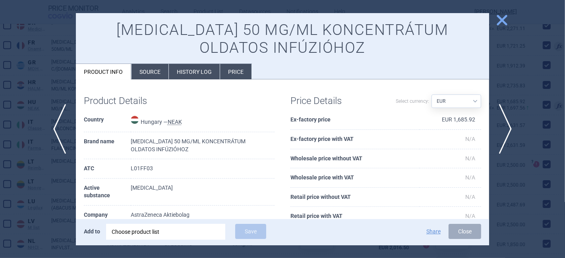
click at [204, 72] on li "History log" at bounding box center [194, 71] width 51 height 15
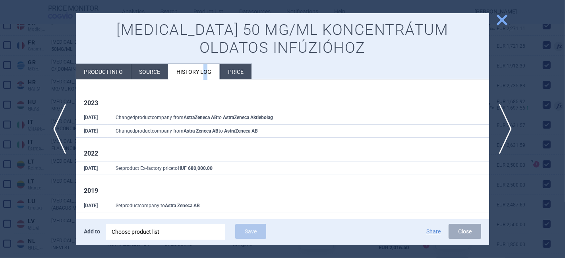
click at [497, 18] on span "close" at bounding box center [502, 20] width 14 height 14
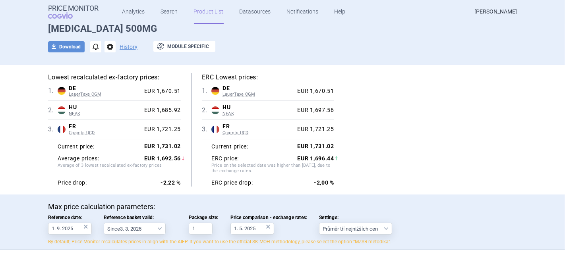
scroll to position [44, 0]
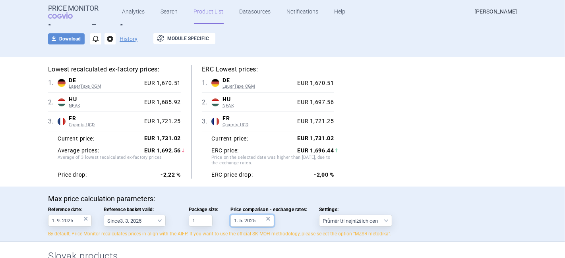
click at [240, 219] on input "1. 5. 2025" at bounding box center [252, 221] width 44 height 12
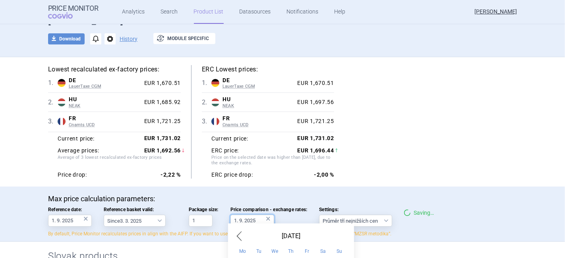
click at [256, 222] on input "1. 9. 2025" at bounding box center [252, 221] width 44 height 12
type input "1. 9. 2022"
click at [368, 162] on div "Lowest recalculated ex-factory prices: 1 . DE LauerTaxe CGM Germany LauerTaxe C…" at bounding box center [282, 122] width 468 height 114
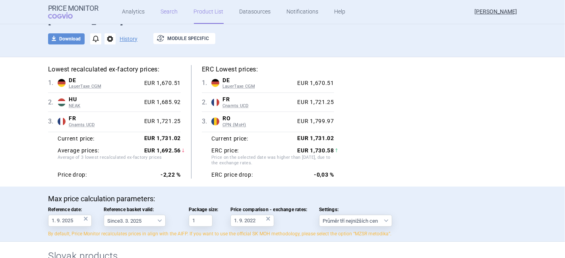
click at [163, 10] on link "Search" at bounding box center [169, 12] width 17 height 24
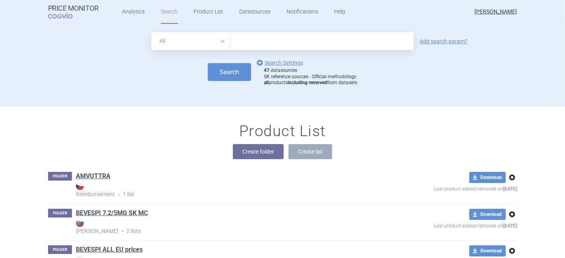
click at [243, 40] on input "text" at bounding box center [321, 41] width 183 height 18
type input "IMFINZI"
click at [230, 71] on button "Search" at bounding box center [229, 72] width 43 height 18
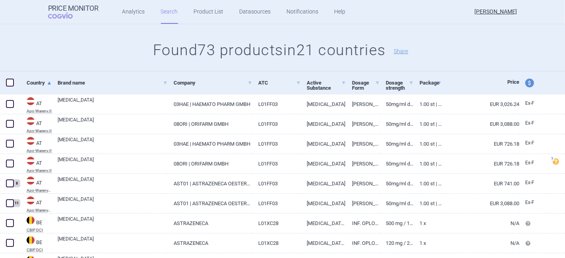
scroll to position [88, 0]
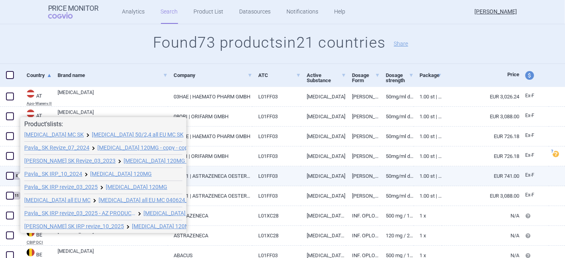
click at [12, 175] on span at bounding box center [10, 176] width 8 height 8
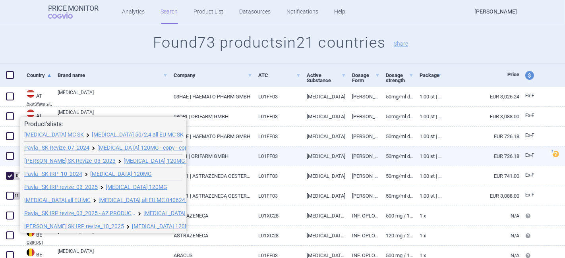
checkbox input "true"
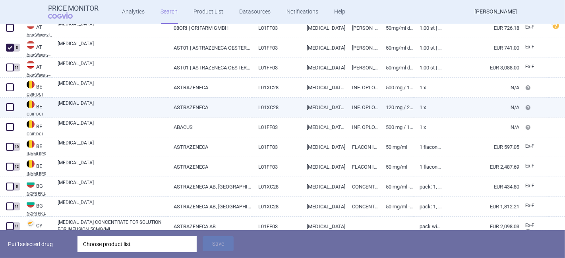
scroll to position [220, 0]
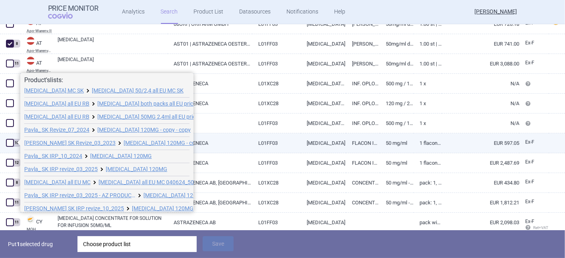
click at [11, 143] on span at bounding box center [10, 143] width 8 height 8
checkbox input "true"
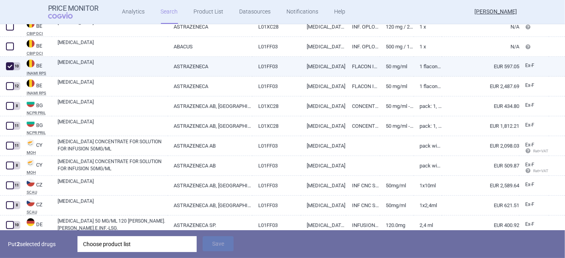
scroll to position [308, 0]
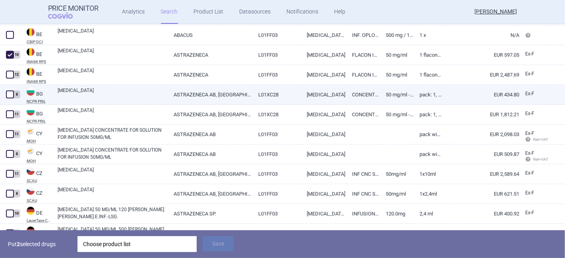
click at [10, 95] on span at bounding box center [10, 95] width 8 height 8
checkbox input "true"
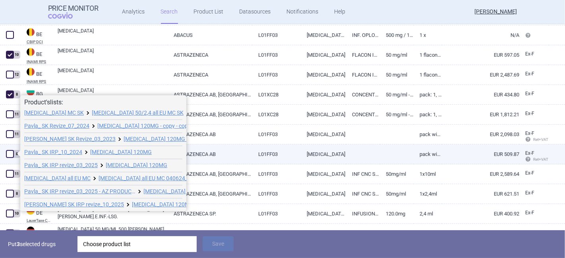
click at [10, 154] on span at bounding box center [10, 154] width 8 height 8
checkbox input "true"
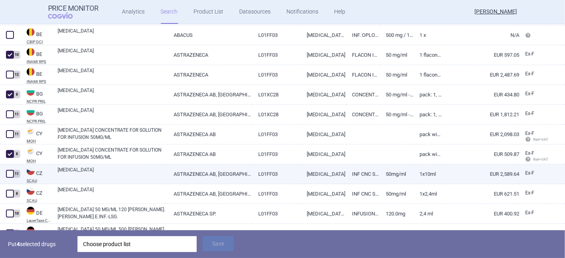
scroll to position [353, 0]
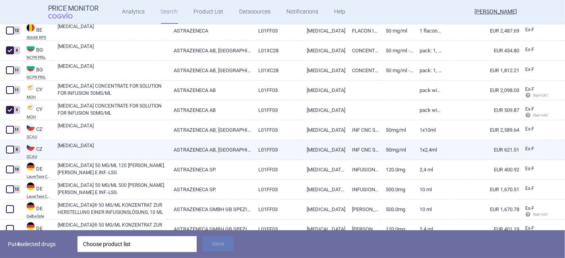
click at [12, 152] on span at bounding box center [10, 150] width 8 height 8
checkbox input "true"
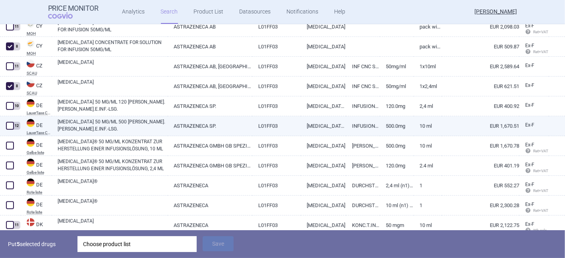
scroll to position [441, 0]
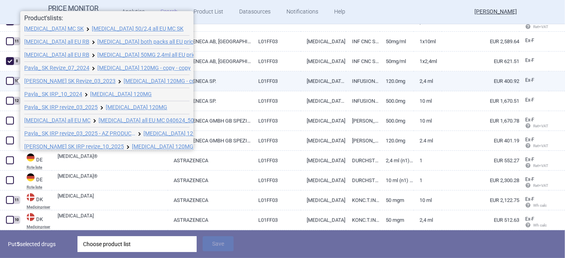
click at [10, 83] on span at bounding box center [10, 81] width 8 height 8
checkbox input "true"
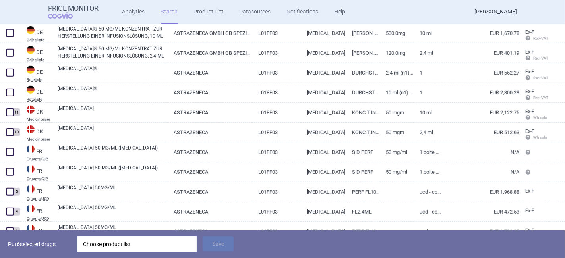
scroll to position [529, 0]
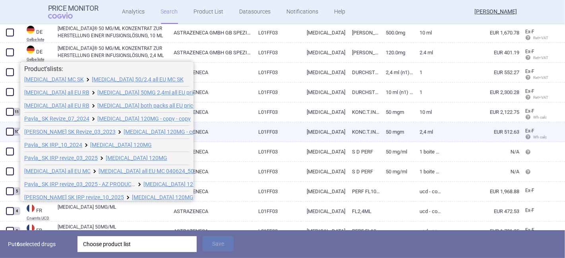
click at [12, 133] on span at bounding box center [10, 132] width 8 height 8
checkbox input "true"
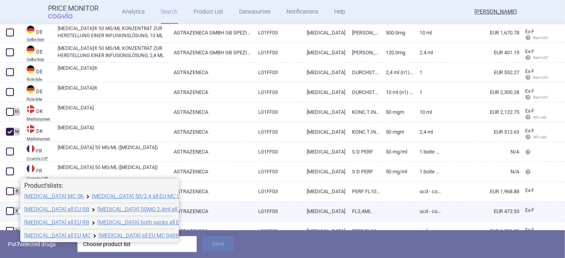
click at [9, 210] on span at bounding box center [10, 211] width 8 height 8
checkbox input "true"
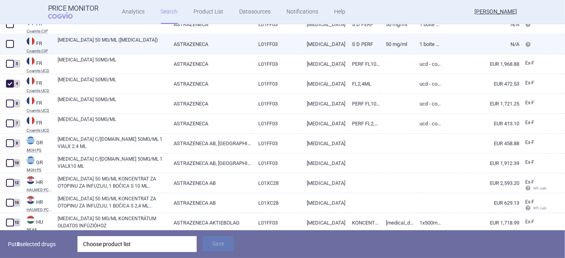
scroll to position [661, 0]
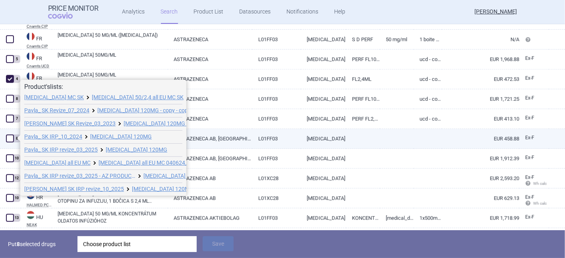
click at [12, 141] on span at bounding box center [10, 139] width 8 height 8
checkbox input "true"
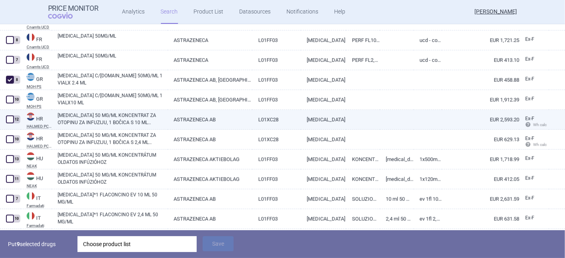
scroll to position [750, 0]
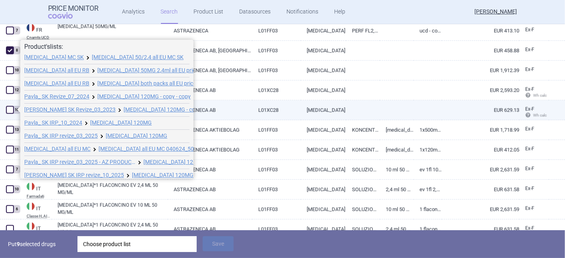
click at [10, 112] on span at bounding box center [10, 110] width 8 height 8
checkbox input "true"
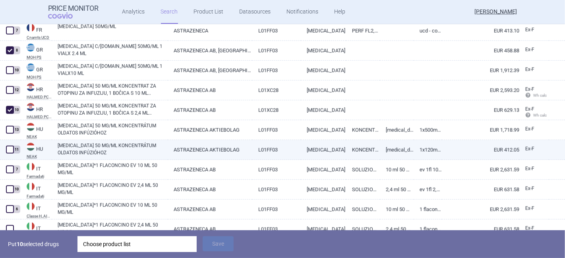
click at [9, 152] on span at bounding box center [10, 150] width 8 height 8
checkbox input "true"
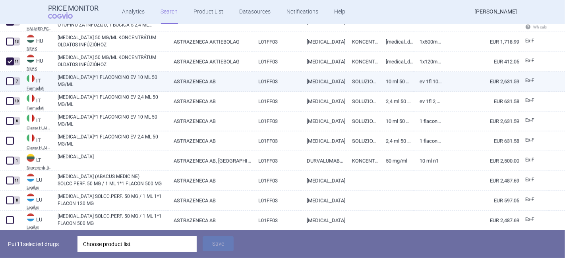
scroll to position [838, 0]
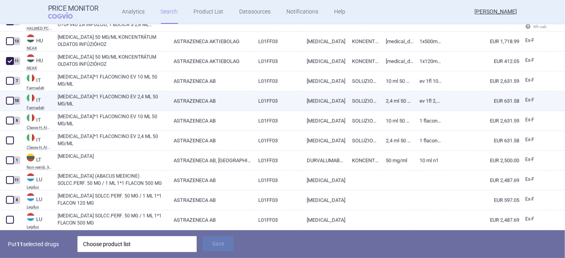
click at [8, 102] on span at bounding box center [10, 101] width 8 height 8
checkbox input "true"
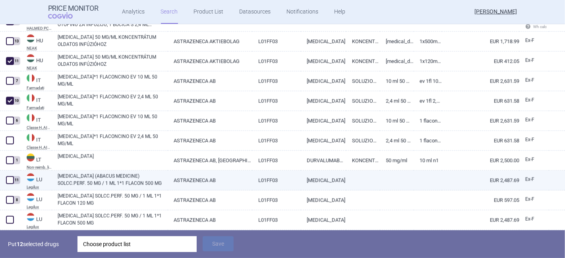
scroll to position [882, 0]
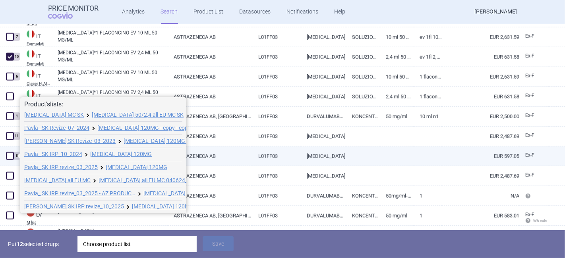
click at [11, 158] on span at bounding box center [10, 156] width 8 height 8
checkbox input "true"
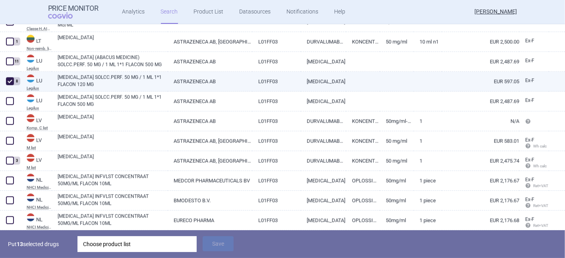
scroll to position [970, 0]
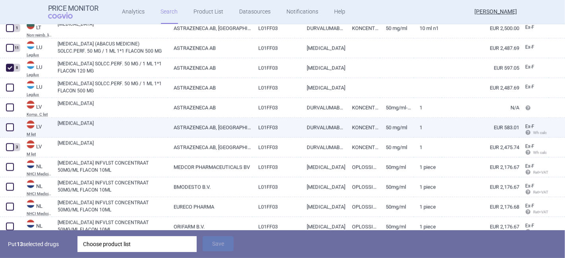
click at [10, 130] on span at bounding box center [10, 127] width 8 height 8
checkbox input "true"
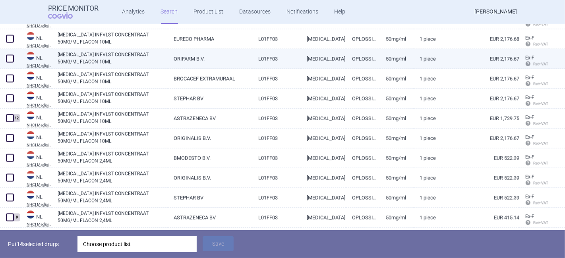
scroll to position [1147, 0]
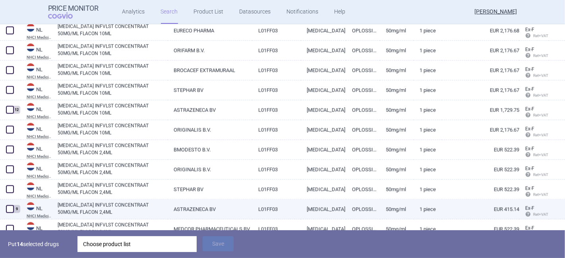
click at [11, 210] on span at bounding box center [10, 209] width 8 height 8
checkbox input "true"
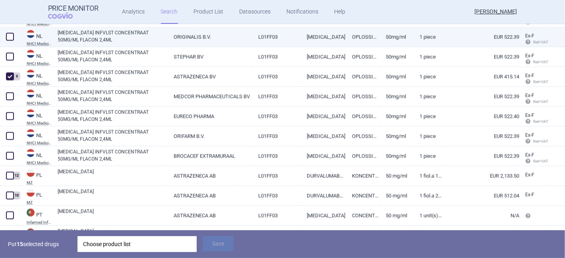
scroll to position [1323, 0]
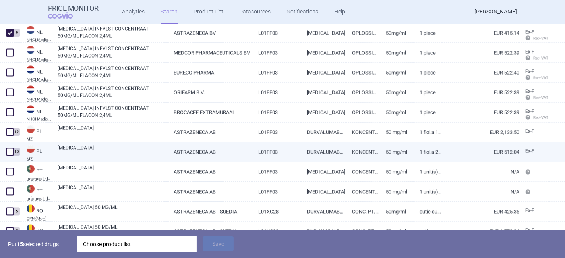
click at [8, 154] on span at bounding box center [10, 152] width 8 height 8
checkbox input "true"
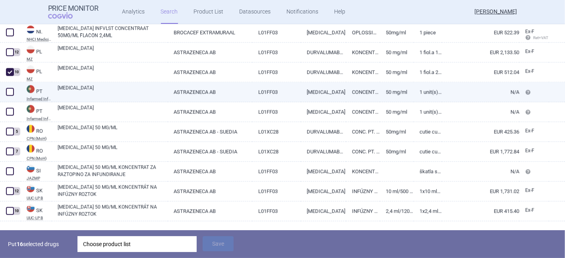
scroll to position [1411, 0]
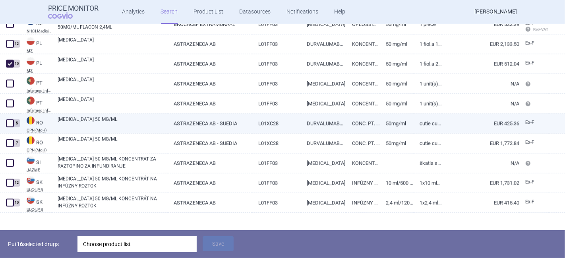
click at [9, 125] on span at bounding box center [10, 123] width 8 height 8
checkbox input "true"
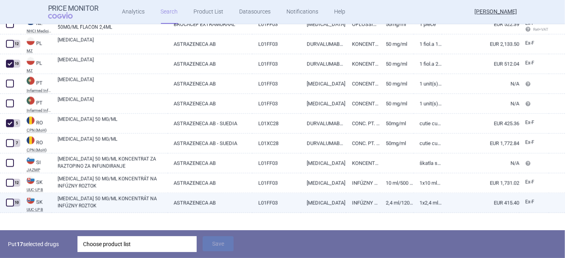
click at [9, 204] on span at bounding box center [10, 203] width 8 height 8
checkbox input "true"
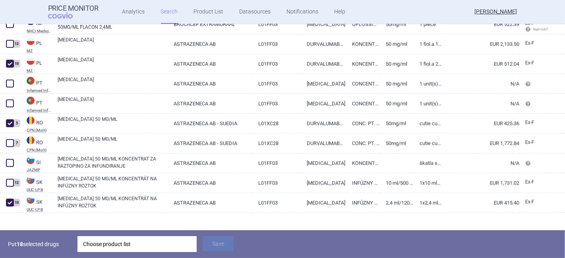
click at [104, 243] on div "Choose product list" at bounding box center [137, 244] width 108 height 16
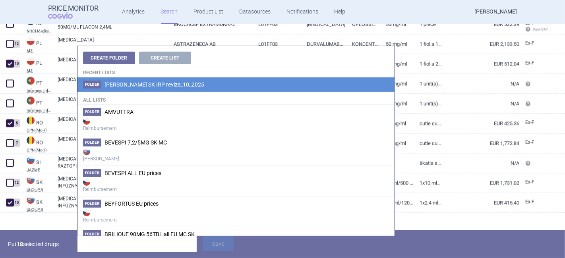
click at [118, 84] on span "[PERSON_NAME] SK IRP revize_10_2025" at bounding box center [154, 84] width 100 height 6
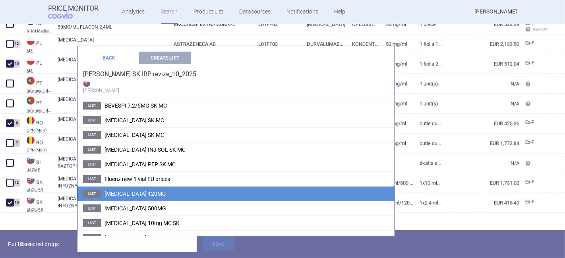
click at [129, 192] on span "IMFINZI 120MG" at bounding box center [135, 194] width 62 height 6
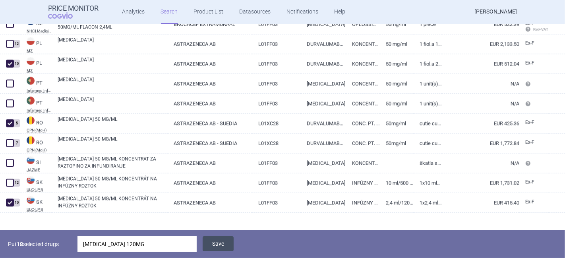
click at [220, 243] on button "Save" at bounding box center [217, 243] width 31 height 15
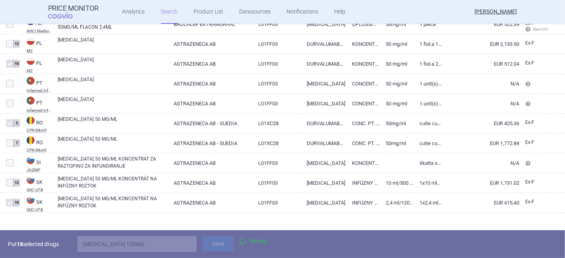
scroll to position [1392, 0]
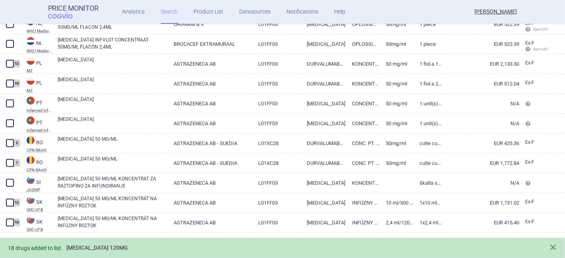
click at [92, 246] on link "IMFINZI 120MG" at bounding box center [97, 248] width 62 height 7
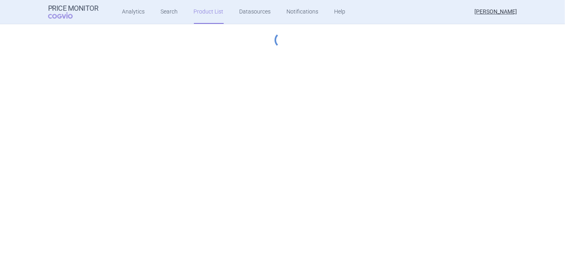
select select "[DATE]"
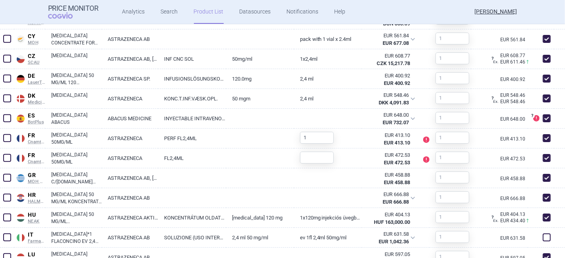
scroll to position [441, 0]
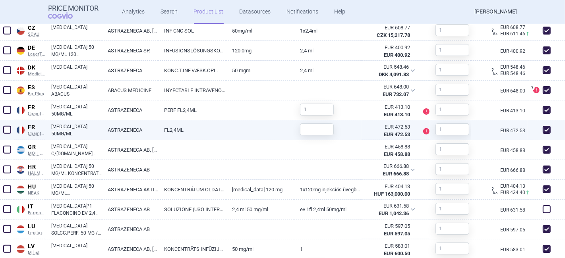
click at [542, 131] on span at bounding box center [546, 130] width 8 height 8
checkbox input "false"
click at [319, 130] on input "text" at bounding box center [317, 129] width 34 height 12
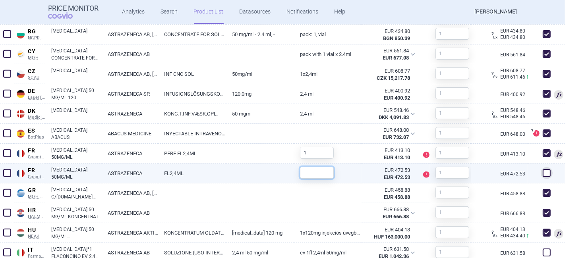
scroll to position [484, 0]
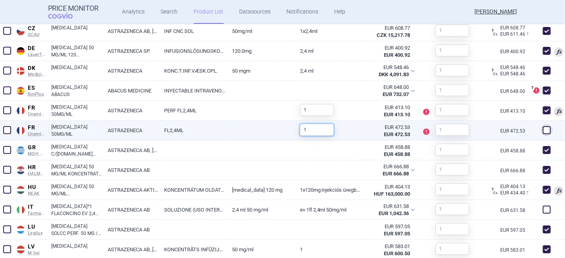
type input "1"
click at [256, 125] on link at bounding box center [260, 128] width 68 height 14
select select "EUR"
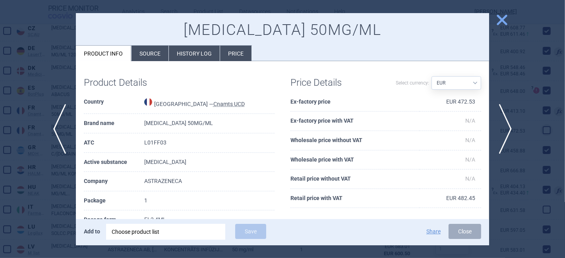
click at [506, 16] on span "close" at bounding box center [502, 20] width 14 height 14
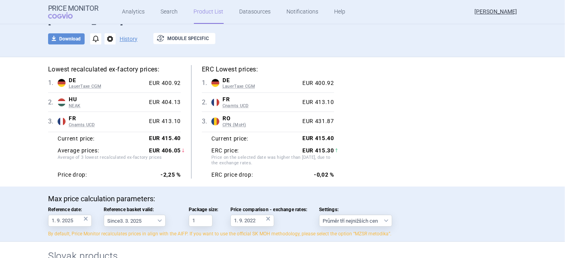
scroll to position [88, 0]
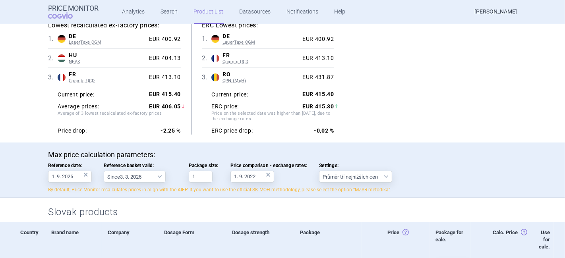
click at [313, 104] on strong "EUR 415.30" at bounding box center [318, 106] width 32 height 6
drag, startPoint x: 312, startPoint y: 104, endPoint x: 330, endPoint y: 107, distance: 18.4
click at [330, 107] on div "EUR 415.30" at bounding box center [318, 106] width 32 height 7
copy div "415.30"
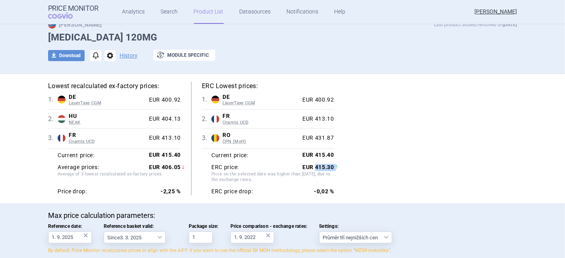
scroll to position [0, 0]
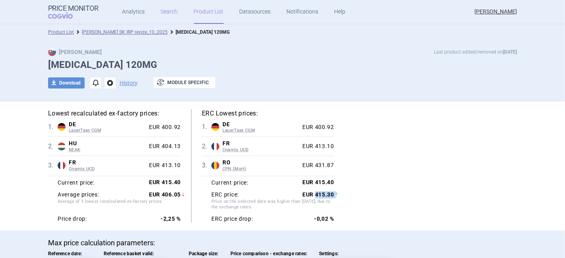
click at [169, 12] on link "Search" at bounding box center [169, 12] width 17 height 24
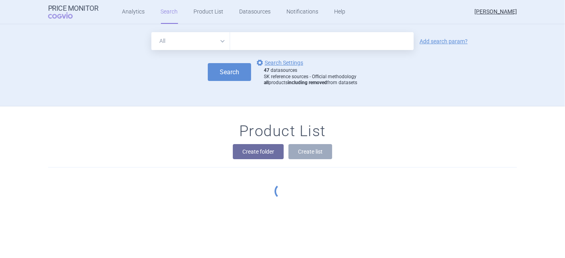
click at [239, 38] on input "text" at bounding box center [321, 41] width 183 height 18
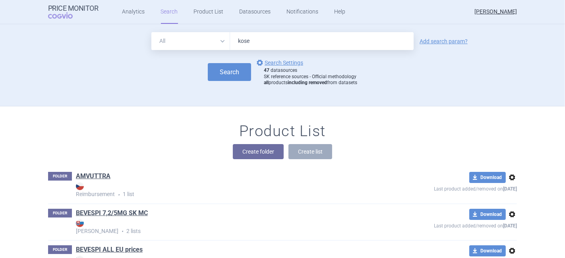
type input "koselugo"
click at [224, 69] on button "Search" at bounding box center [229, 72] width 43 height 18
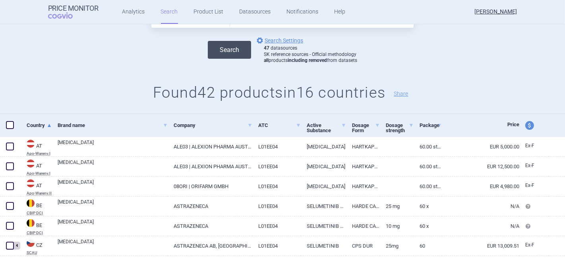
scroll to position [88, 0]
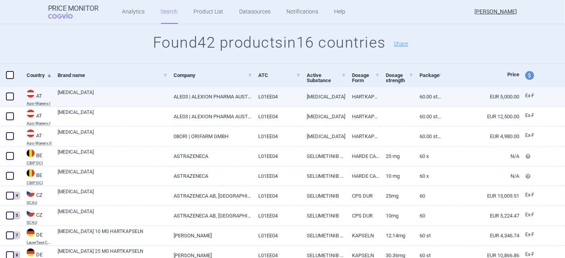
click at [11, 94] on span at bounding box center [10, 97] width 8 height 8
checkbox input "true"
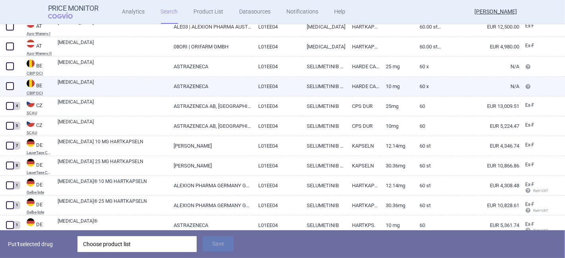
scroll to position [220, 0]
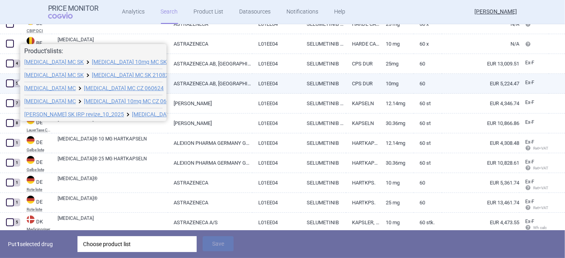
click at [11, 85] on span at bounding box center [10, 83] width 8 height 8
checkbox input "true"
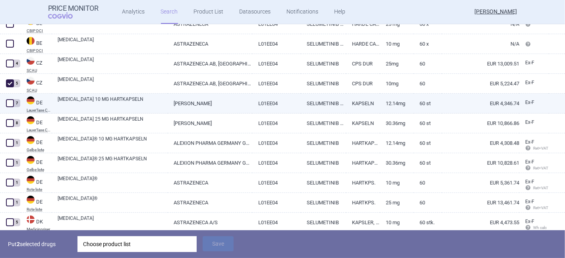
click at [8, 105] on span at bounding box center [10, 103] width 8 height 8
checkbox input "true"
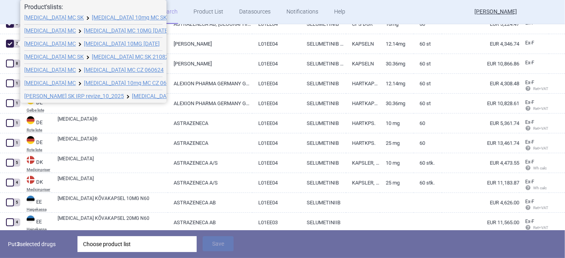
scroll to position [353, 0]
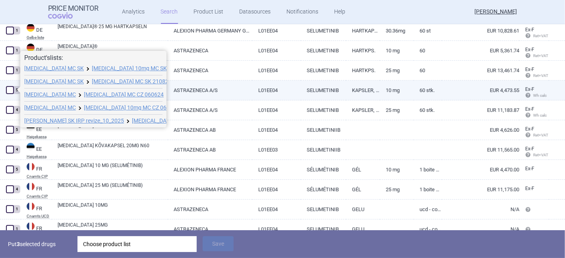
click at [10, 89] on span at bounding box center [10, 90] width 8 height 8
checkbox input "true"
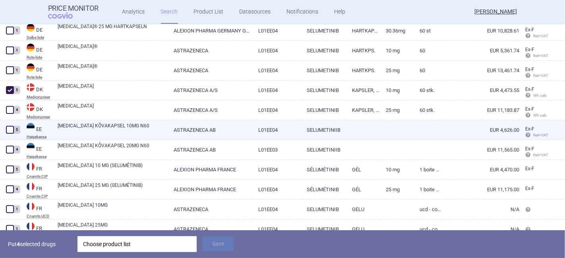
click at [12, 131] on span at bounding box center [10, 130] width 8 height 8
checkbox input "true"
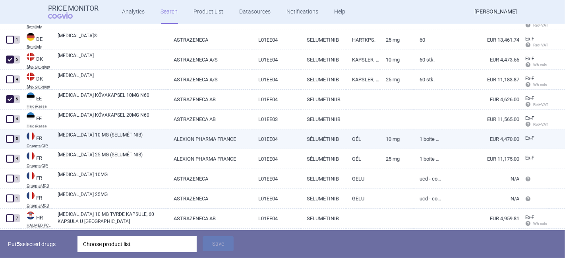
scroll to position [397, 0]
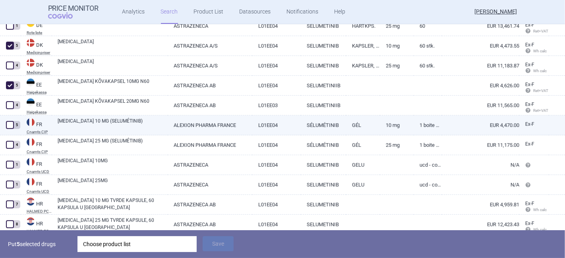
click at [11, 125] on span at bounding box center [10, 125] width 8 height 8
checkbox input "true"
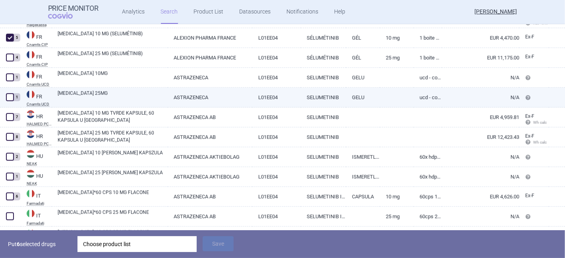
scroll to position [485, 0]
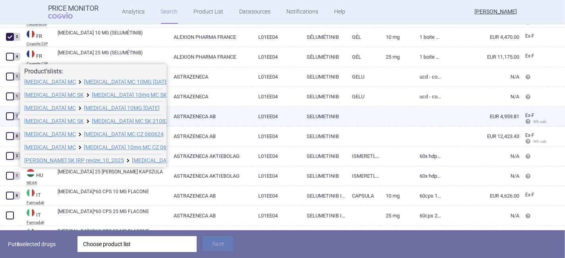
click at [10, 118] on span at bounding box center [10, 116] width 8 height 8
checkbox input "true"
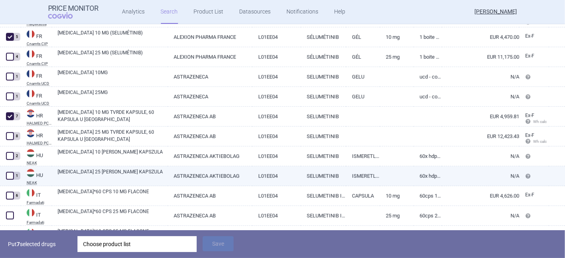
scroll to position [573, 0]
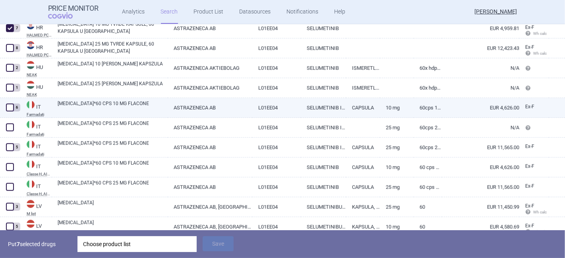
click at [7, 110] on span at bounding box center [10, 108] width 8 height 8
checkbox input "true"
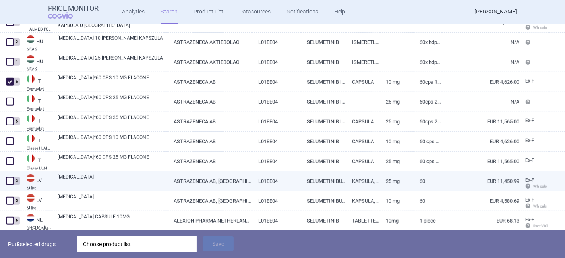
scroll to position [617, 0]
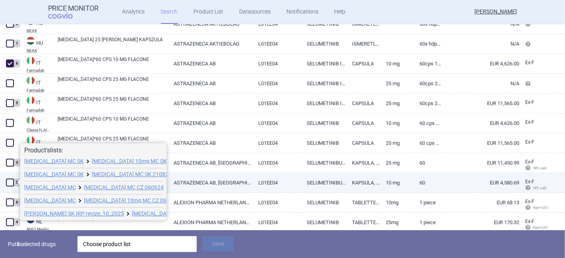
click at [8, 184] on span at bounding box center [10, 183] width 8 height 8
checkbox input "true"
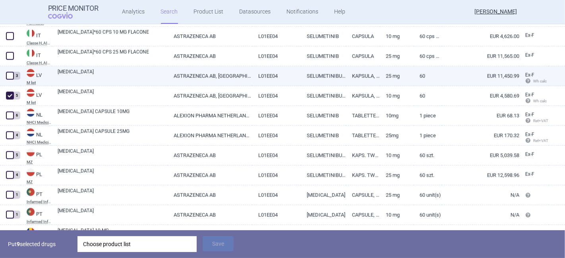
scroll to position [705, 0]
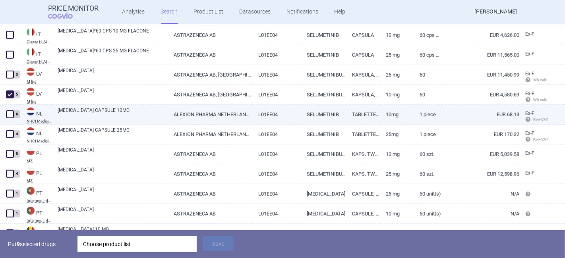
click at [9, 116] on span at bounding box center [10, 114] width 8 height 8
checkbox input "true"
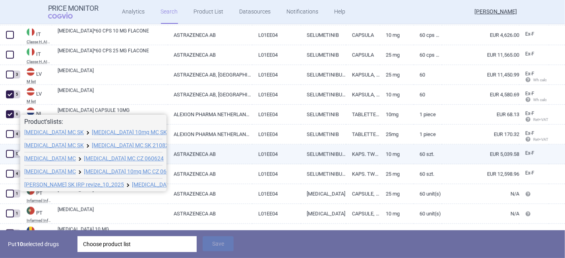
click at [11, 155] on span at bounding box center [10, 154] width 8 height 8
checkbox input "true"
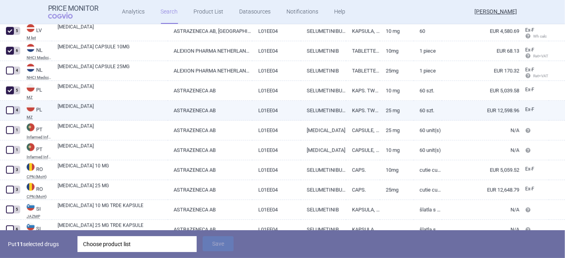
scroll to position [794, 0]
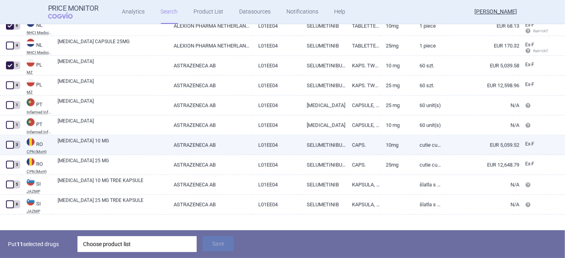
click at [13, 143] on span at bounding box center [10, 145] width 8 height 8
checkbox input "true"
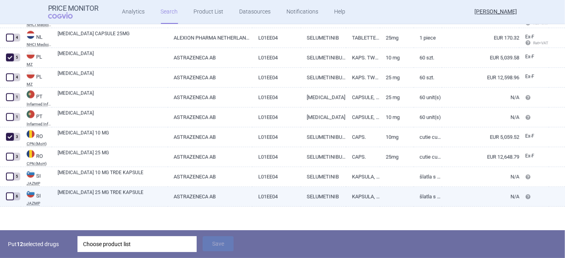
scroll to position [804, 0]
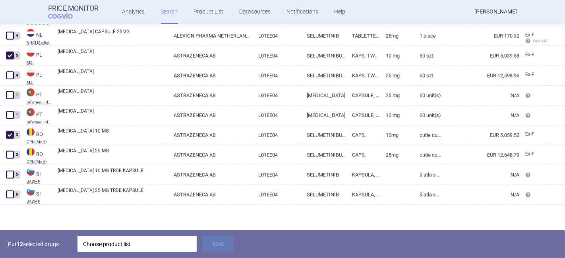
click at [138, 248] on div "Choose product list" at bounding box center [137, 244] width 108 height 16
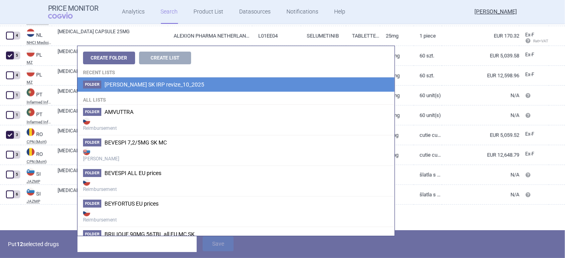
click at [133, 84] on span "[PERSON_NAME] SK IRP revize_10_2025" at bounding box center [154, 84] width 100 height 6
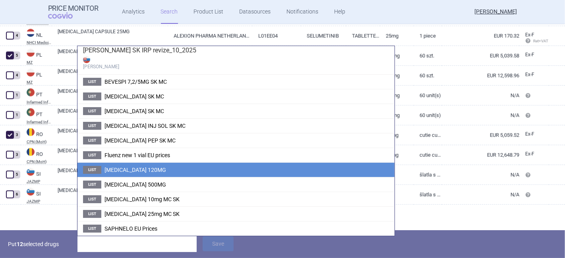
scroll to position [37, 0]
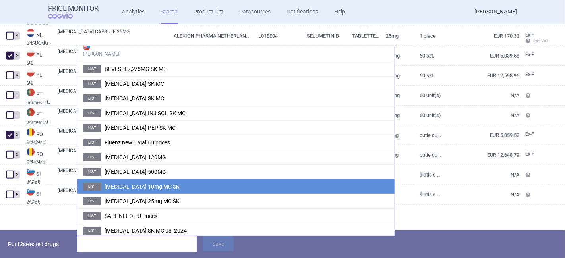
click at [153, 184] on span "Koselugo 10mg MC SK" at bounding box center [141, 186] width 75 height 6
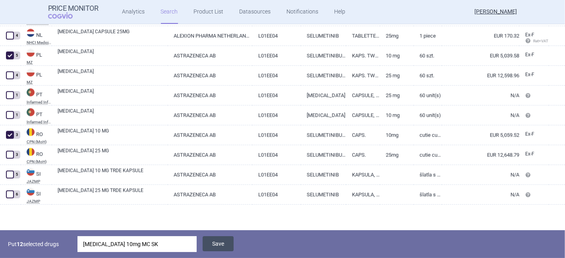
click at [221, 240] on button "Save" at bounding box center [217, 243] width 31 height 15
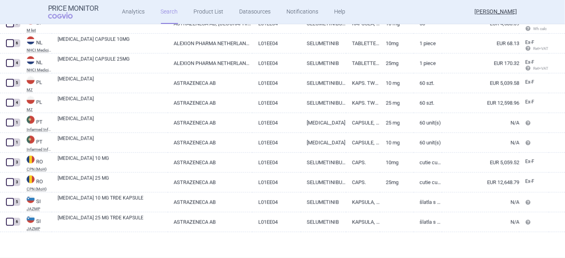
scroll to position [777, 0]
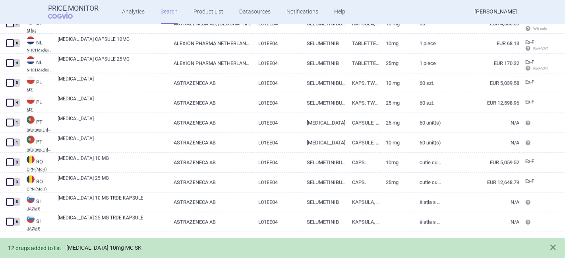
click at [93, 248] on link "Koselugo 10mg MC SK" at bounding box center [103, 248] width 75 height 7
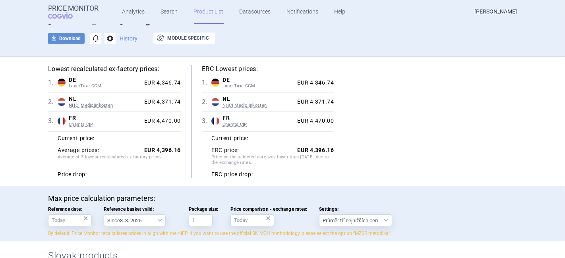
scroll to position [88, 0]
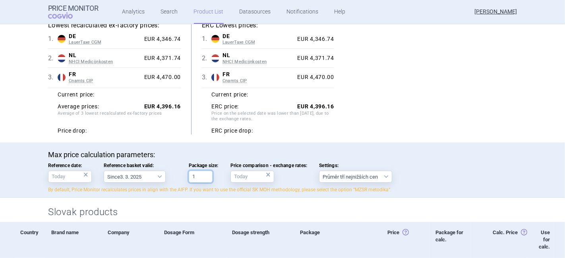
click at [195, 175] on input "1" at bounding box center [201, 177] width 24 height 12
type input "60"
click at [378, 128] on div "Lowest recalculated ex-factory prices: 1 . DE LauerTaxe CGM Germany LauerTaxe C…" at bounding box center [282, 78] width 468 height 114
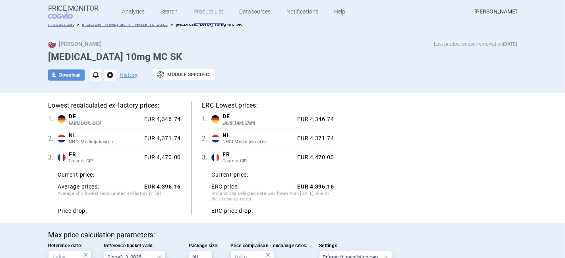
scroll to position [0, 0]
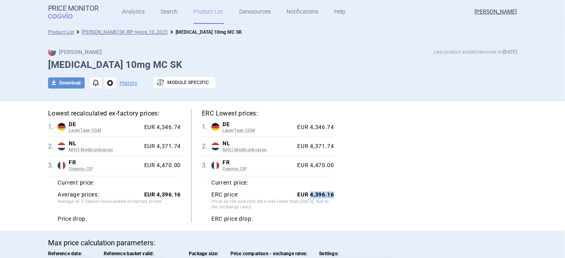
drag, startPoint x: 332, startPoint y: 195, endPoint x: 307, endPoint y: 193, distance: 24.2
click at [307, 193] on div "Lowest recalculated ex-factory prices: 1 . DE LauerTaxe CGM Germany LauerTaxe C…" at bounding box center [282, 166] width 468 height 114
copy strong "4,396.16"
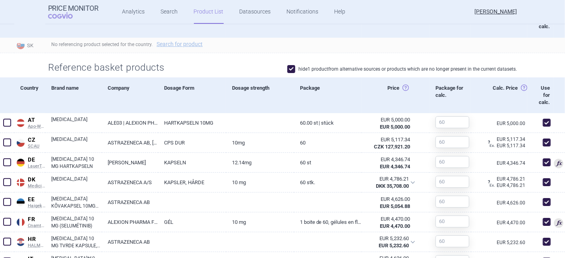
scroll to position [397, 0]
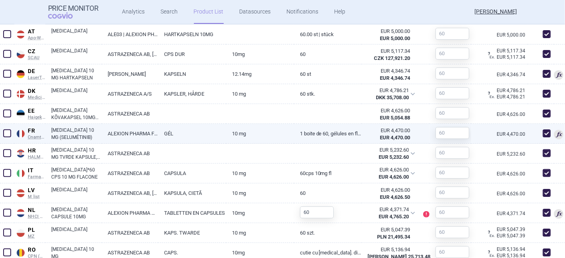
click at [120, 133] on link "ALEXION PHARMA FRANCE" at bounding box center [130, 133] width 56 height 19
select select "EUR"
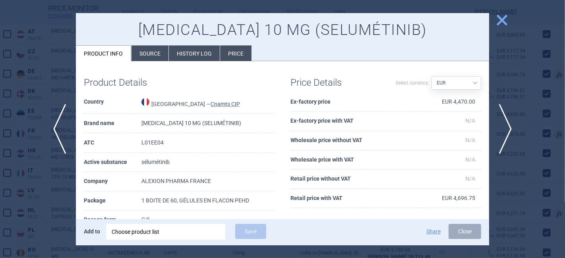
click at [183, 52] on li "History log" at bounding box center [194, 53] width 51 height 15
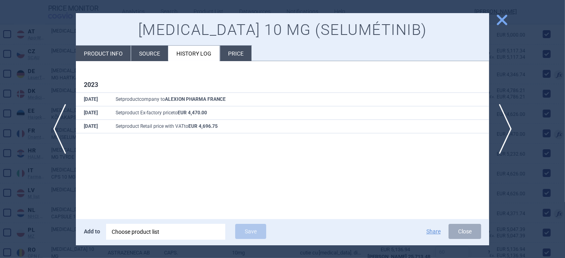
click at [504, 24] on span "close" at bounding box center [502, 20] width 14 height 14
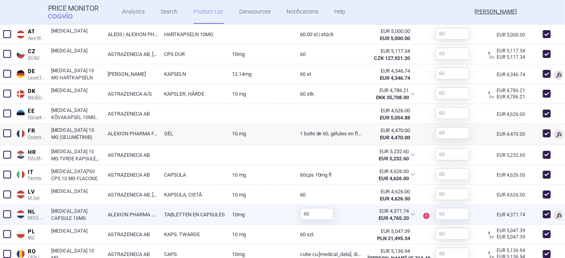
click at [145, 212] on link "ALEXION PHARMA NETHERLANDS B.V." at bounding box center [130, 214] width 56 height 19
select select "EUR"
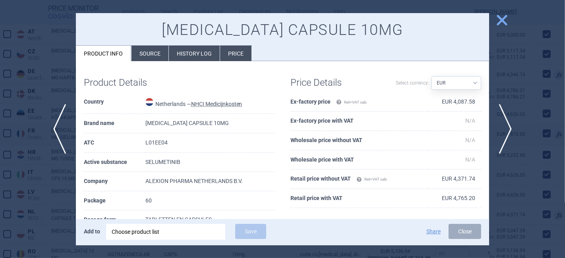
click at [183, 54] on li "History log" at bounding box center [194, 53] width 51 height 15
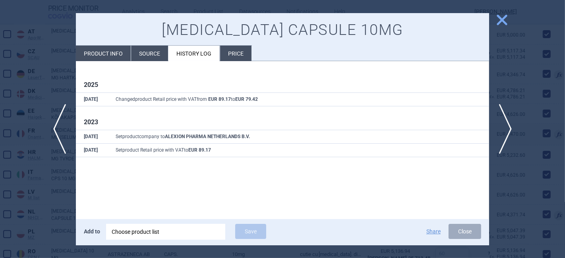
click at [501, 14] on span "close" at bounding box center [502, 20] width 14 height 14
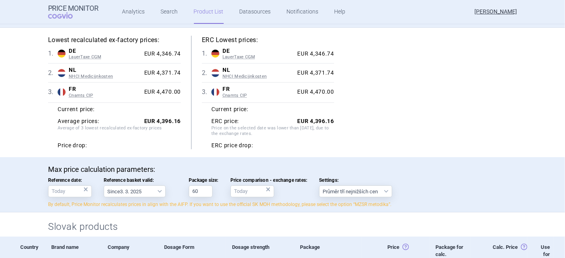
scroll to position [88, 0]
